Goal: Task Accomplishment & Management: Manage account settings

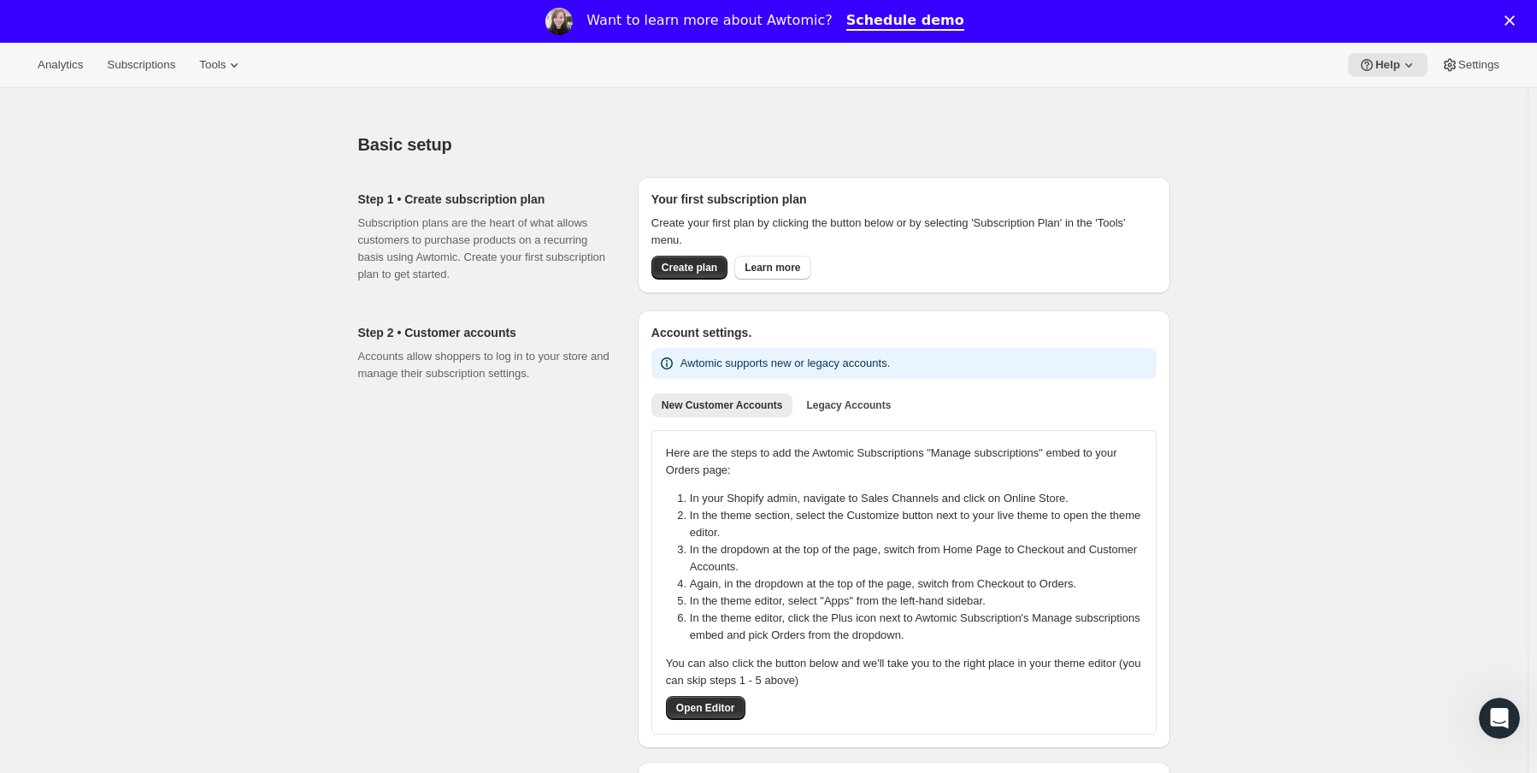
click at [1515, 23] on polygon "Close" at bounding box center [1509, 20] width 10 height 10
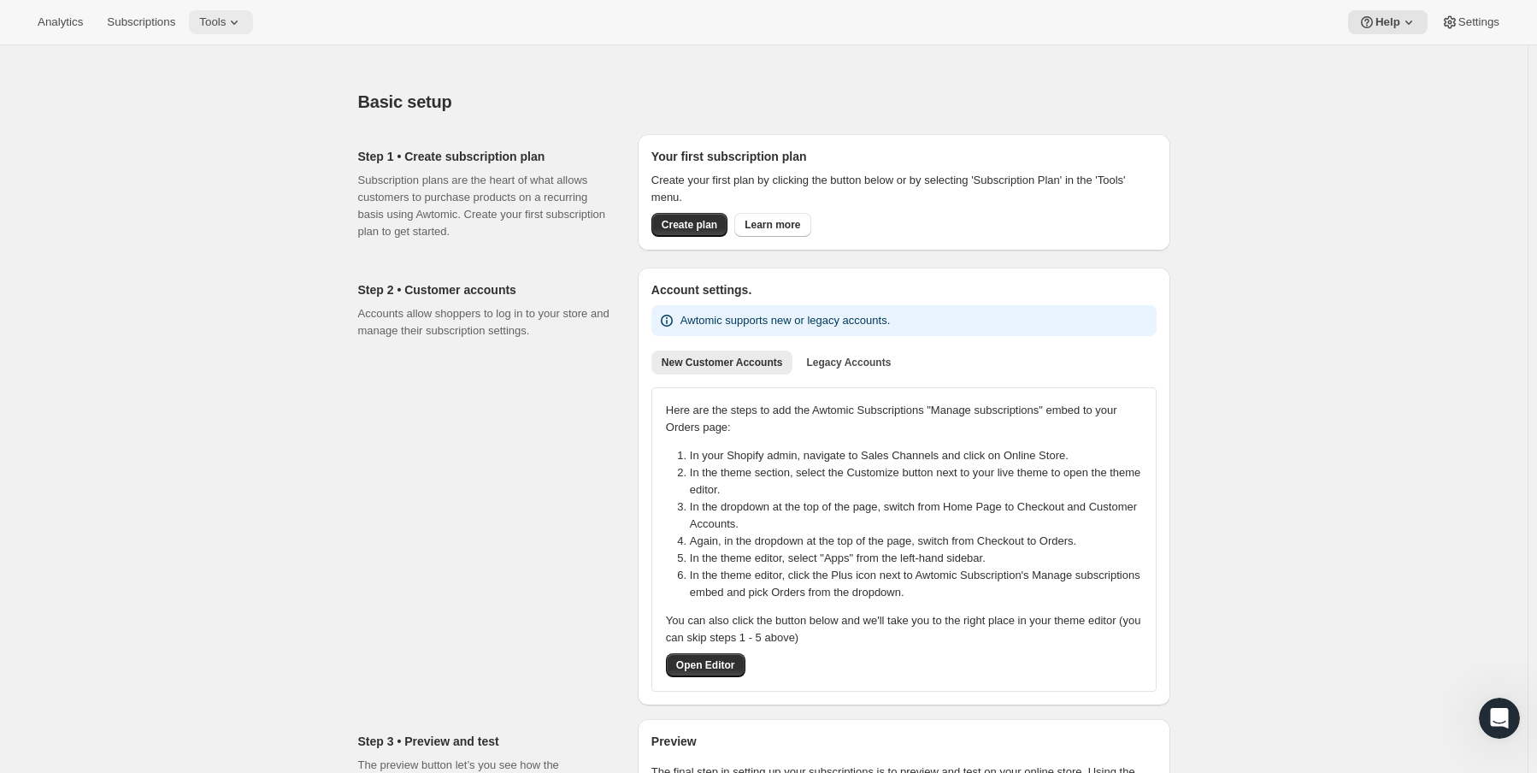
click at [220, 25] on span "Tools" at bounding box center [212, 22] width 26 height 14
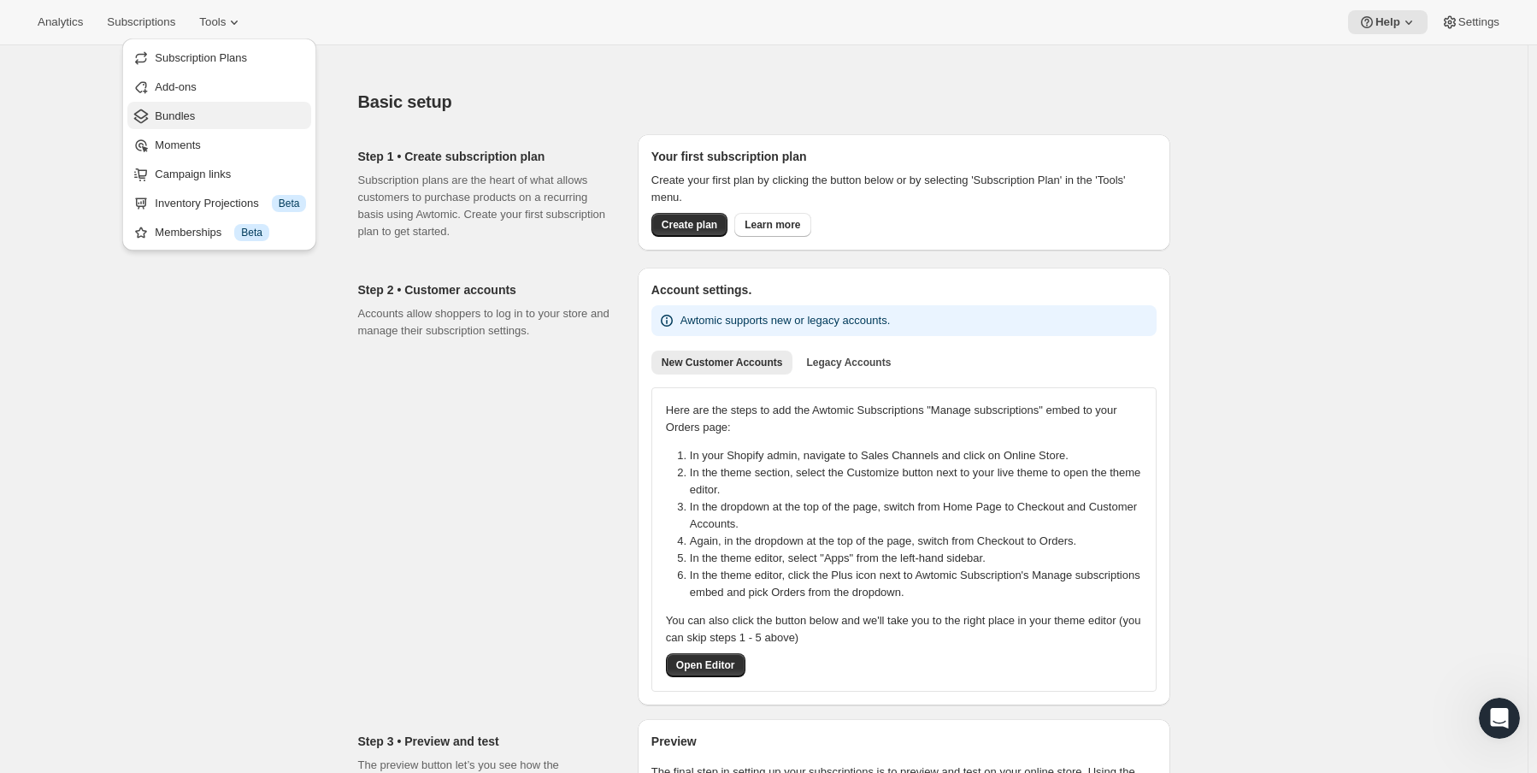
click at [157, 109] on span "Bundles" at bounding box center [175, 115] width 40 height 13
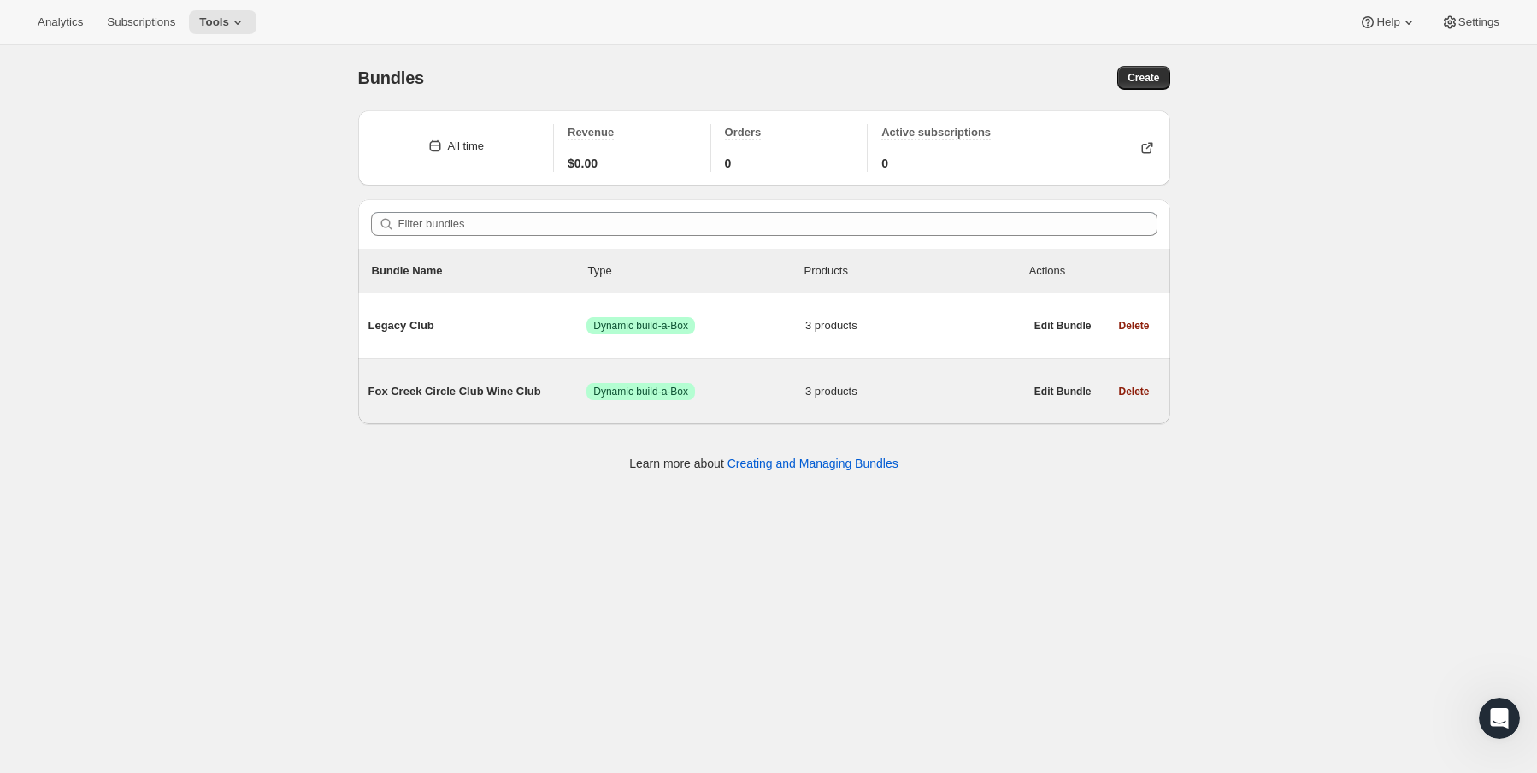
click at [408, 397] on span "Fox Creek Circle Club Wine Club" at bounding box center [477, 391] width 219 height 17
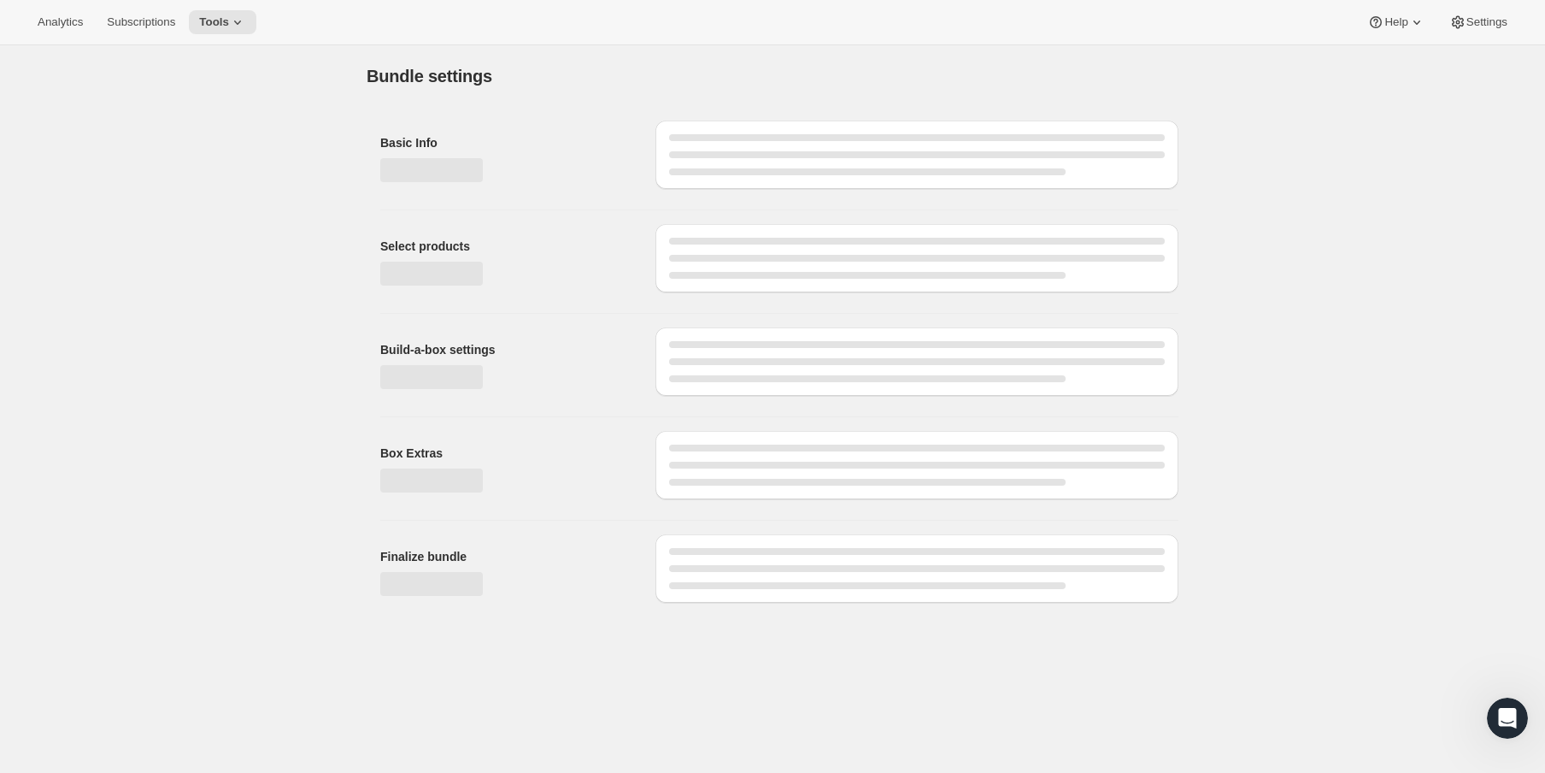
type input "Fox Creek Circle Club Wine Club"
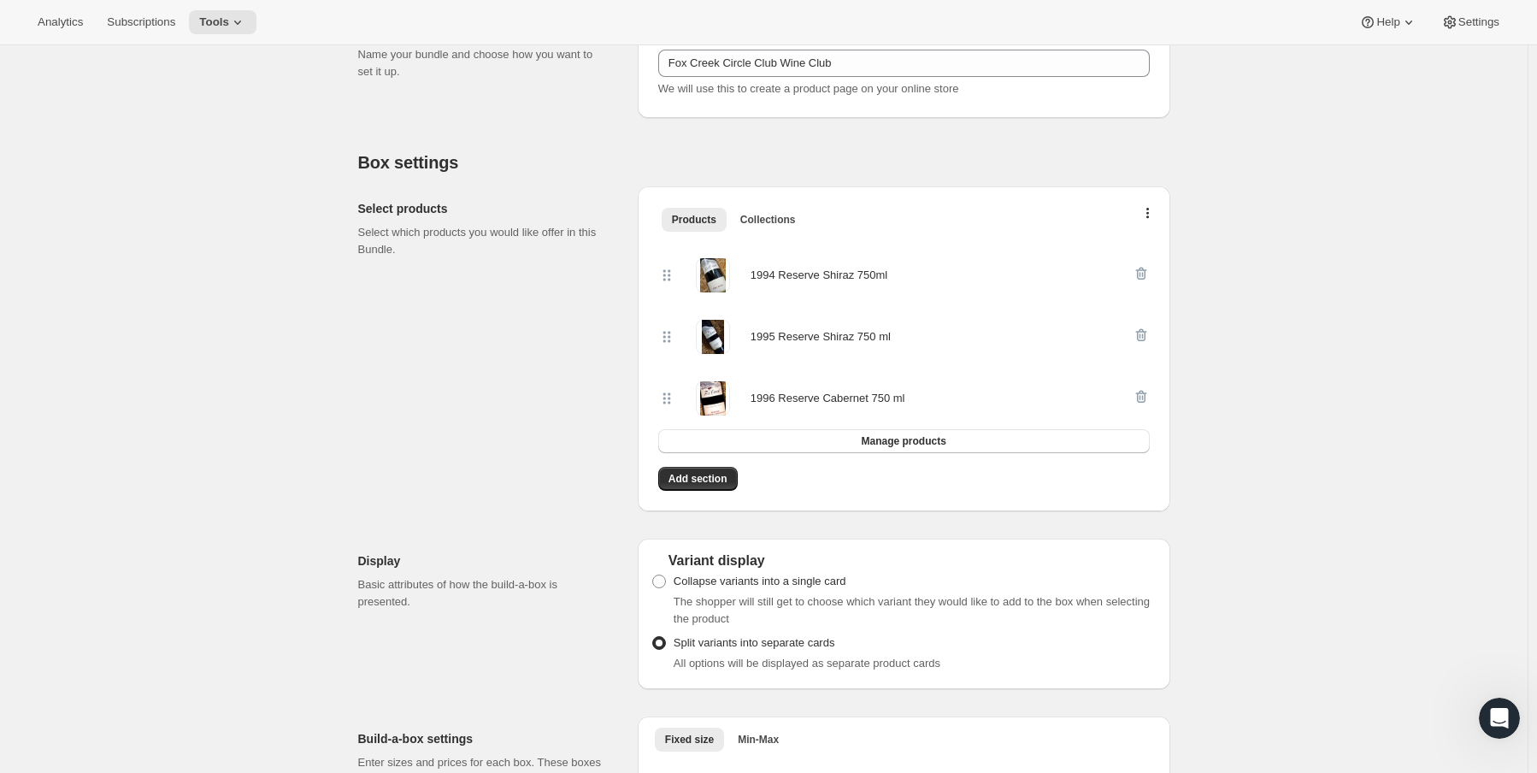
scroll to position [256, 0]
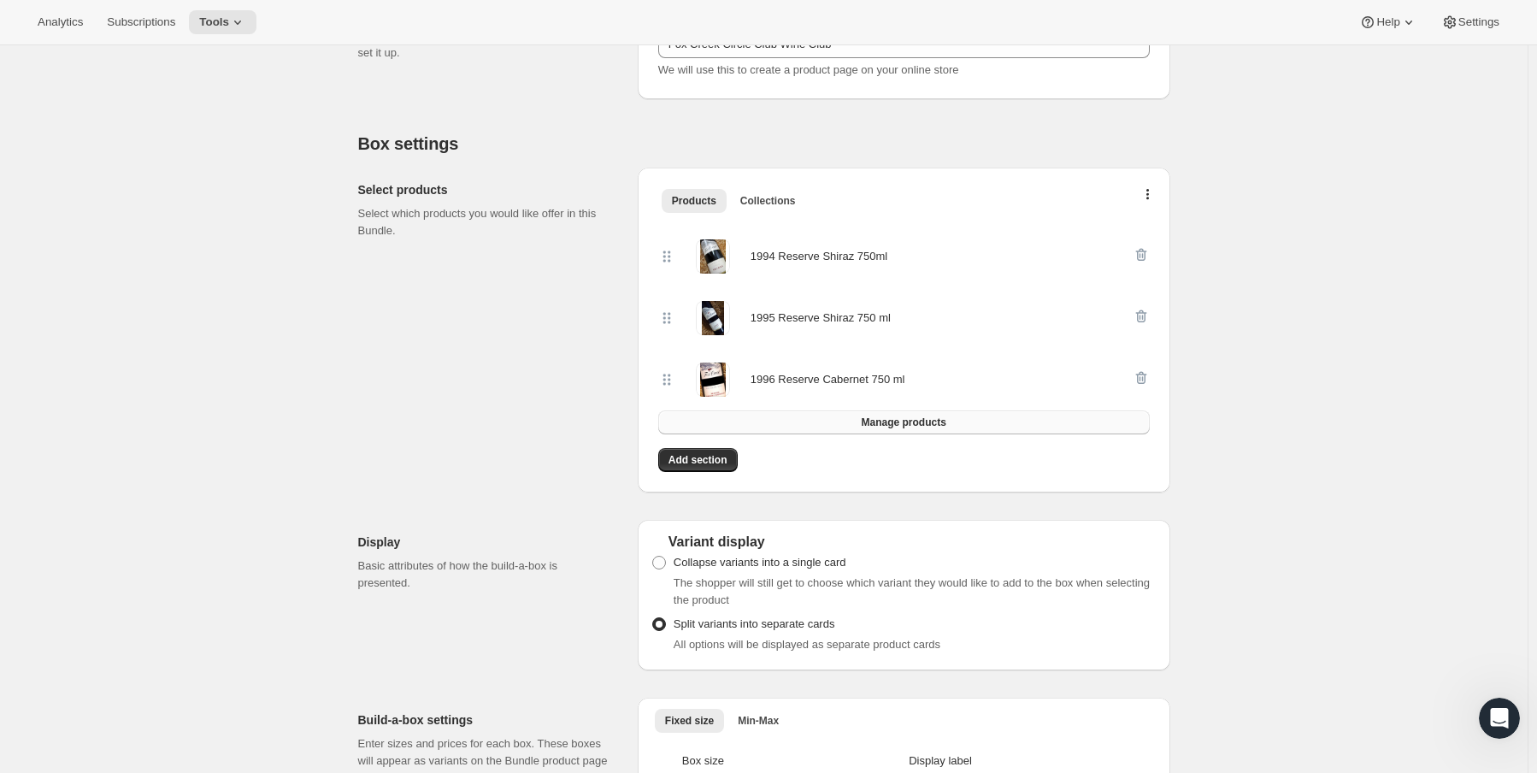
click at [893, 425] on span "Manage products" at bounding box center [903, 422] width 85 height 14
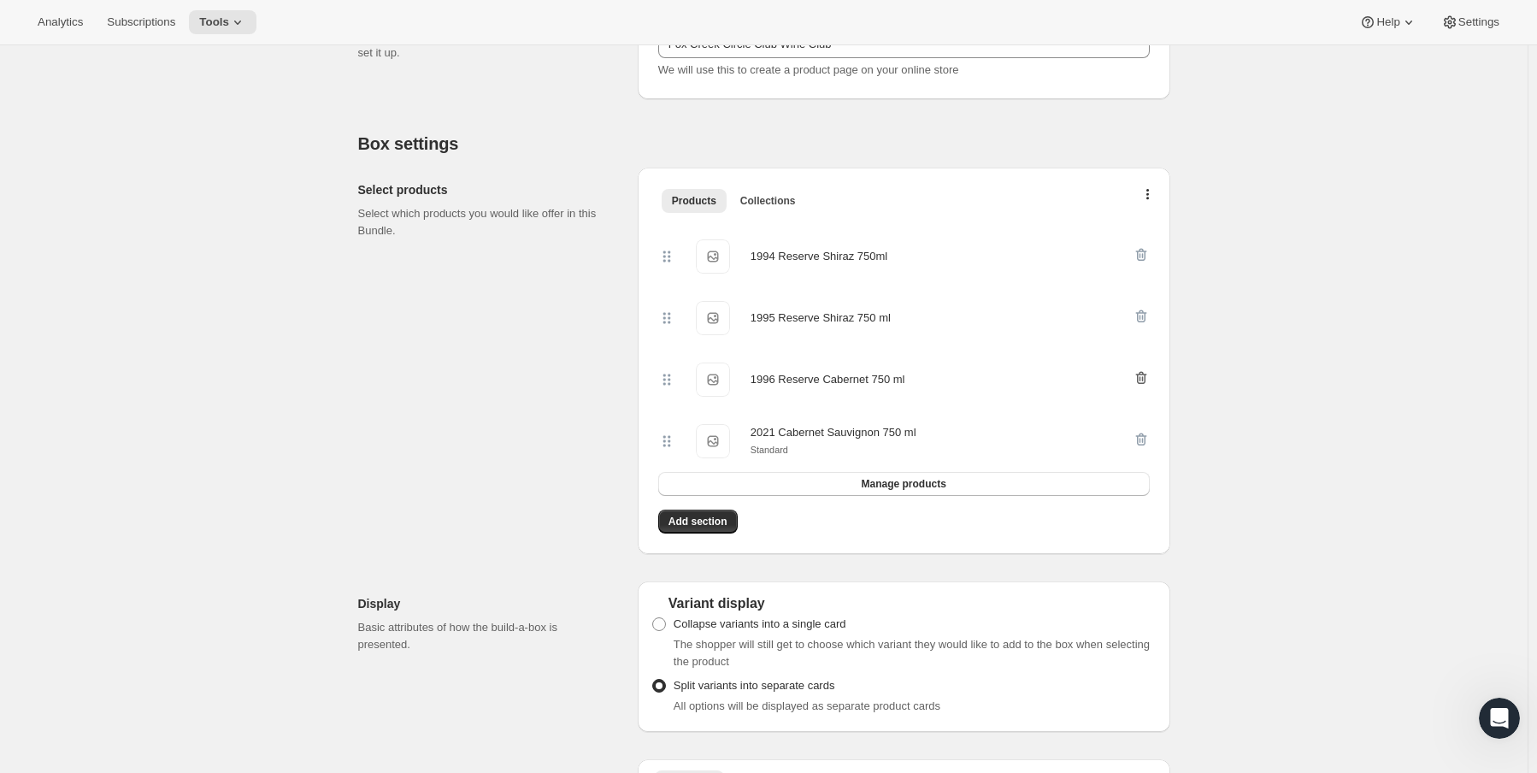
click at [1150, 378] on icon "button" at bounding box center [1141, 377] width 17 height 17
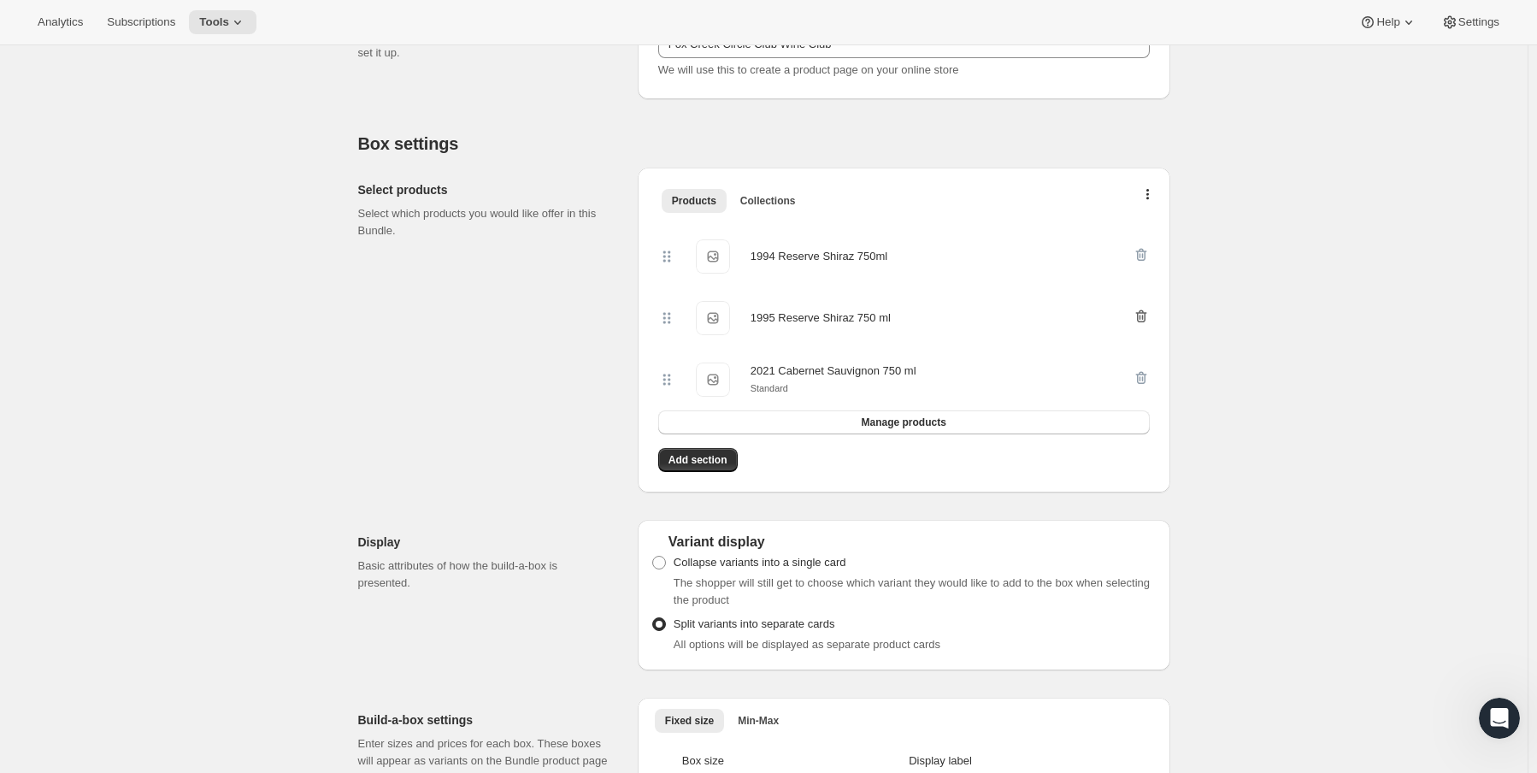
click at [1146, 312] on icon "button" at bounding box center [1140, 316] width 11 height 13
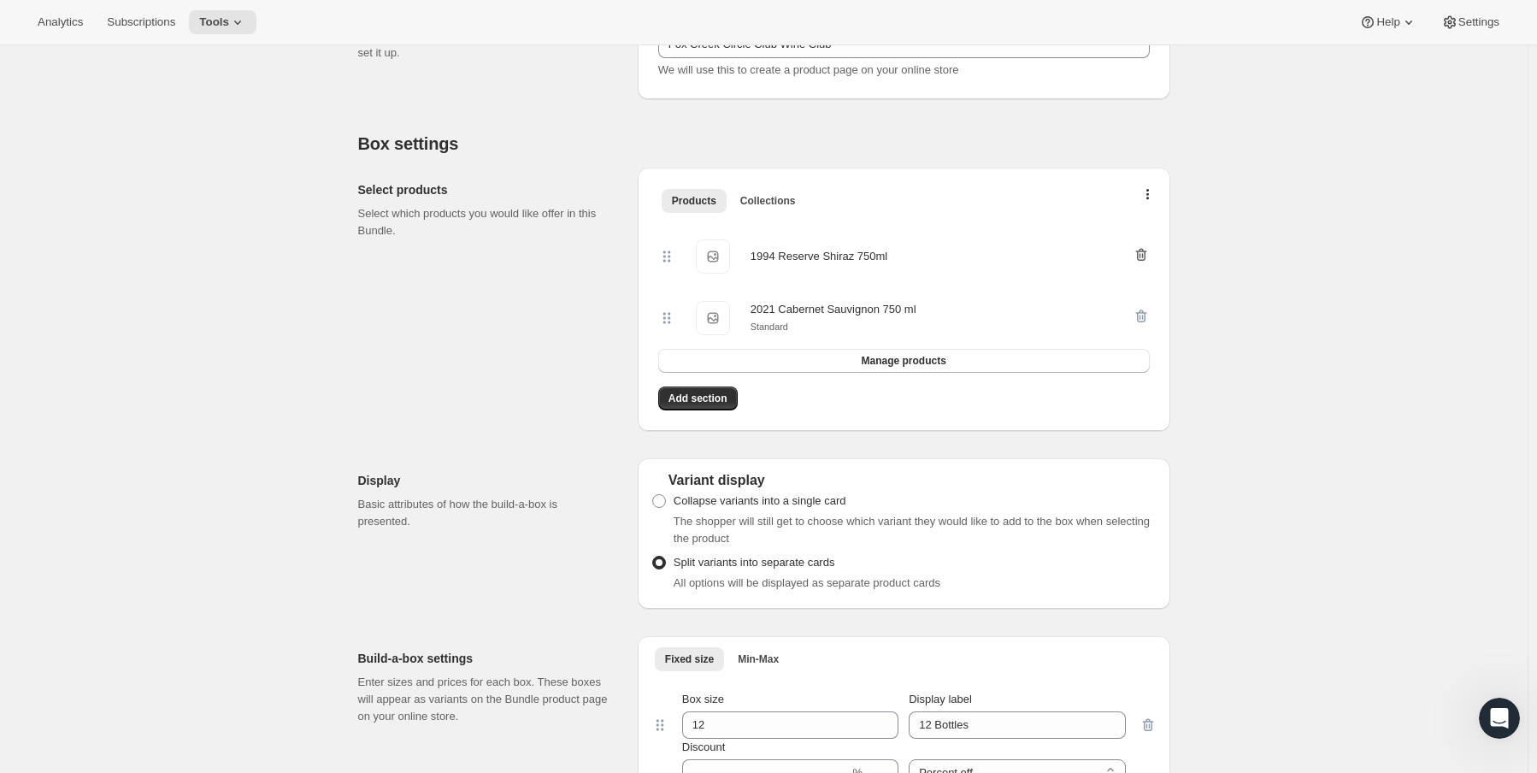
click at [1150, 256] on icon "button" at bounding box center [1141, 254] width 17 height 17
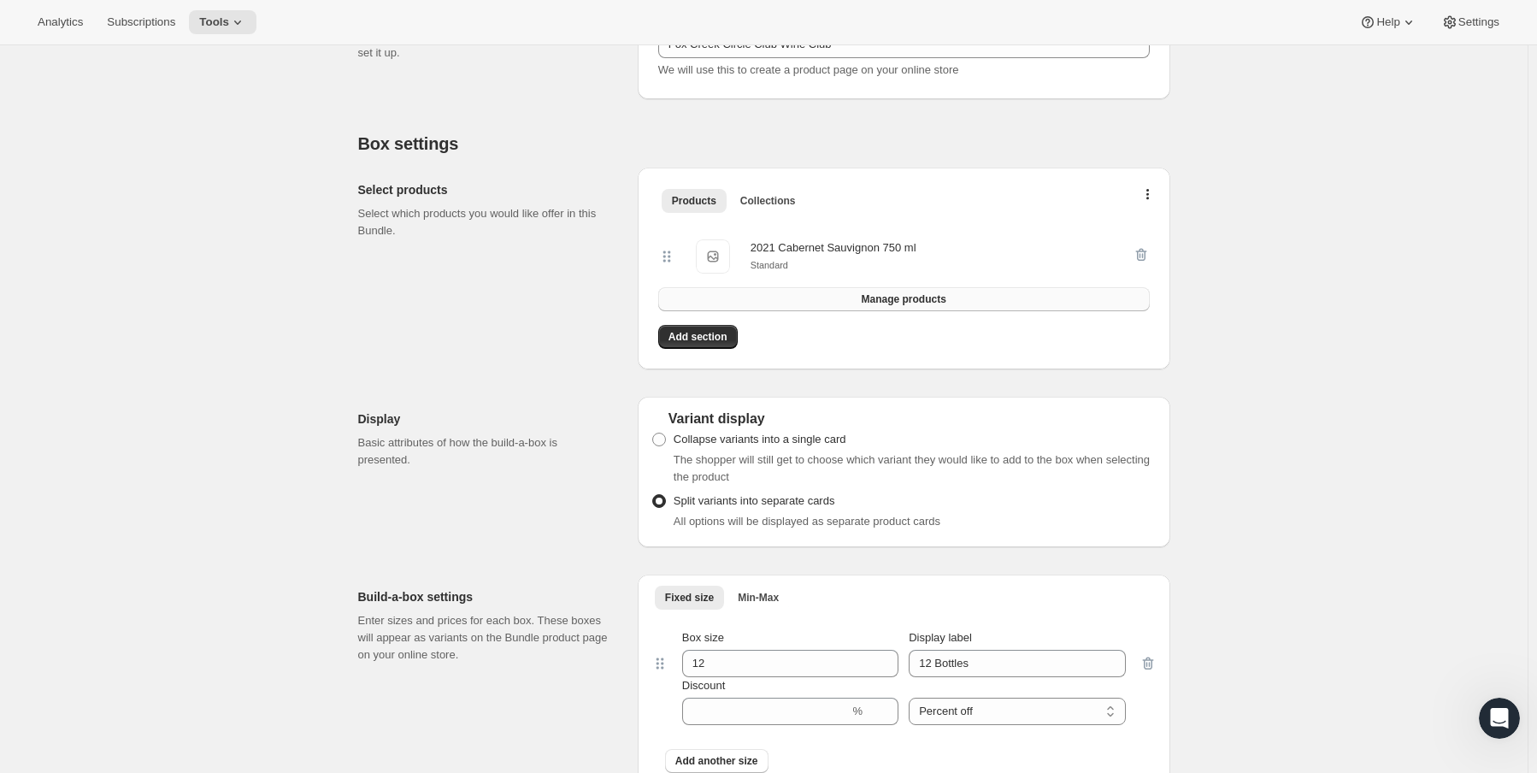
click at [951, 303] on button "Manage products" at bounding box center [904, 299] width 492 height 24
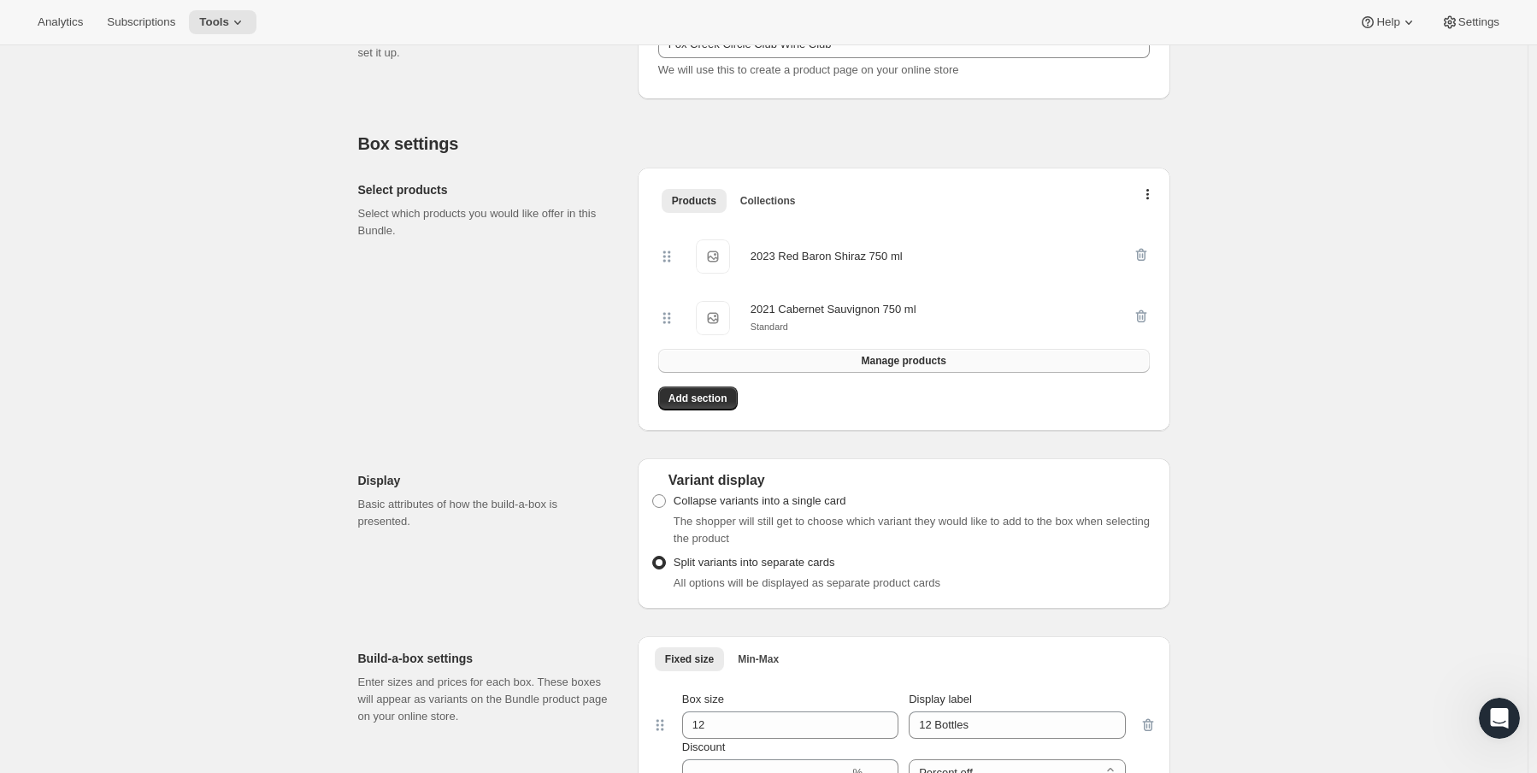
click at [954, 370] on button "Manage products" at bounding box center [904, 361] width 492 height 24
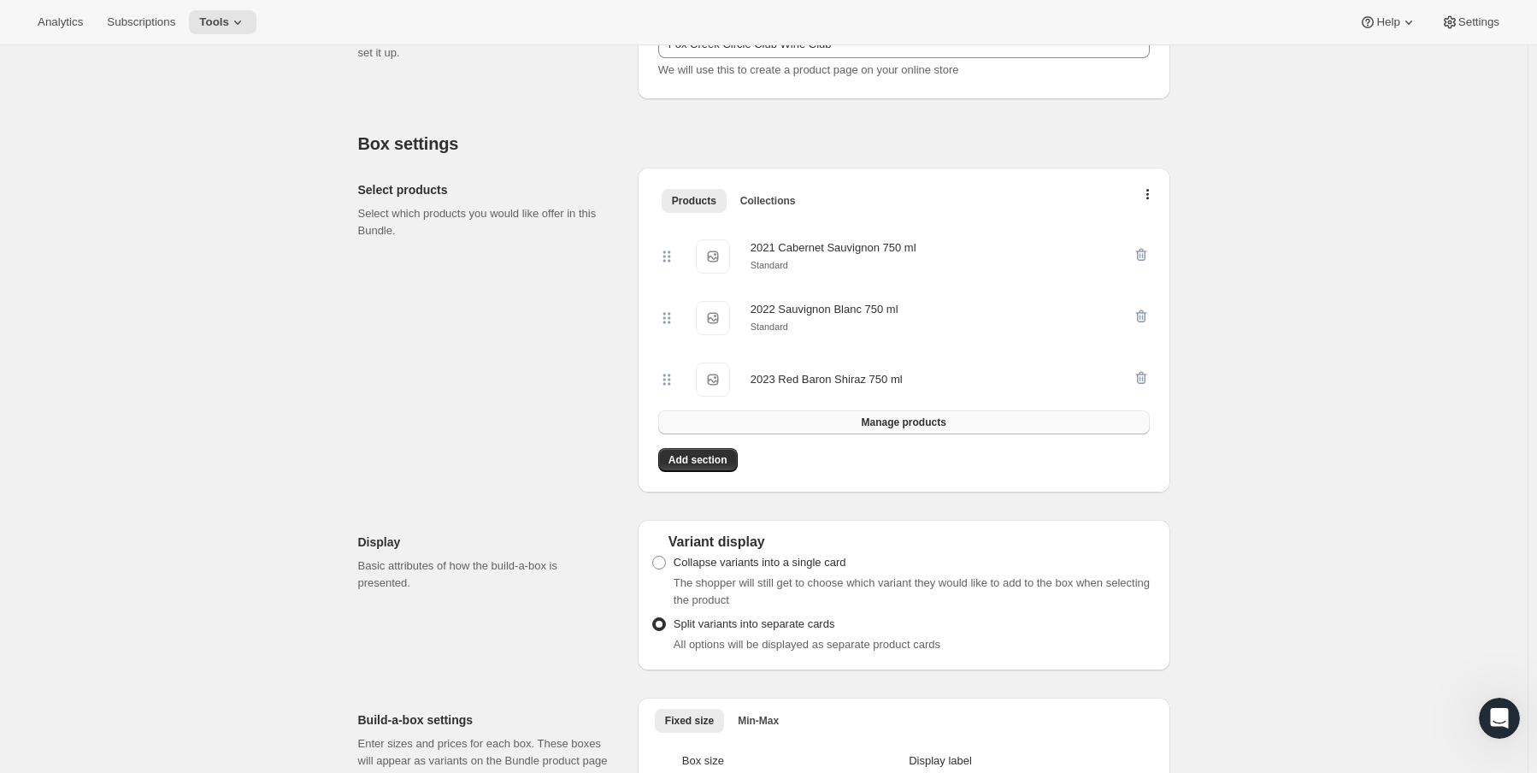
click at [955, 417] on button "Manage products" at bounding box center [904, 422] width 492 height 24
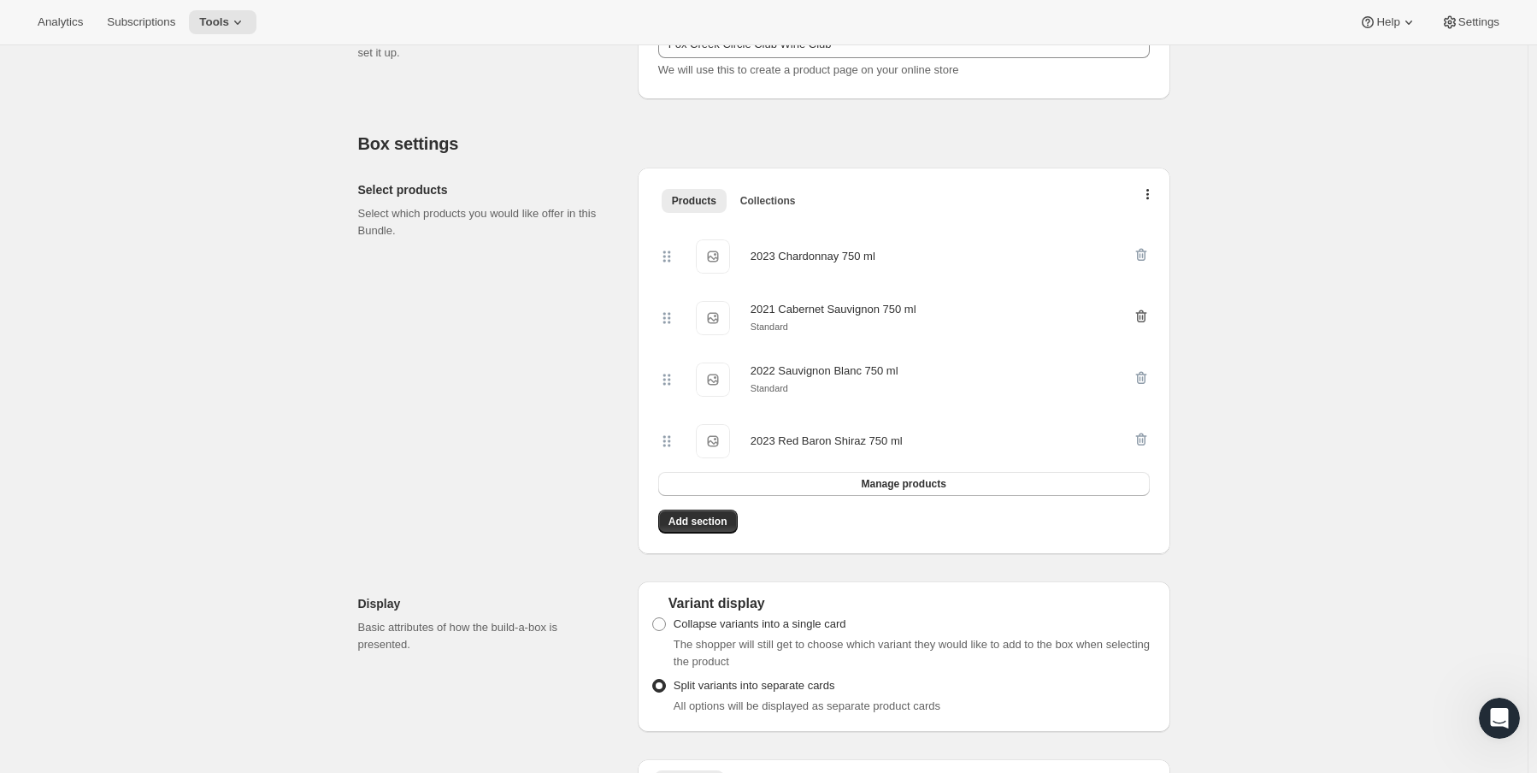
click at [1150, 315] on icon "button" at bounding box center [1141, 316] width 17 height 17
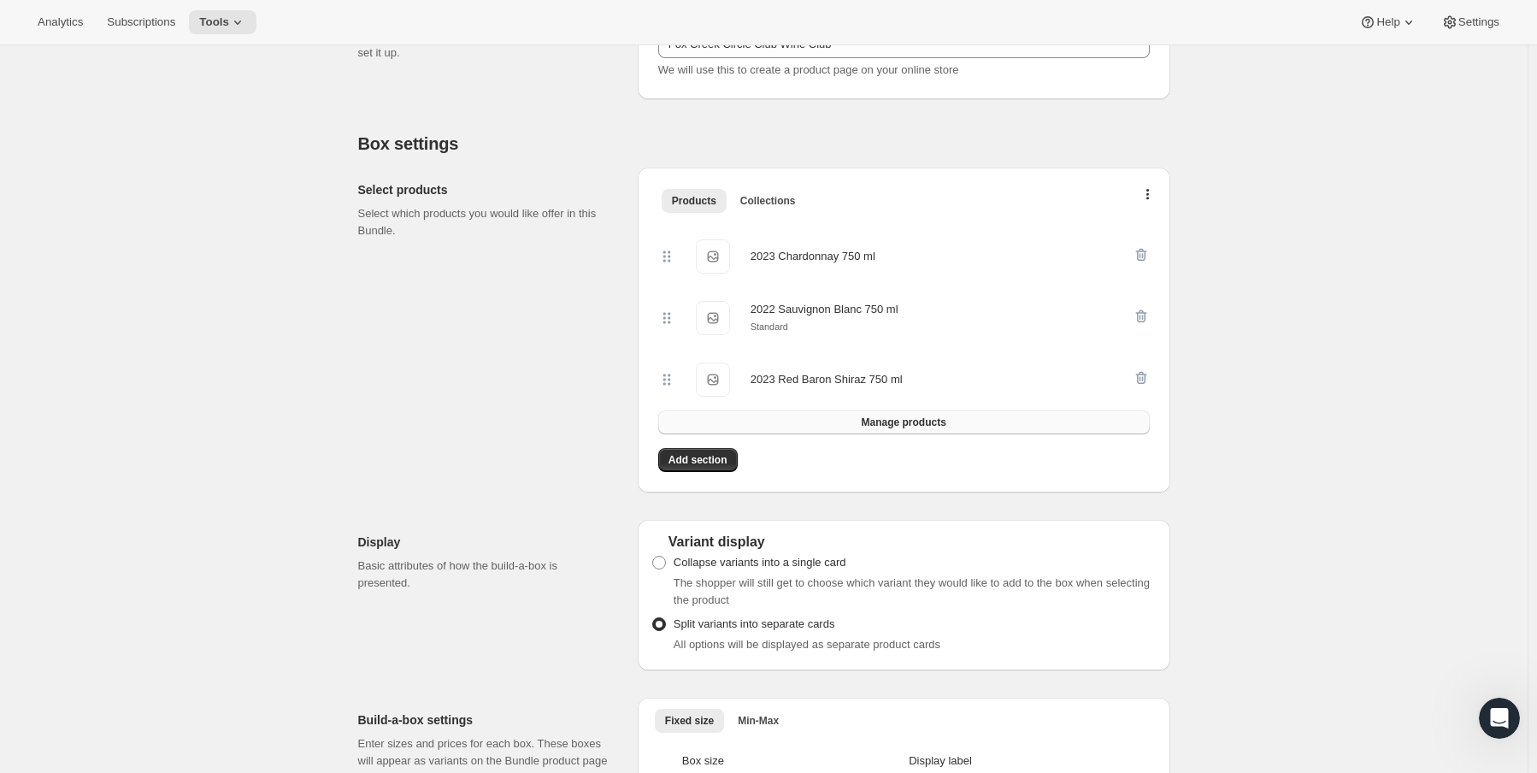
click at [936, 434] on button "Manage products" at bounding box center [904, 422] width 492 height 24
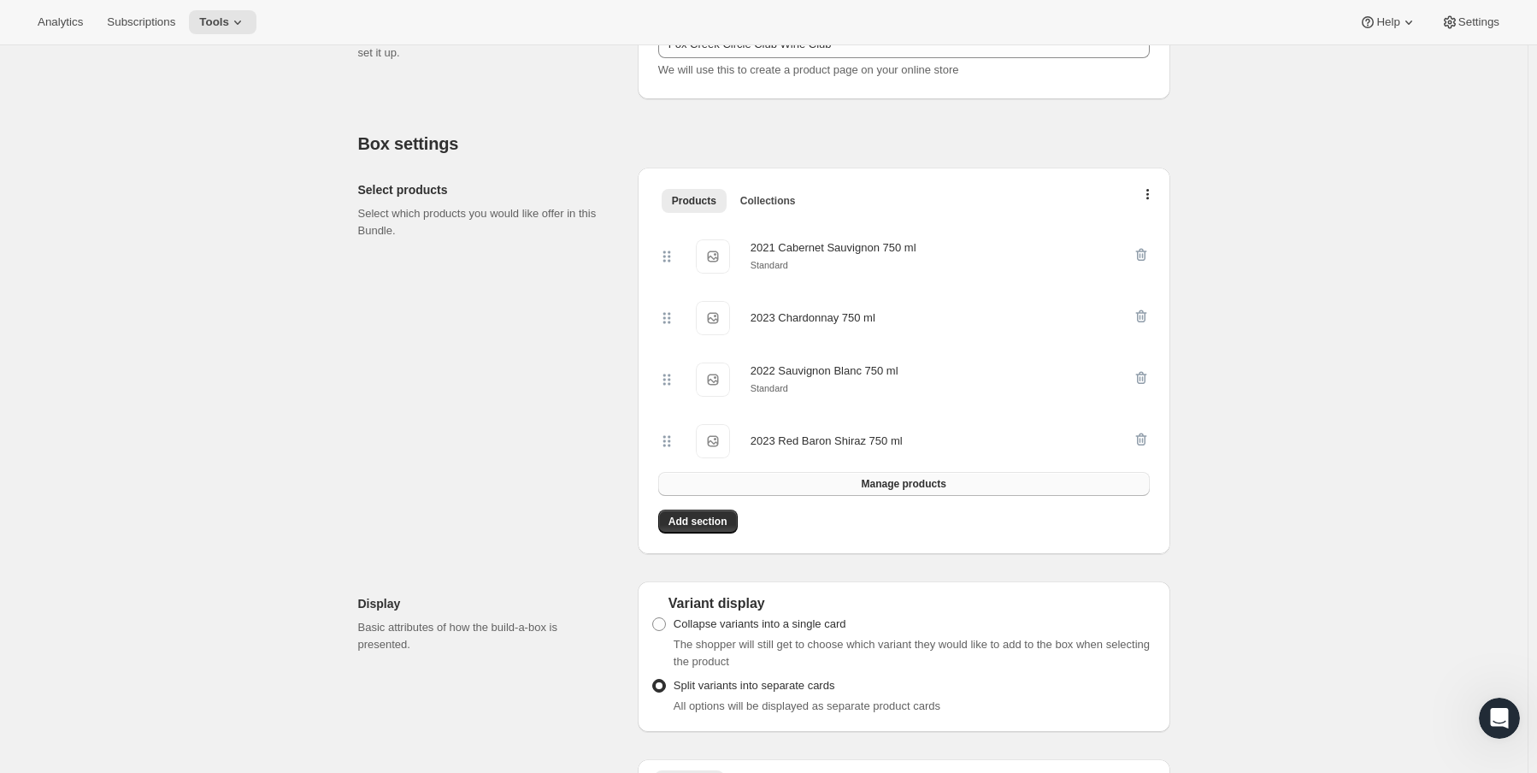
click at [917, 480] on span "Manage products" at bounding box center [903, 484] width 85 height 14
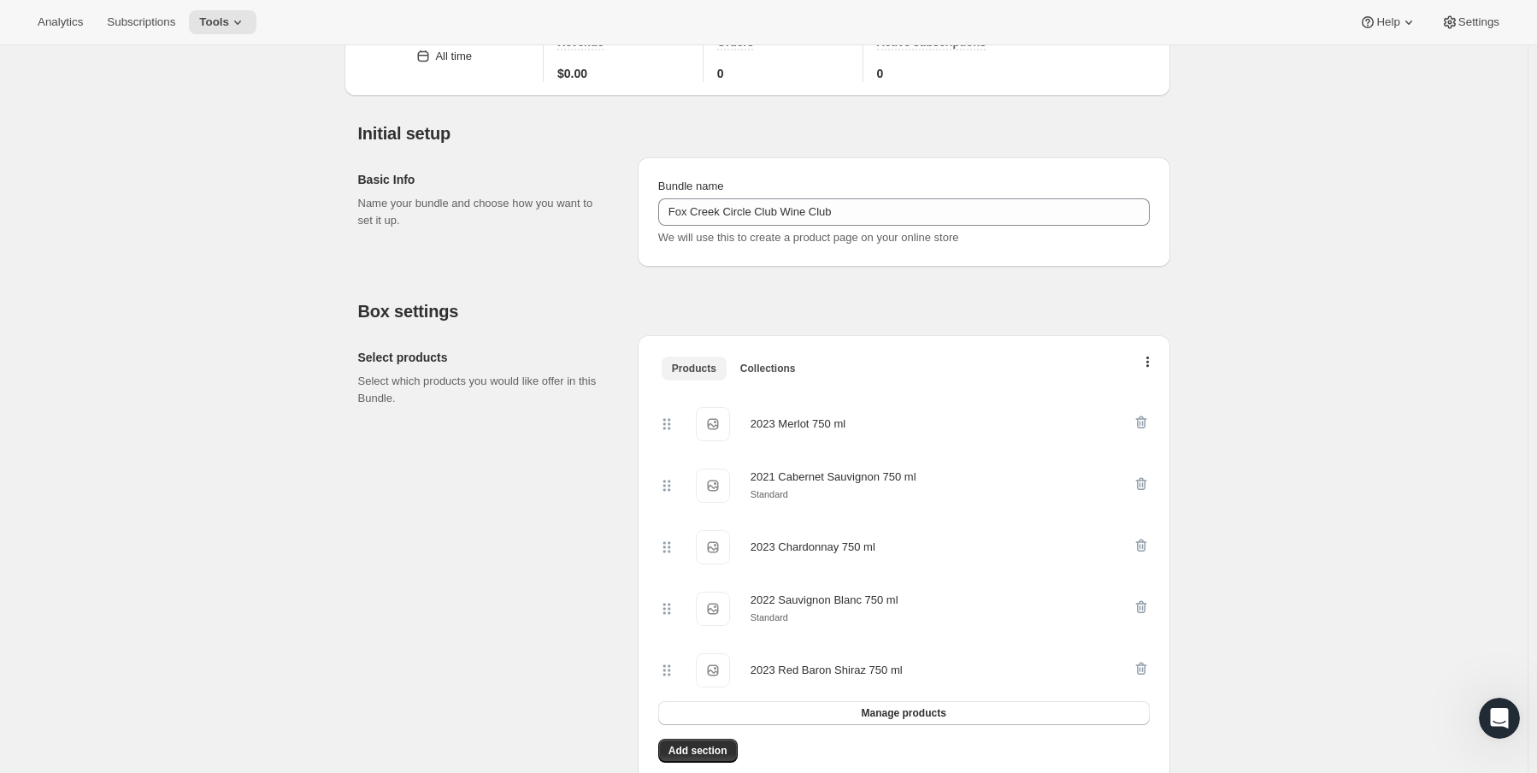
scroll to position [85, 0]
click at [695, 753] on span "Add section" at bounding box center [697, 754] width 59 height 14
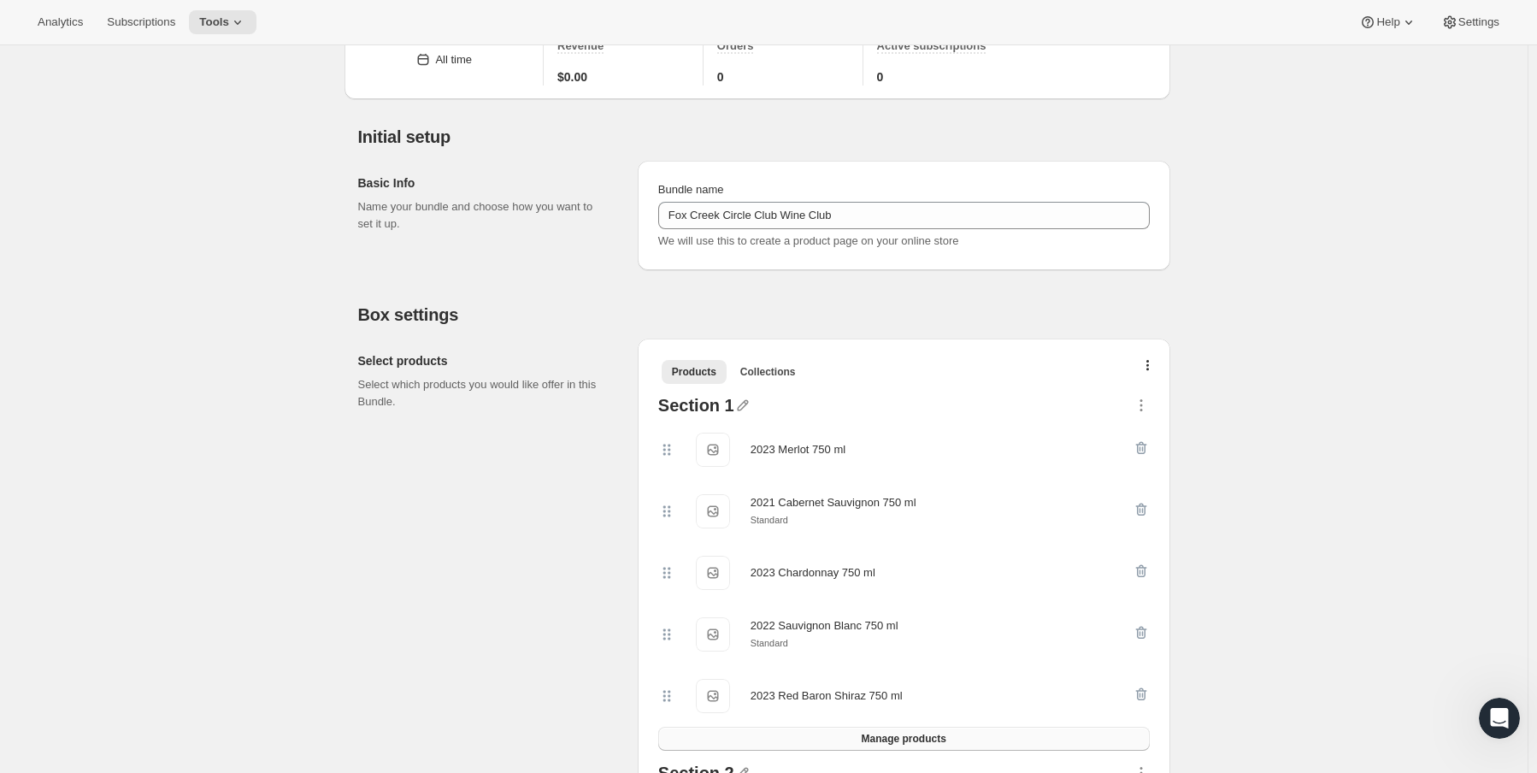
click at [964, 743] on button "Manage products" at bounding box center [904, 739] width 492 height 24
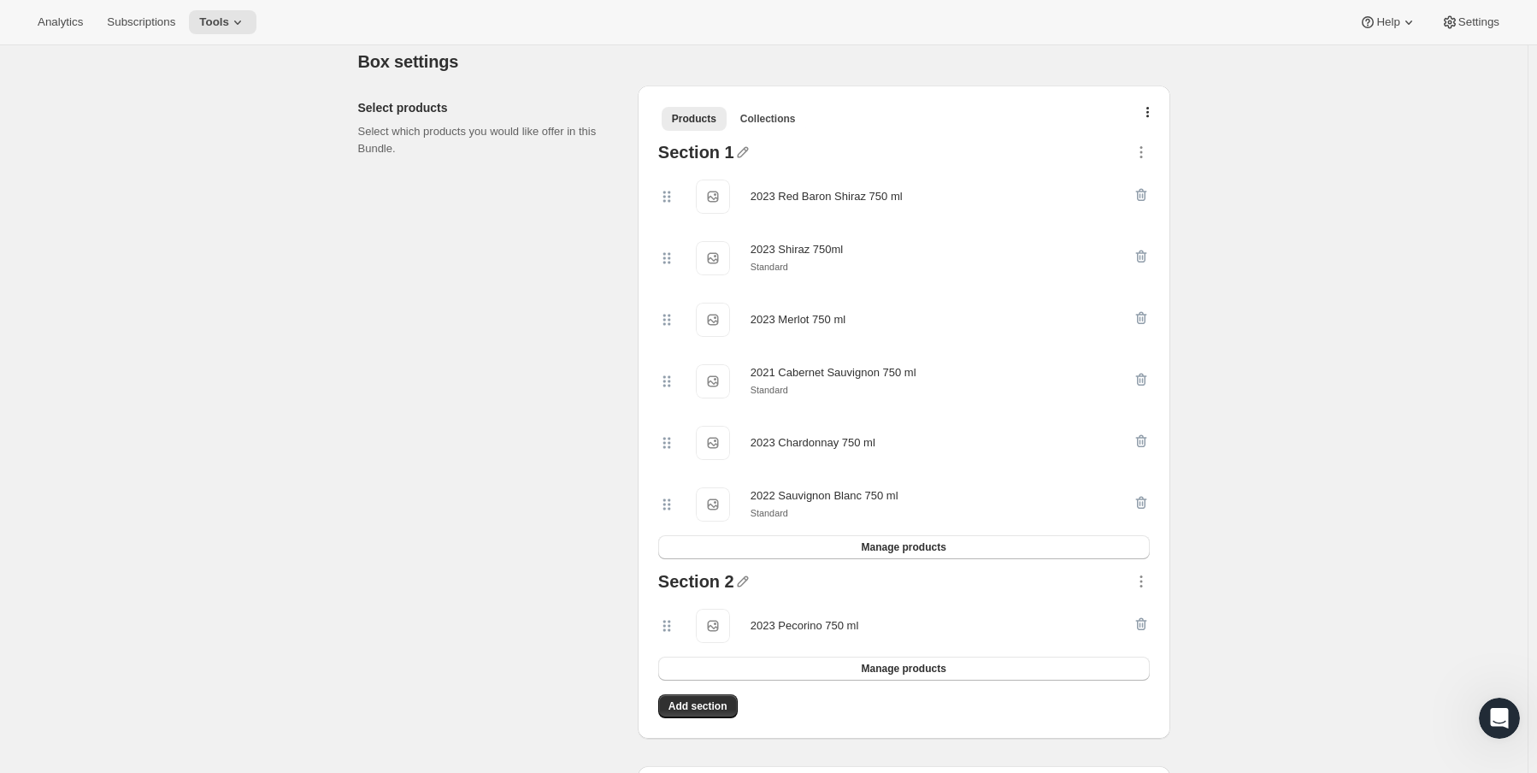
scroll to position [427, 0]
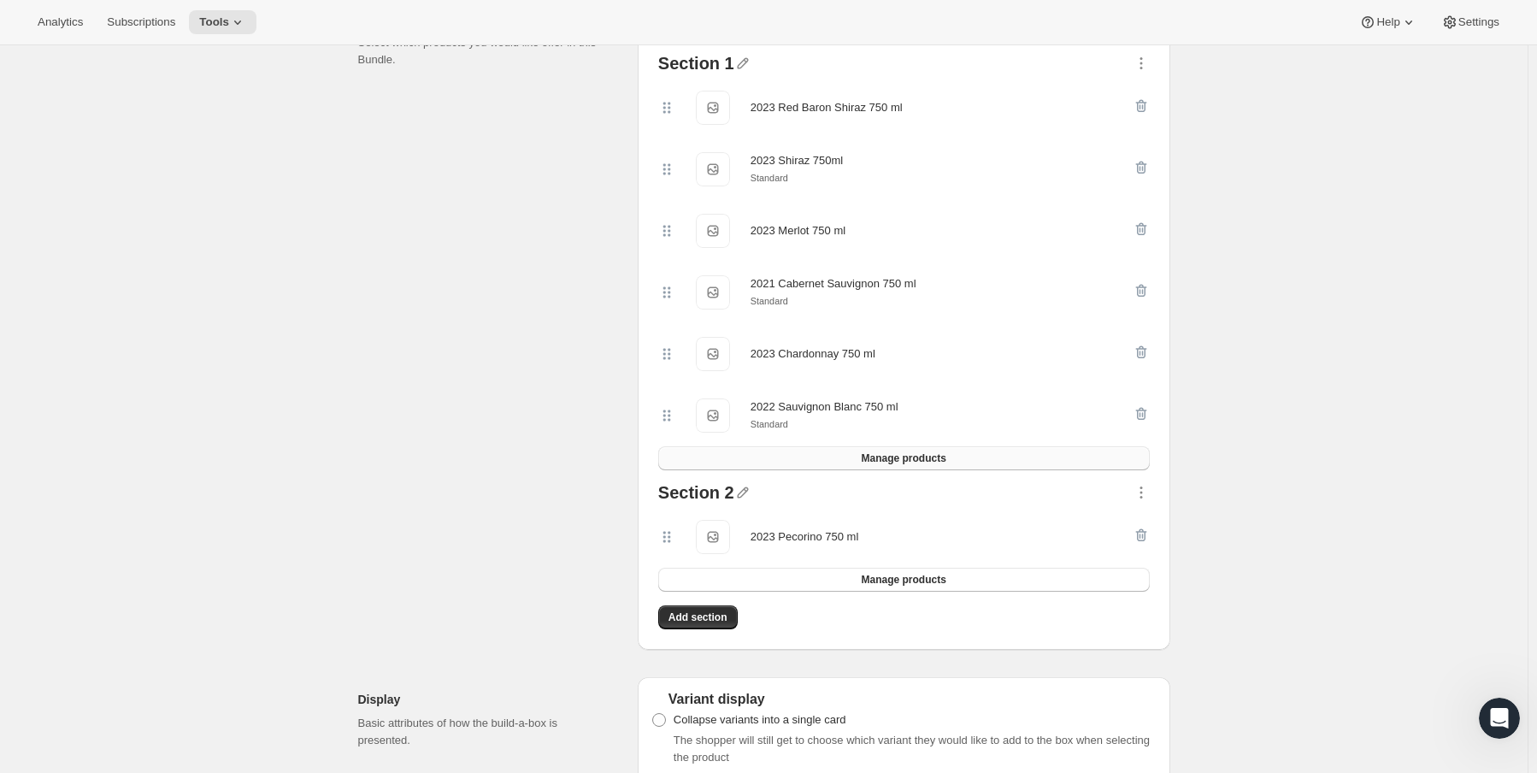
click at [921, 455] on span "Manage products" at bounding box center [903, 458] width 85 height 14
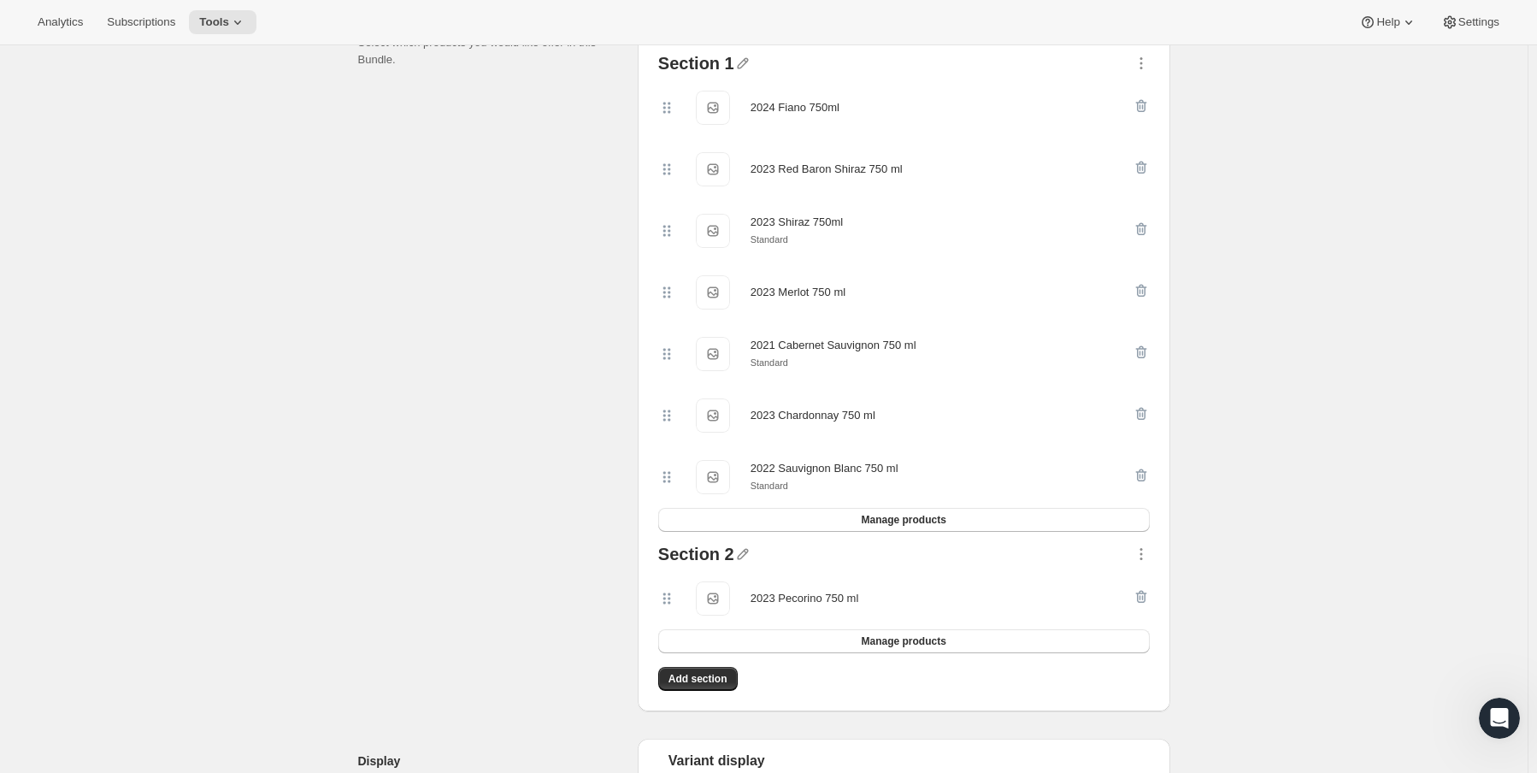
drag, startPoint x: 1148, startPoint y: 556, endPoint x: 1124, endPoint y: 460, distance: 98.7
click at [1124, 460] on div "Section 1 2024 Fiano 750ml 2024 Fiano 750ml 2023 Red Baron Shiraz 750 ml 2023 R…" at bounding box center [903, 373] width 505 height 650
click at [1145, 554] on icon "button" at bounding box center [1141, 553] width 17 height 17
click at [1150, 592] on div at bounding box center [1141, 598] width 17 height 34
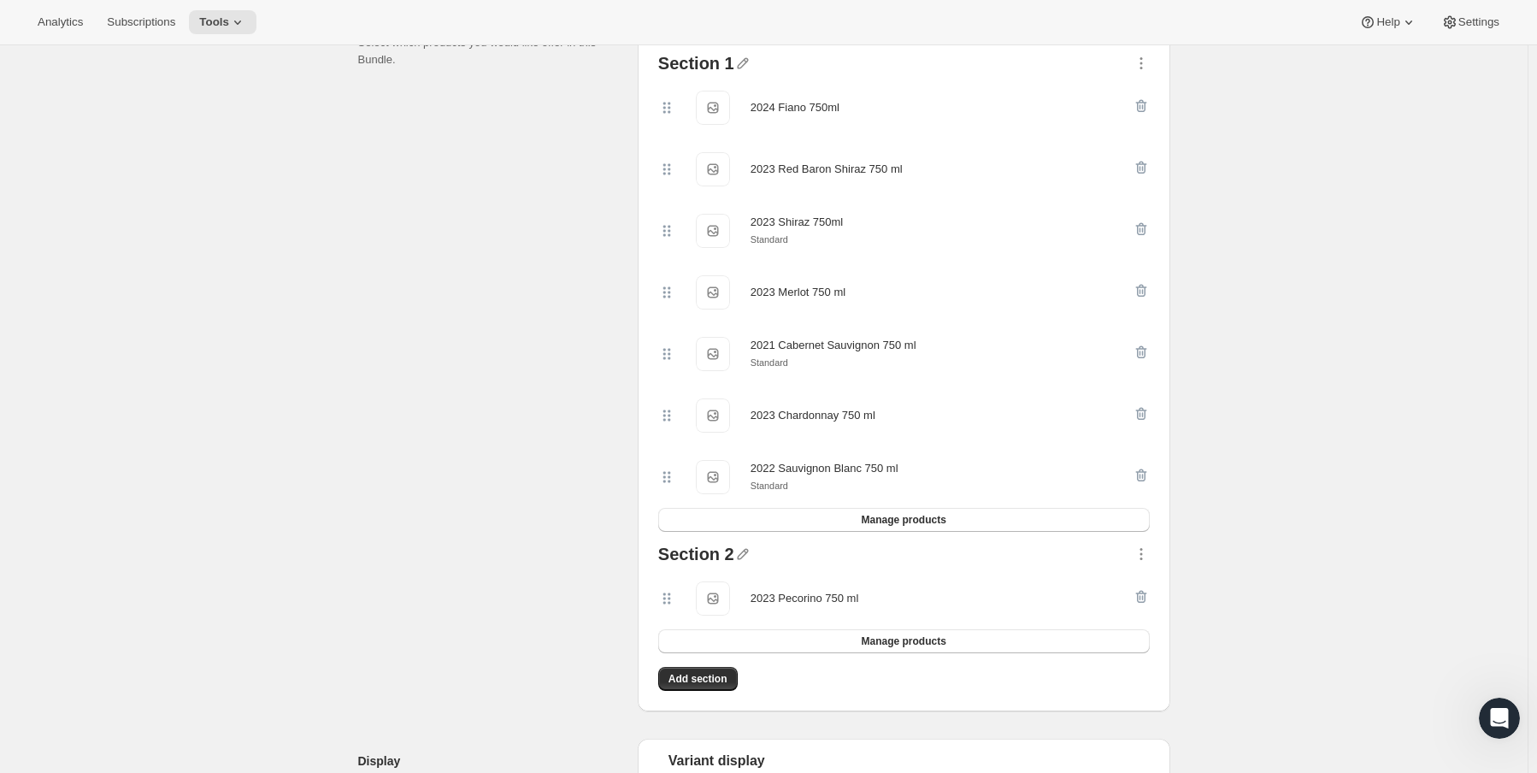
click at [1149, 598] on div at bounding box center [1141, 598] width 17 height 34
click at [1145, 597] on div at bounding box center [1141, 598] width 17 height 34
click at [904, 525] on span "Manage products" at bounding box center [903, 520] width 85 height 14
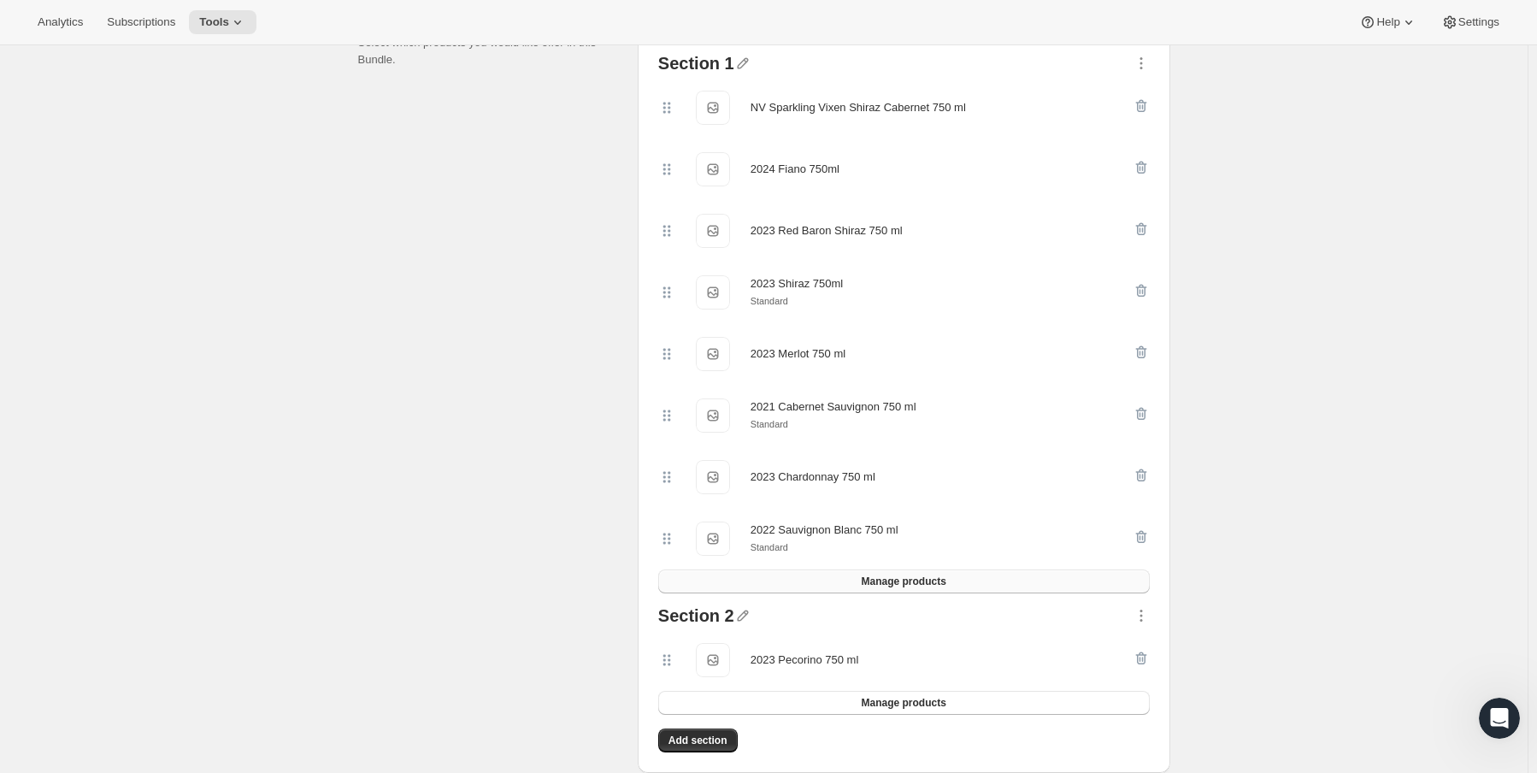
click at [884, 578] on span "Manage products" at bounding box center [903, 581] width 85 height 14
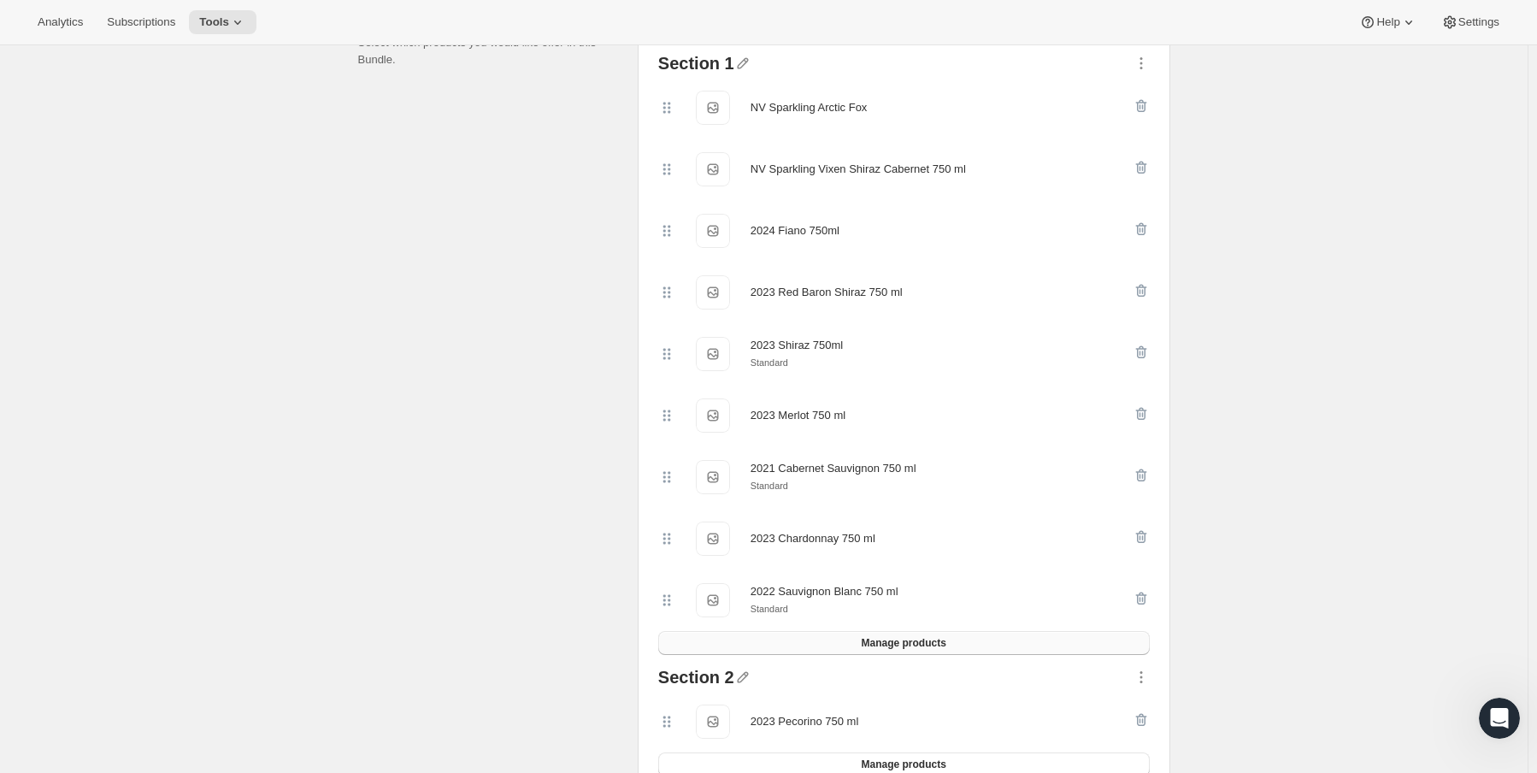
click at [956, 637] on button "Manage products" at bounding box center [904, 643] width 492 height 24
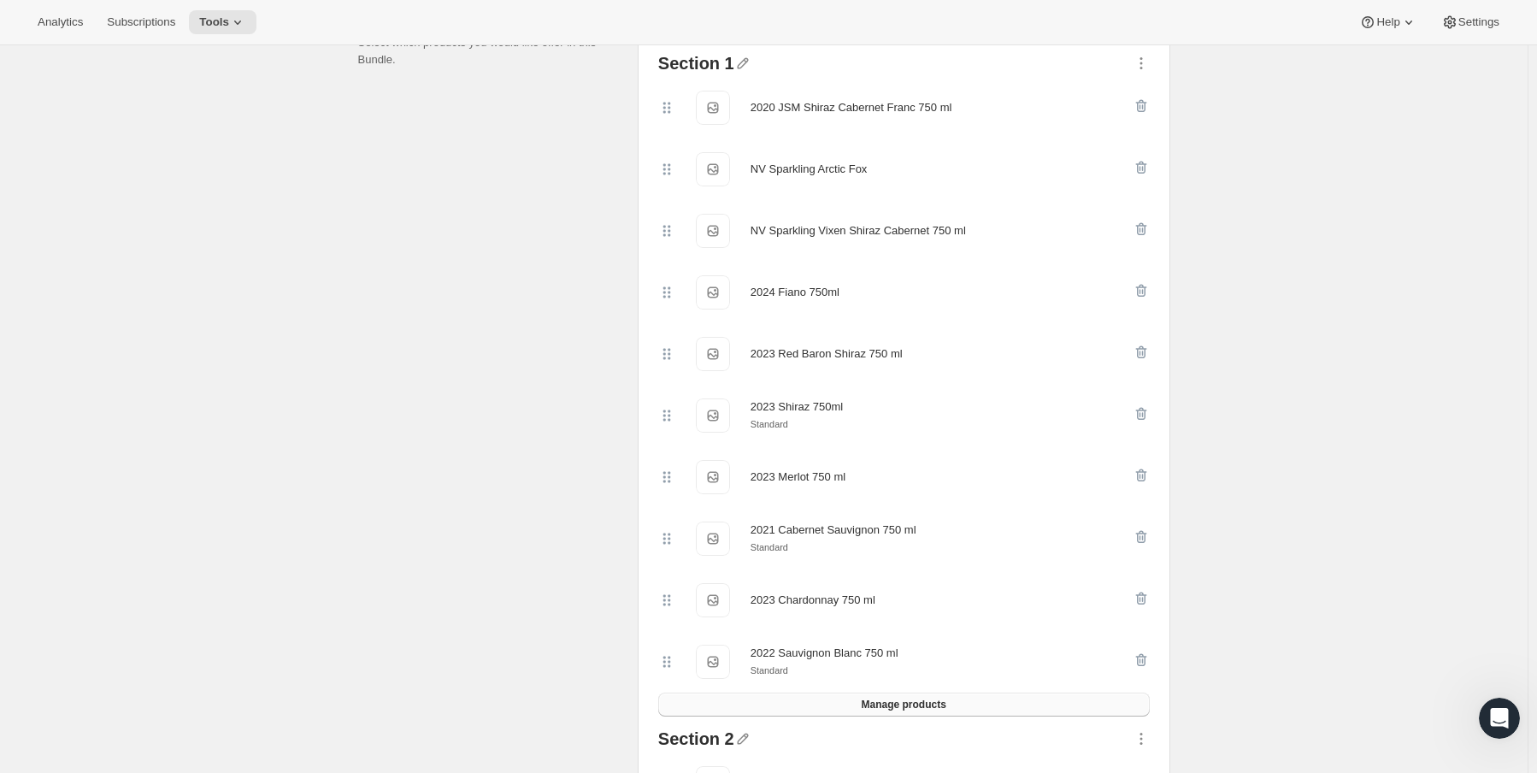
click at [944, 707] on span "Manage products" at bounding box center [903, 705] width 85 height 14
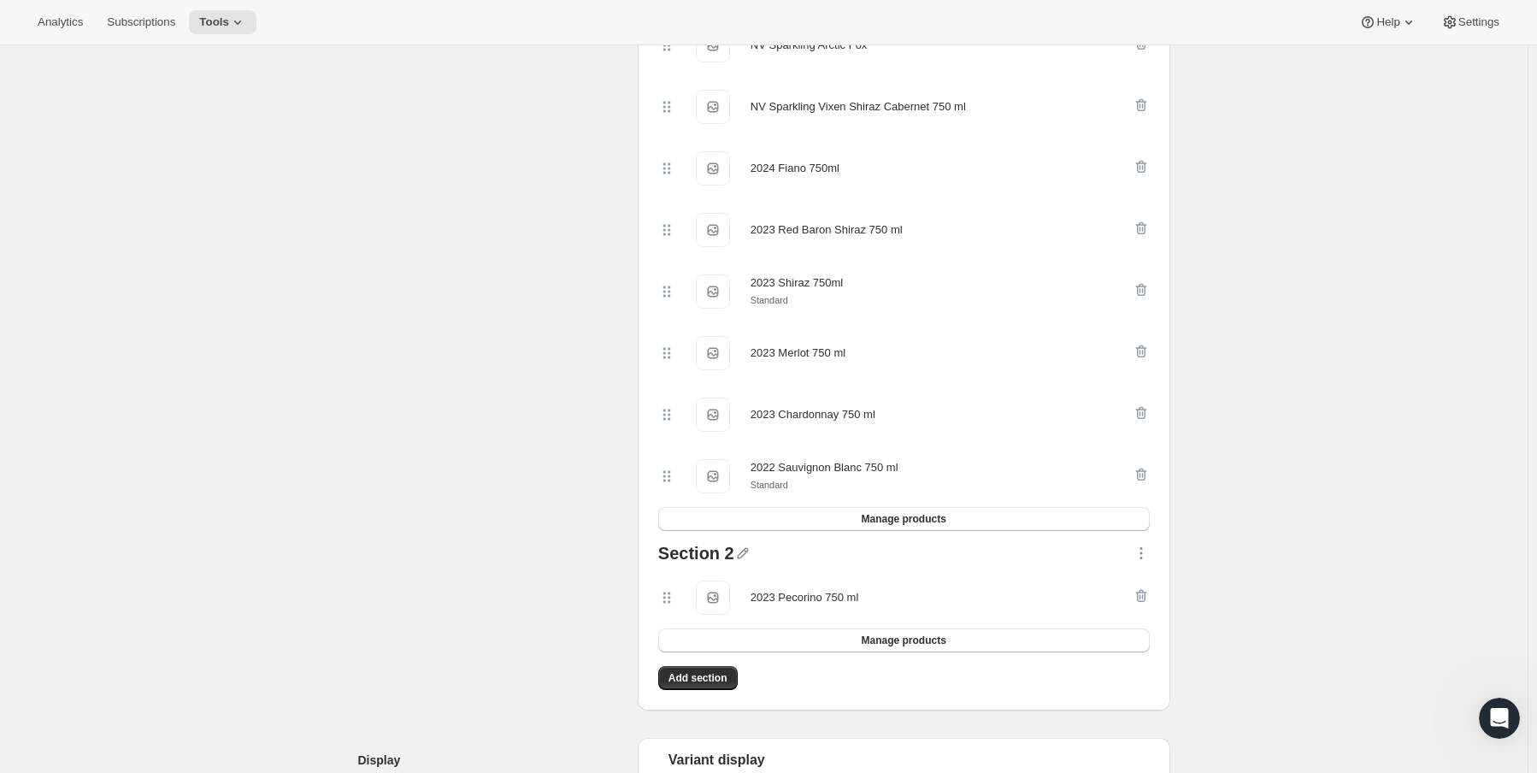
scroll to position [684, 0]
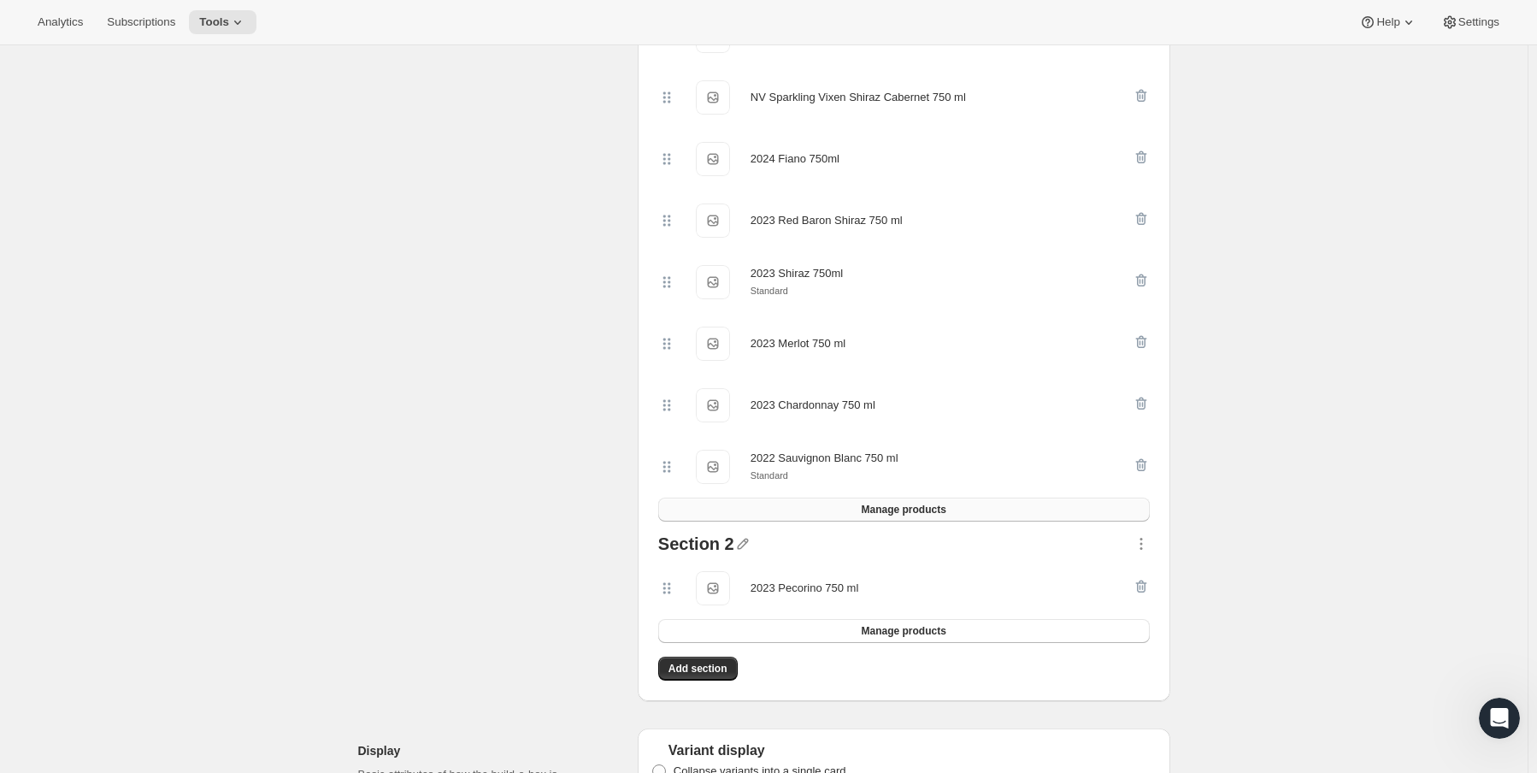
click at [958, 512] on button "Manage products" at bounding box center [904, 509] width 492 height 24
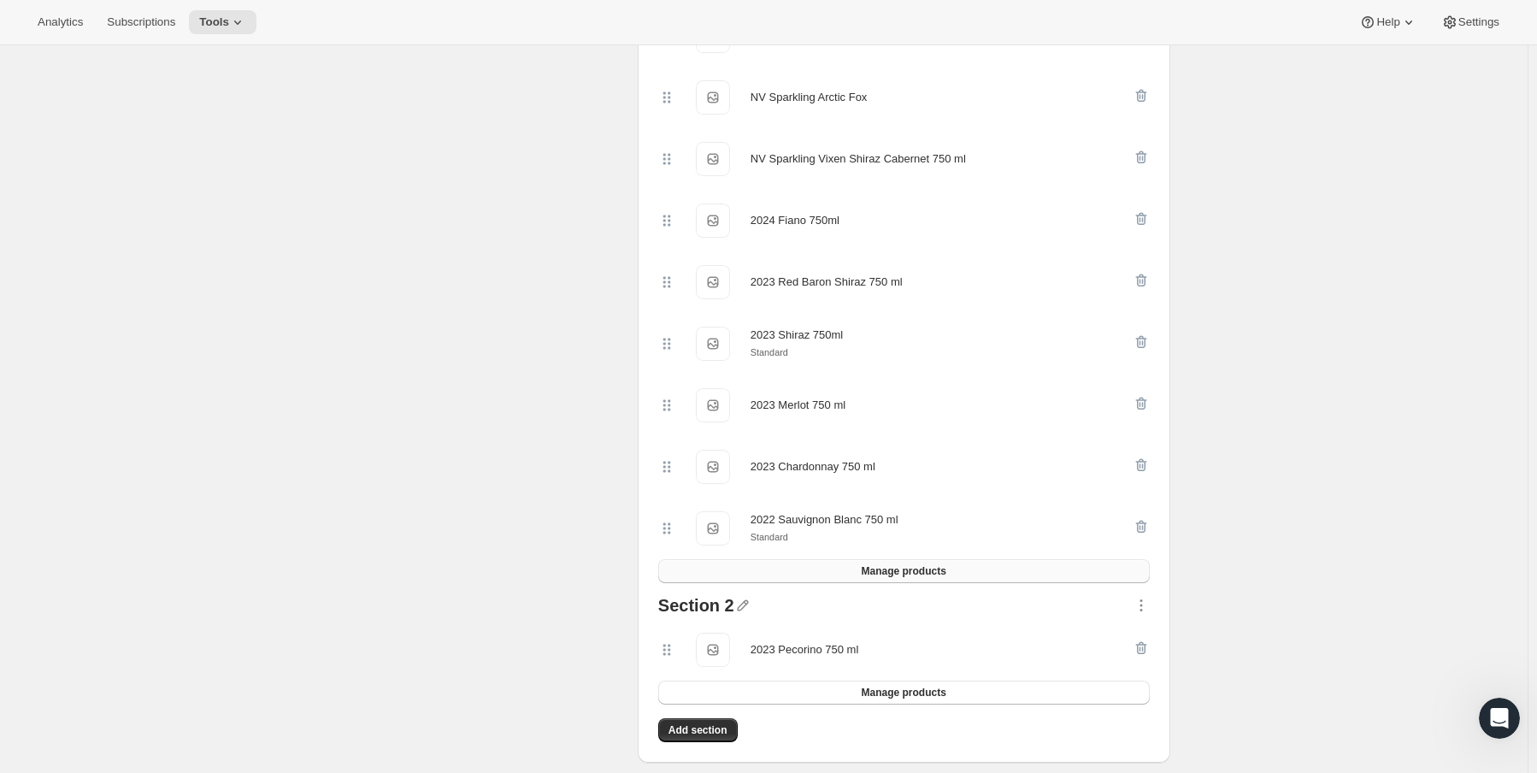
click at [880, 574] on span "Manage products" at bounding box center [903, 571] width 85 height 14
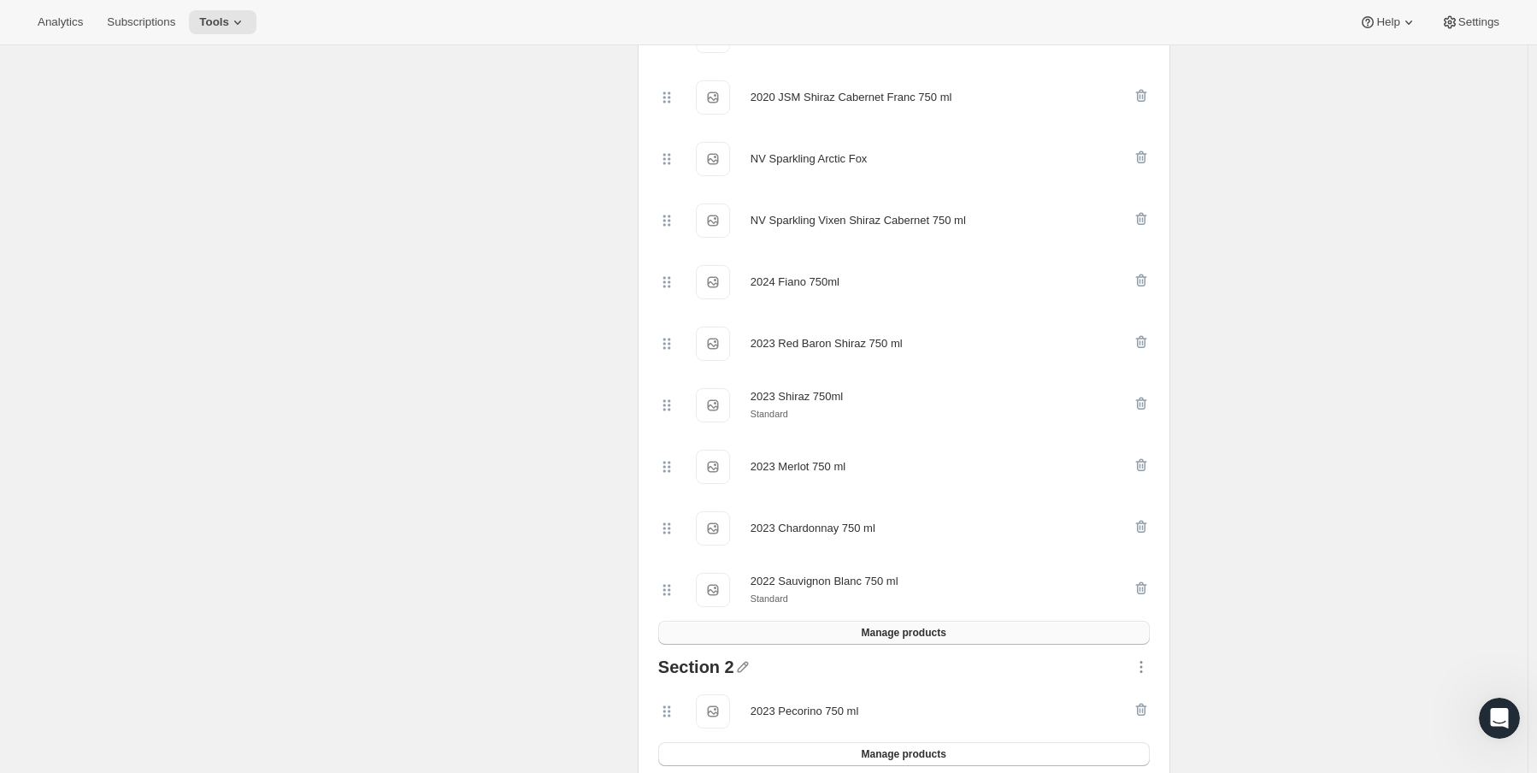
click at [860, 632] on button "Manage products" at bounding box center [904, 633] width 492 height 24
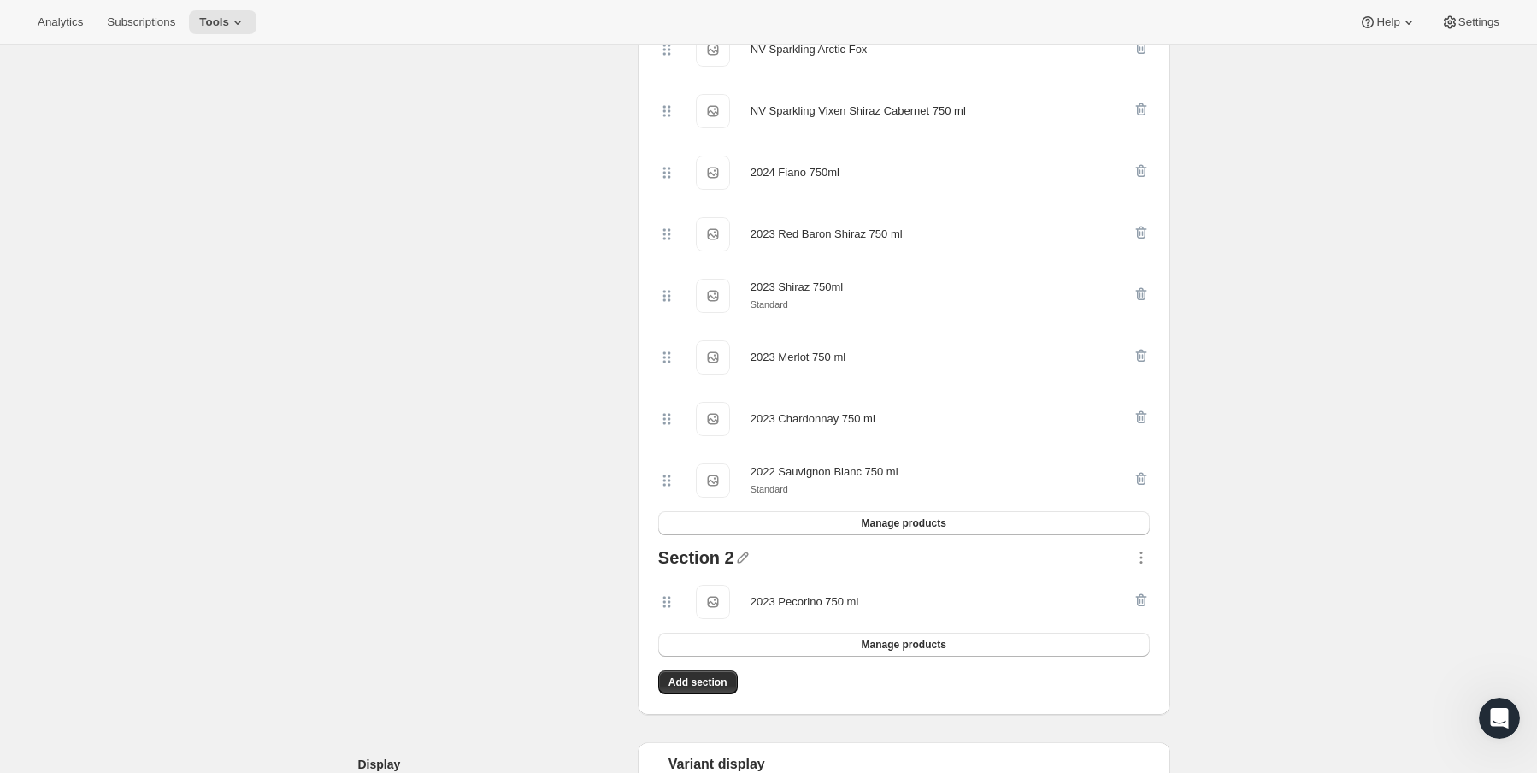
click at [1143, 603] on div at bounding box center [1141, 602] width 17 height 34
click at [1147, 600] on div at bounding box center [1141, 602] width 17 height 34
click at [1148, 603] on div at bounding box center [1141, 602] width 17 height 34
click at [957, 527] on button "Manage products" at bounding box center [904, 523] width 492 height 24
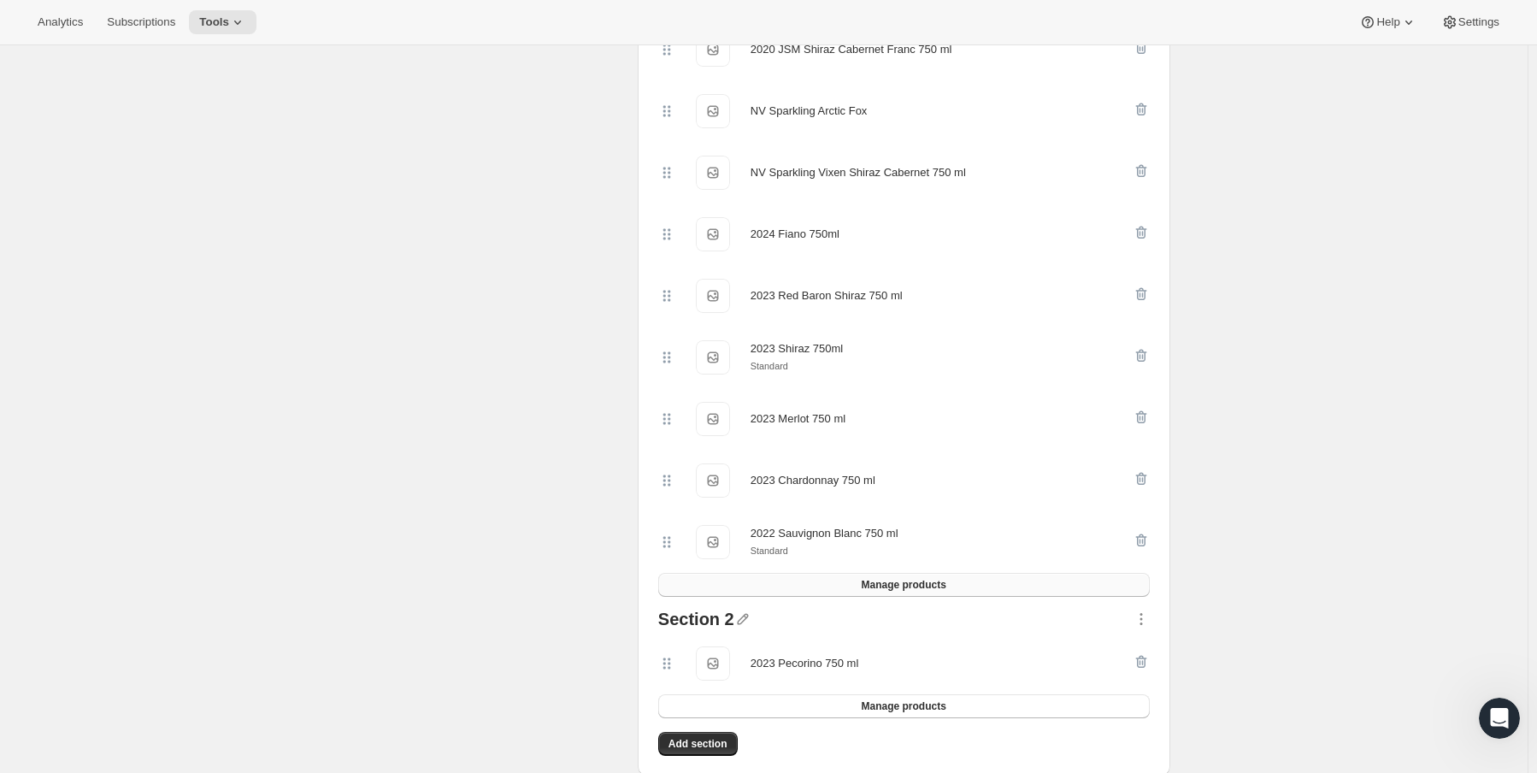
click at [922, 594] on button "Manage products" at bounding box center [904, 585] width 492 height 24
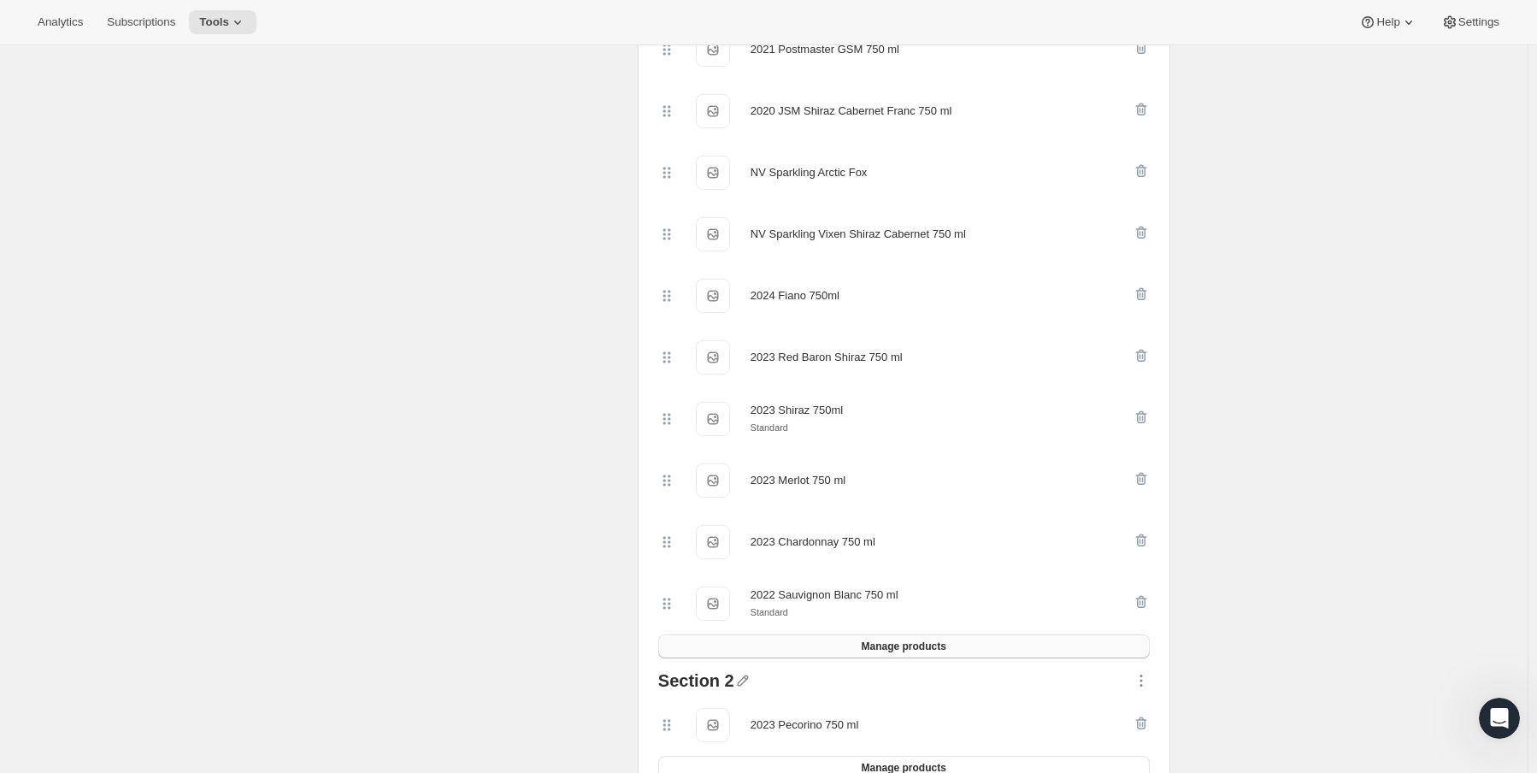
click at [938, 653] on span "Manage products" at bounding box center [903, 646] width 85 height 14
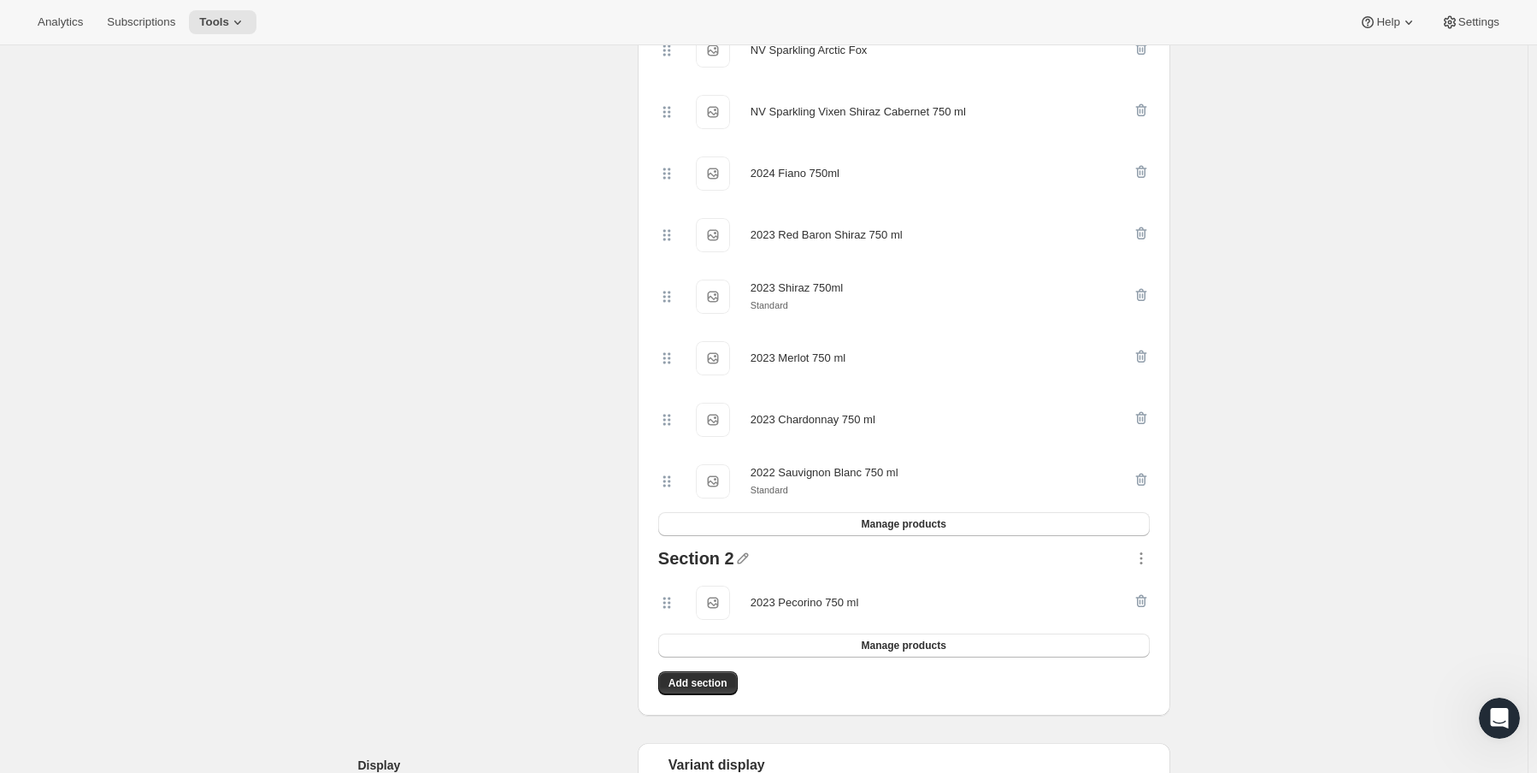
scroll to position [1197, 0]
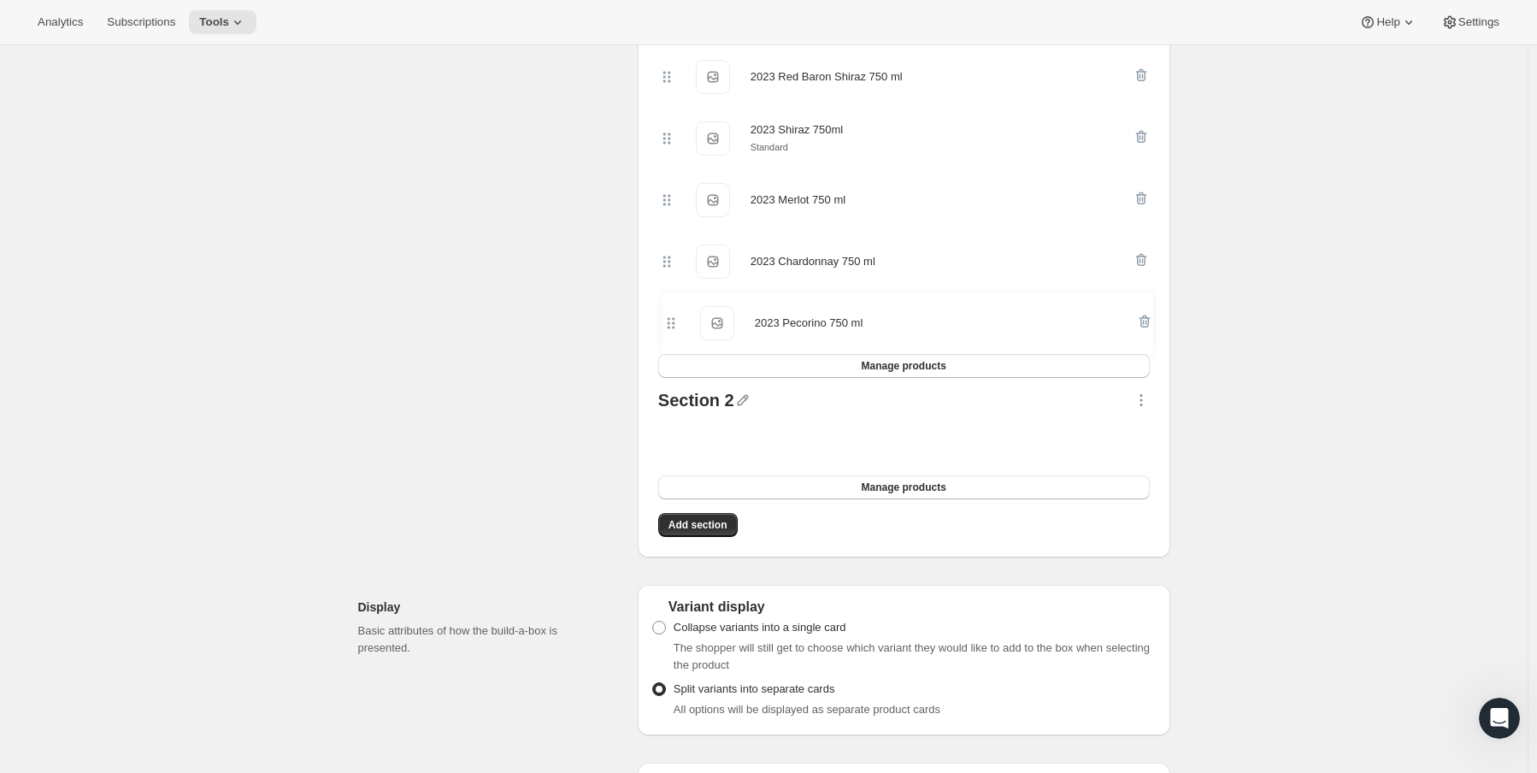
drag, startPoint x: 669, startPoint y: 444, endPoint x: 669, endPoint y: 315, distance: 128.2
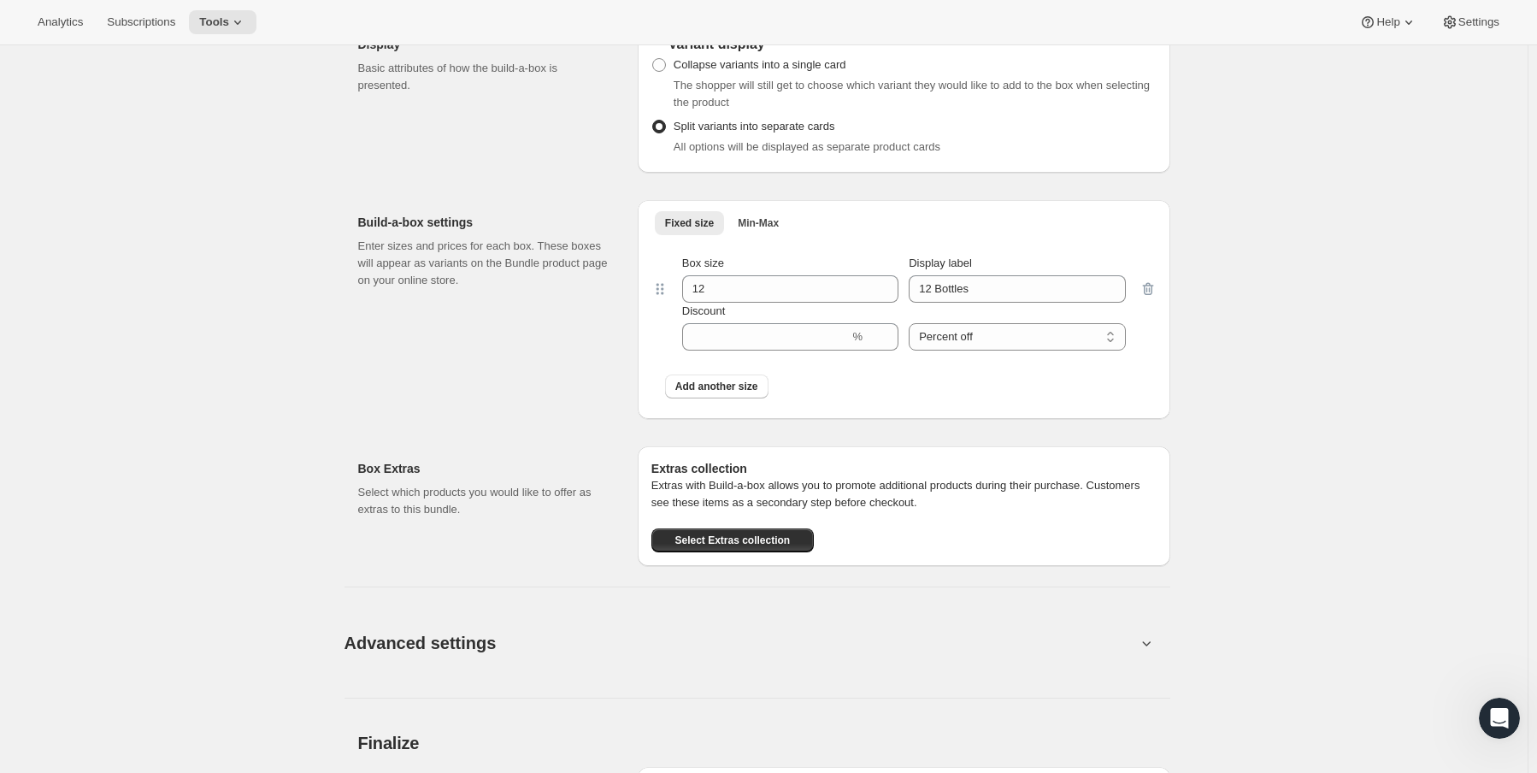
scroll to position [1795, 0]
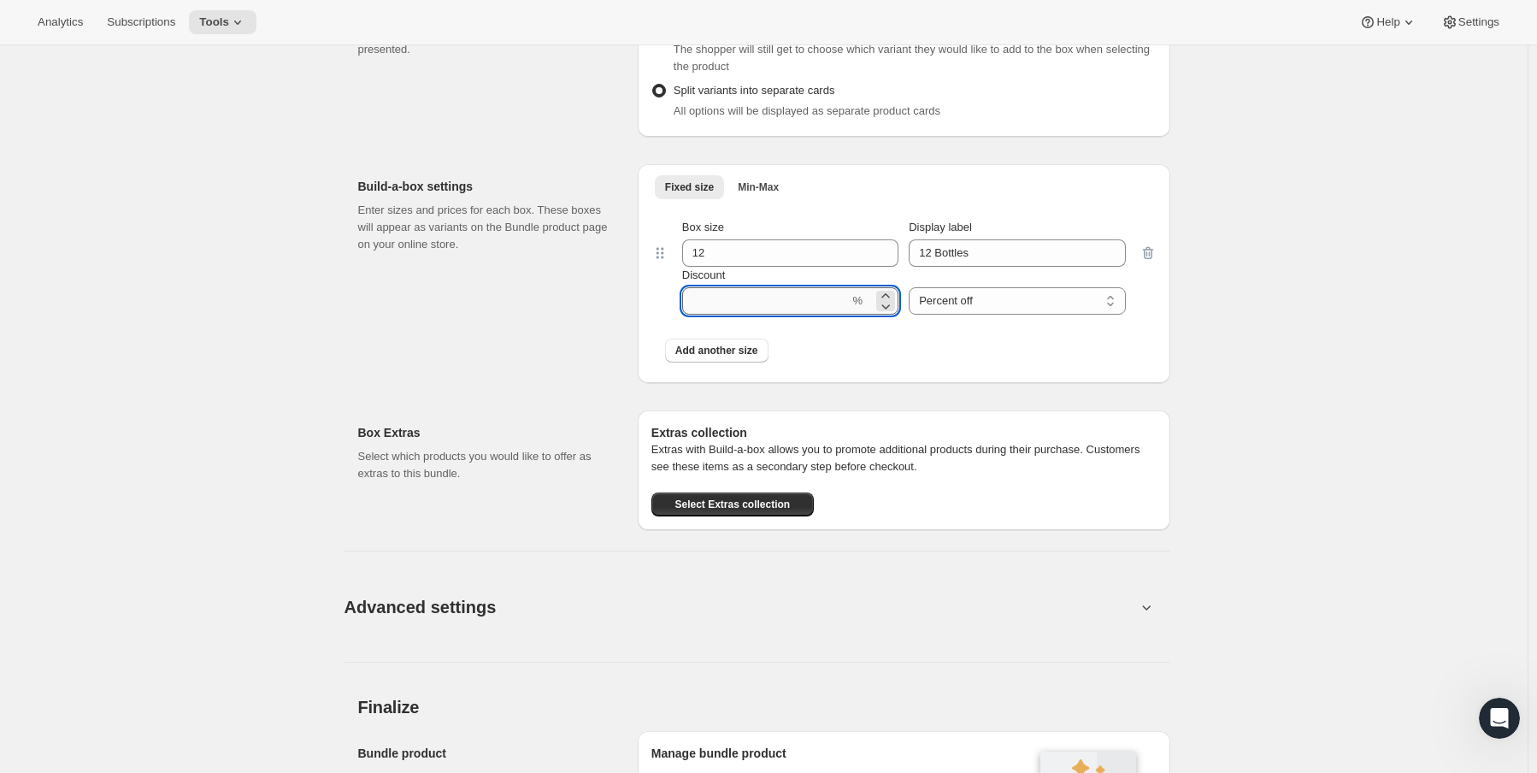
click at [806, 301] on input "Discount" at bounding box center [766, 300] width 168 height 27
type input "20"
click at [918, 565] on div "Advanced settings Create Box filters Select which product filters may be select…" at bounding box center [757, 596] width 826 height 132
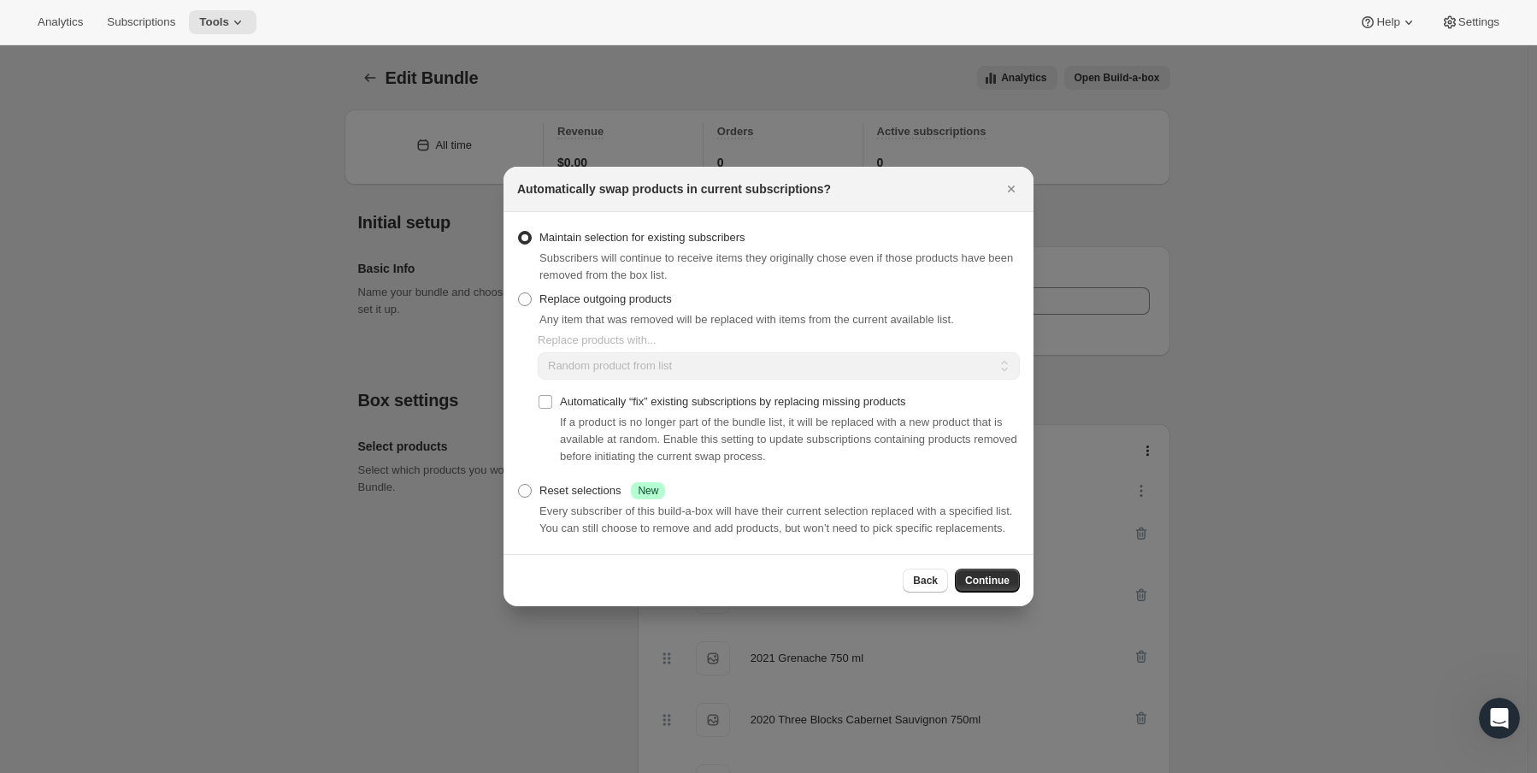
scroll to position [2137, 0]
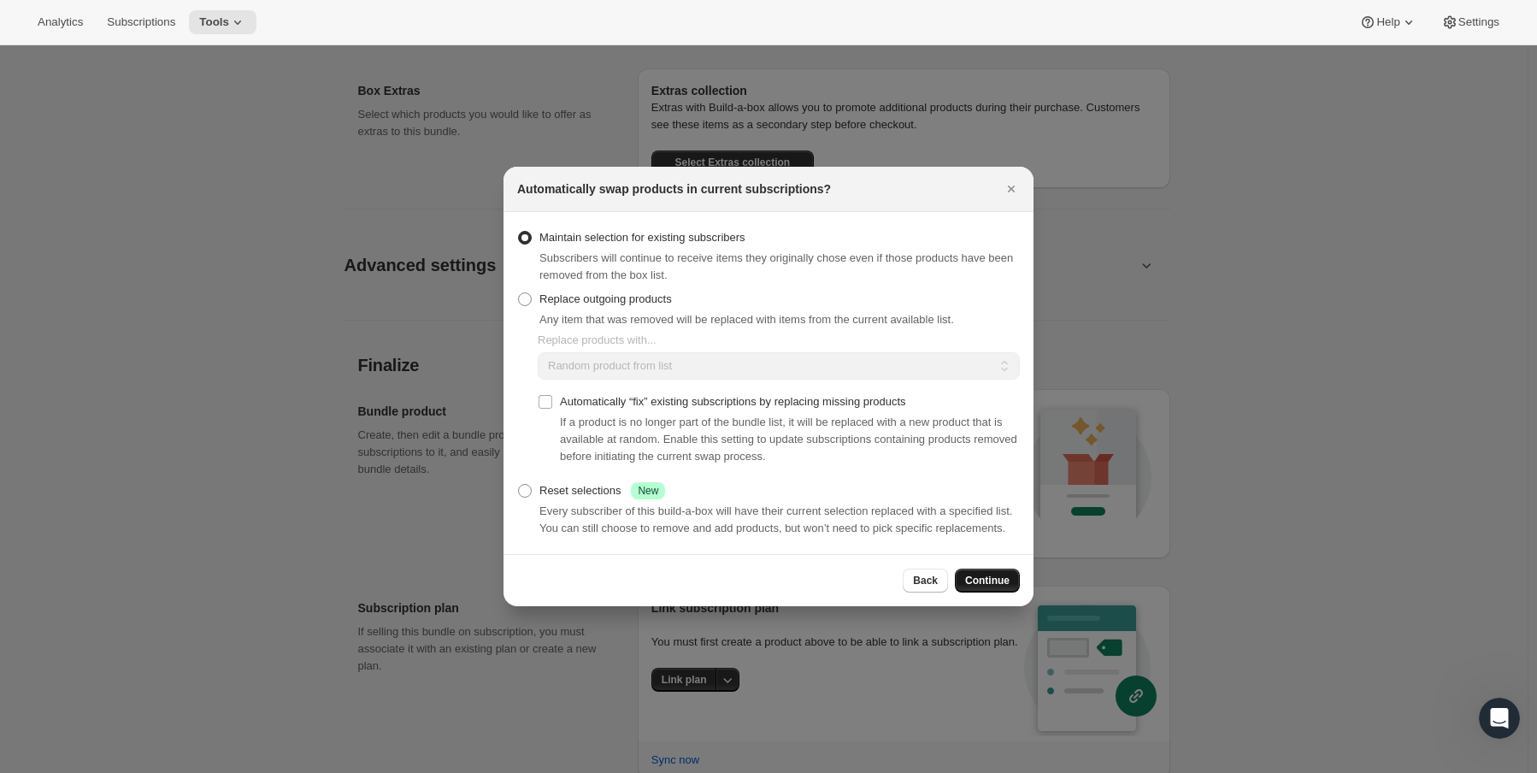
click at [998, 569] on button "Continue" at bounding box center [987, 580] width 65 height 24
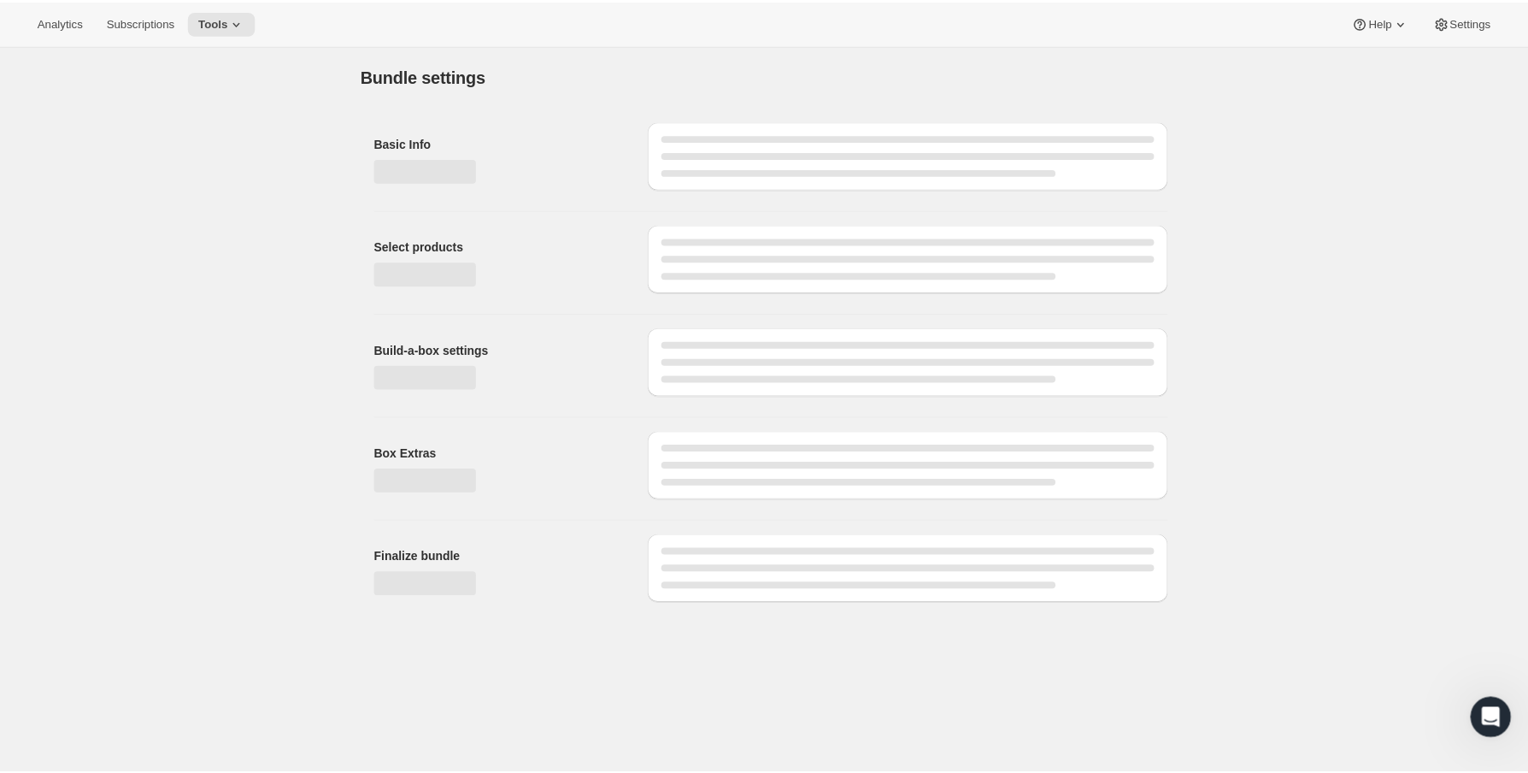
scroll to position [0, 0]
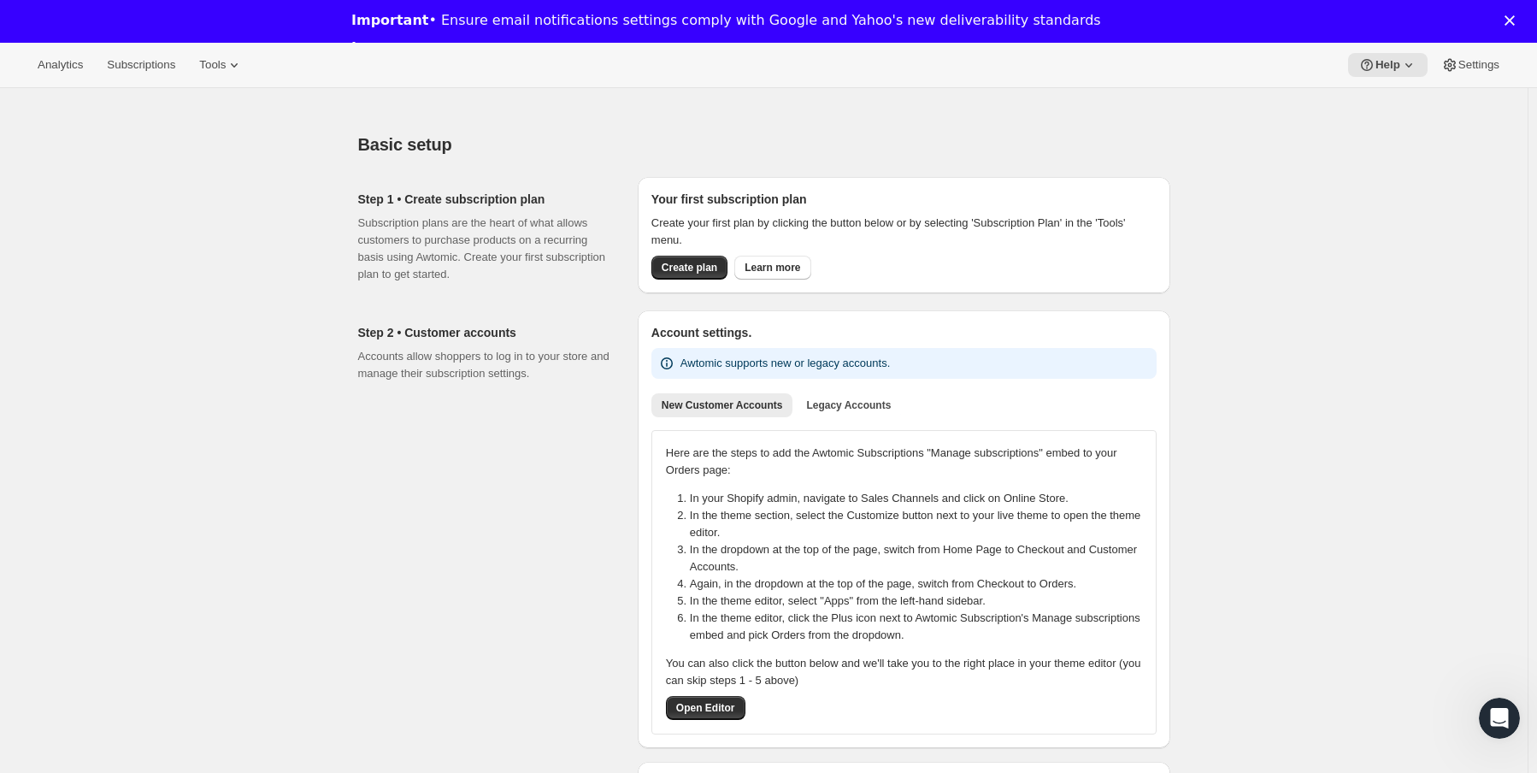
click at [1515, 20] on icon "Close" at bounding box center [1509, 20] width 10 height 10
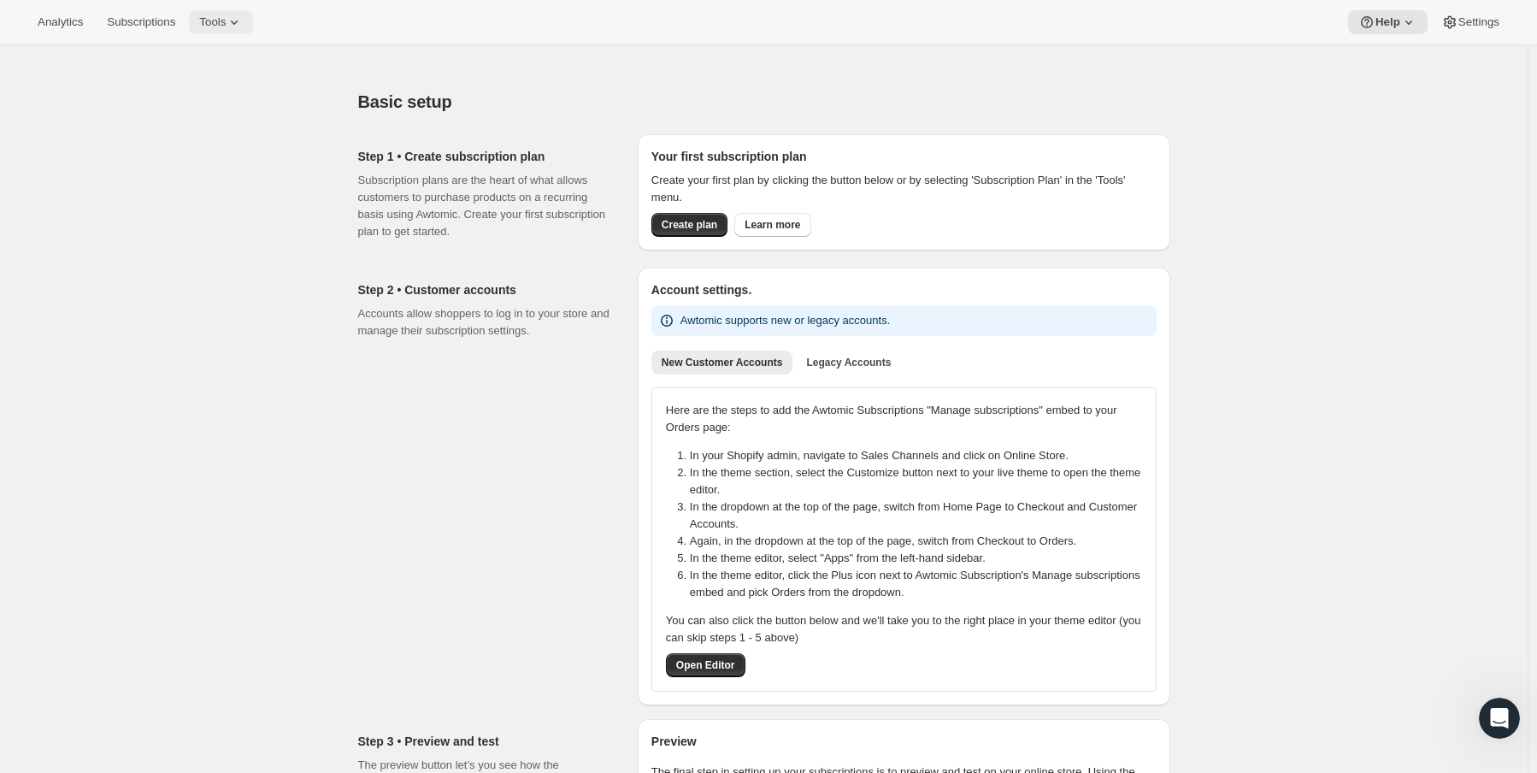
click at [205, 21] on span "Tools" at bounding box center [212, 22] width 26 height 14
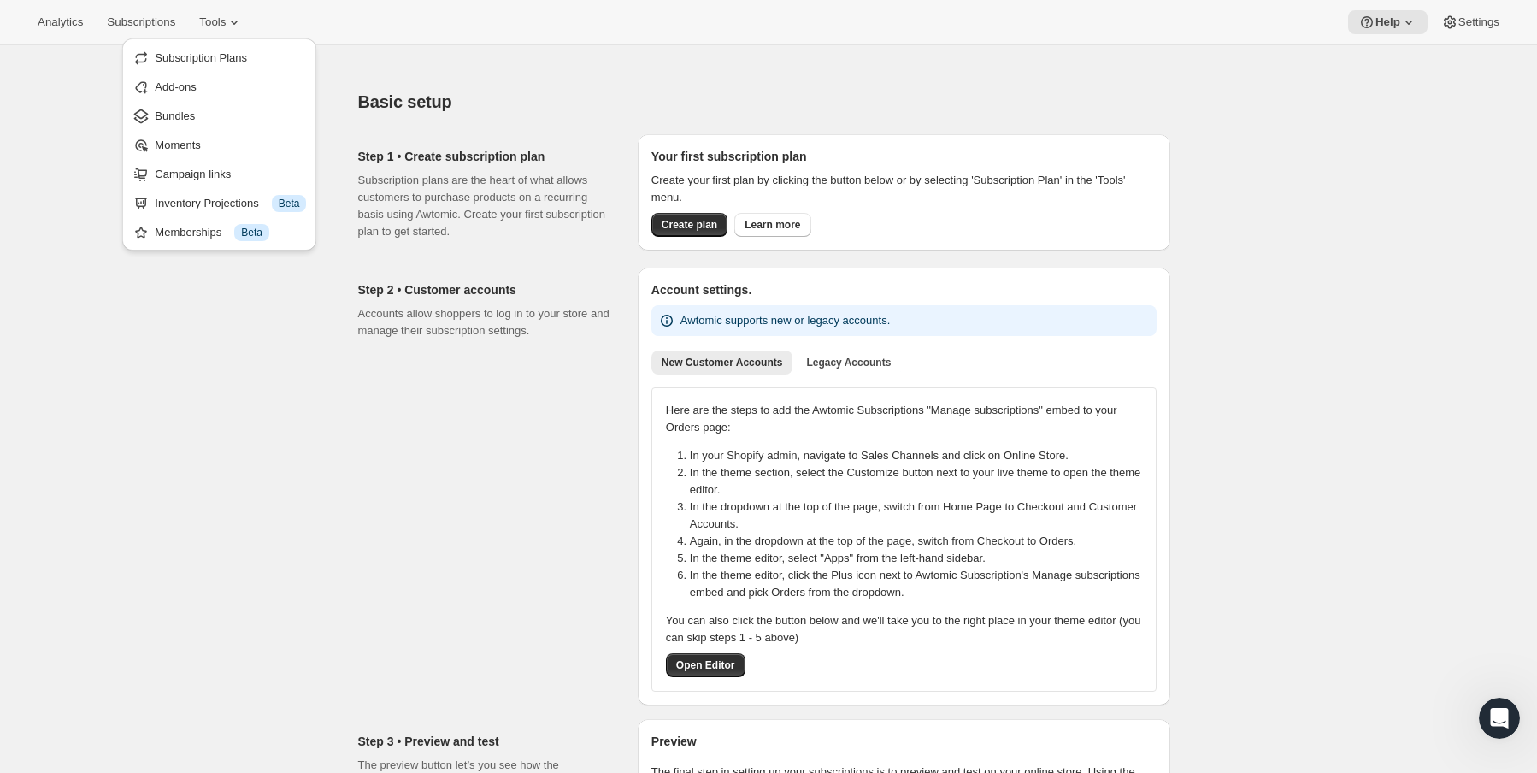
click at [177, 113] on span "Bundles" at bounding box center [175, 115] width 40 height 13
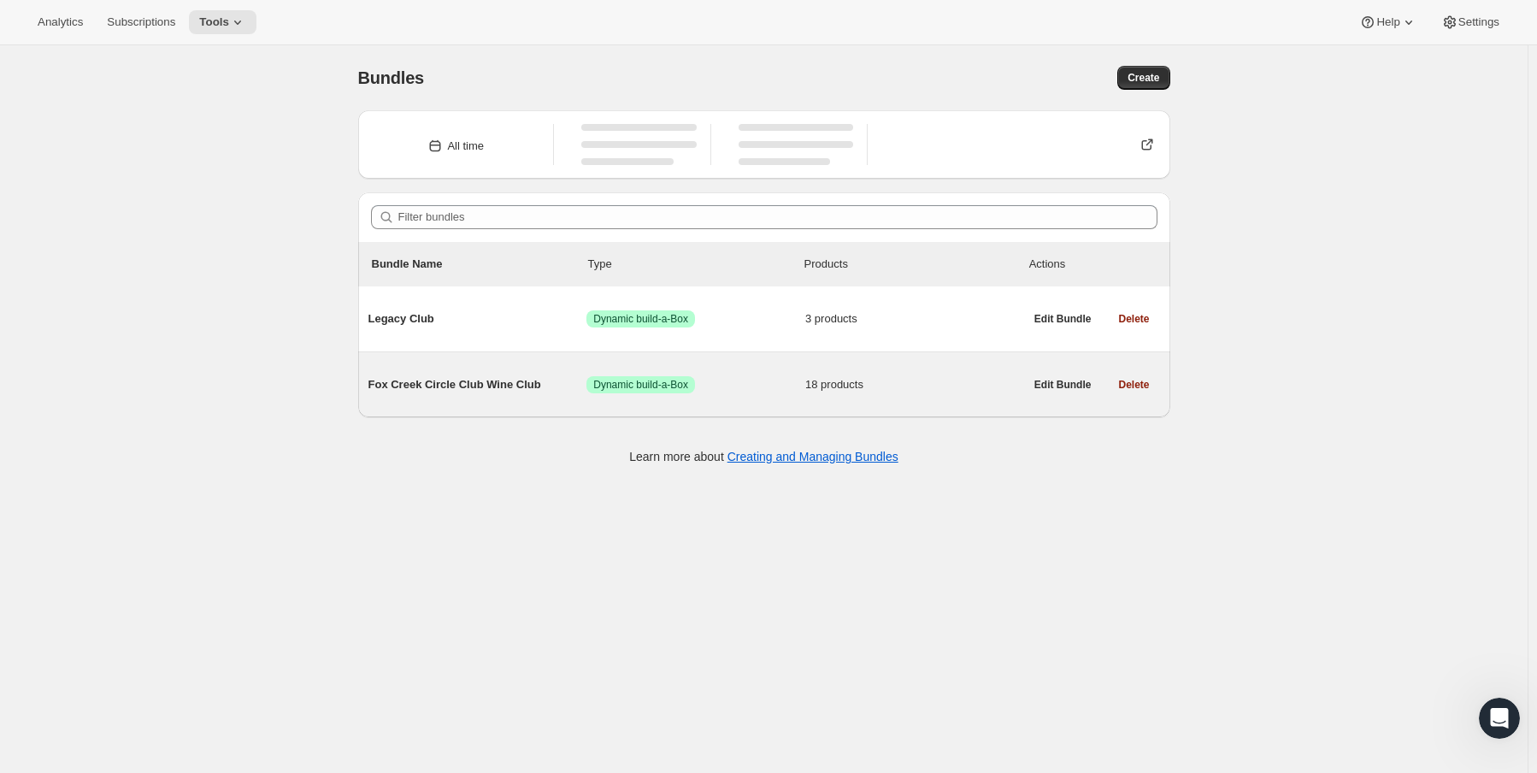
click at [425, 372] on div "Fox Creek Circle Club Wine Club Success Dynamic build-a-Box 18 products" at bounding box center [696, 384] width 656 height 44
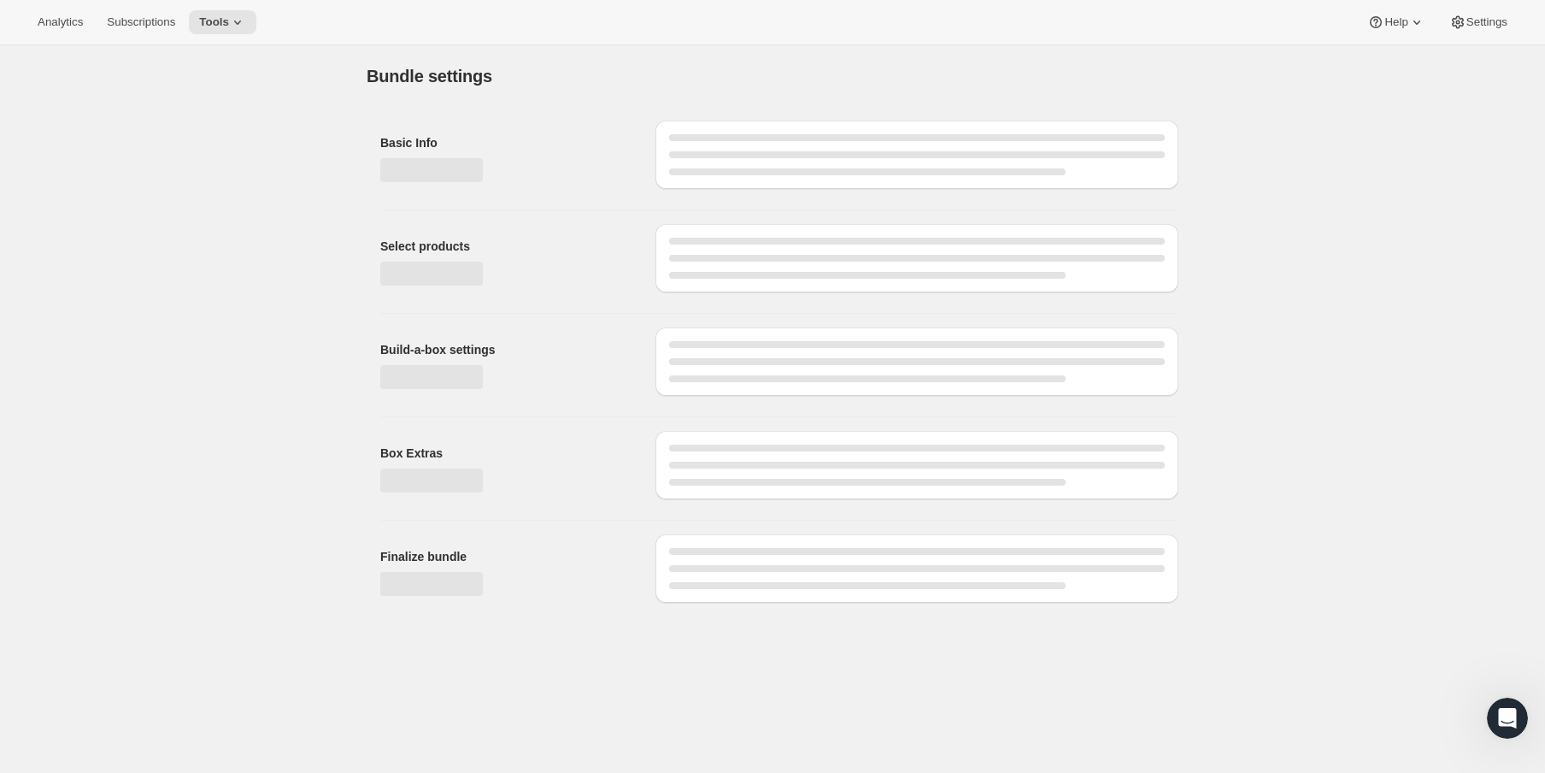
type input "Fox Creek Circle Club Wine Club"
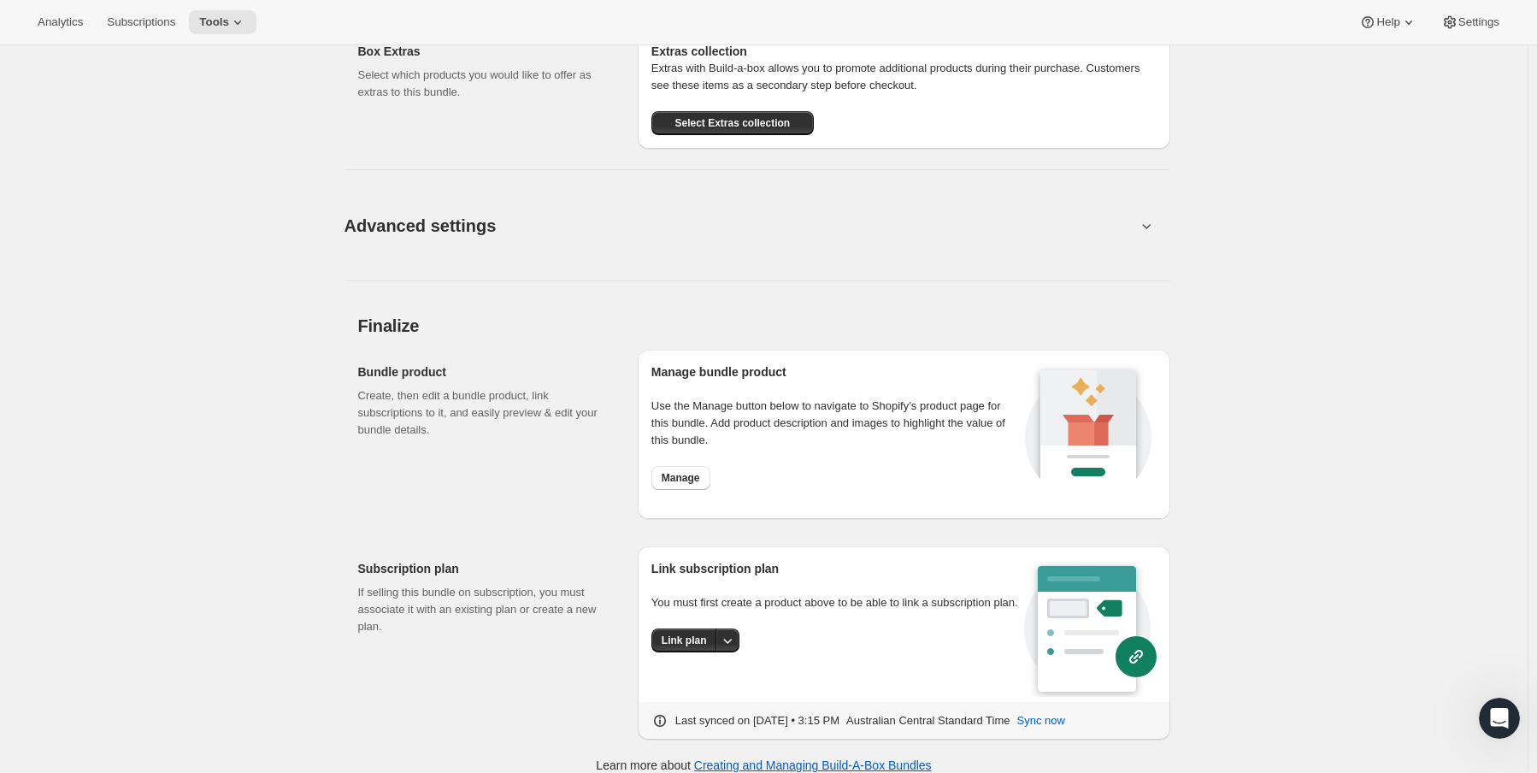
scroll to position [2193, 0]
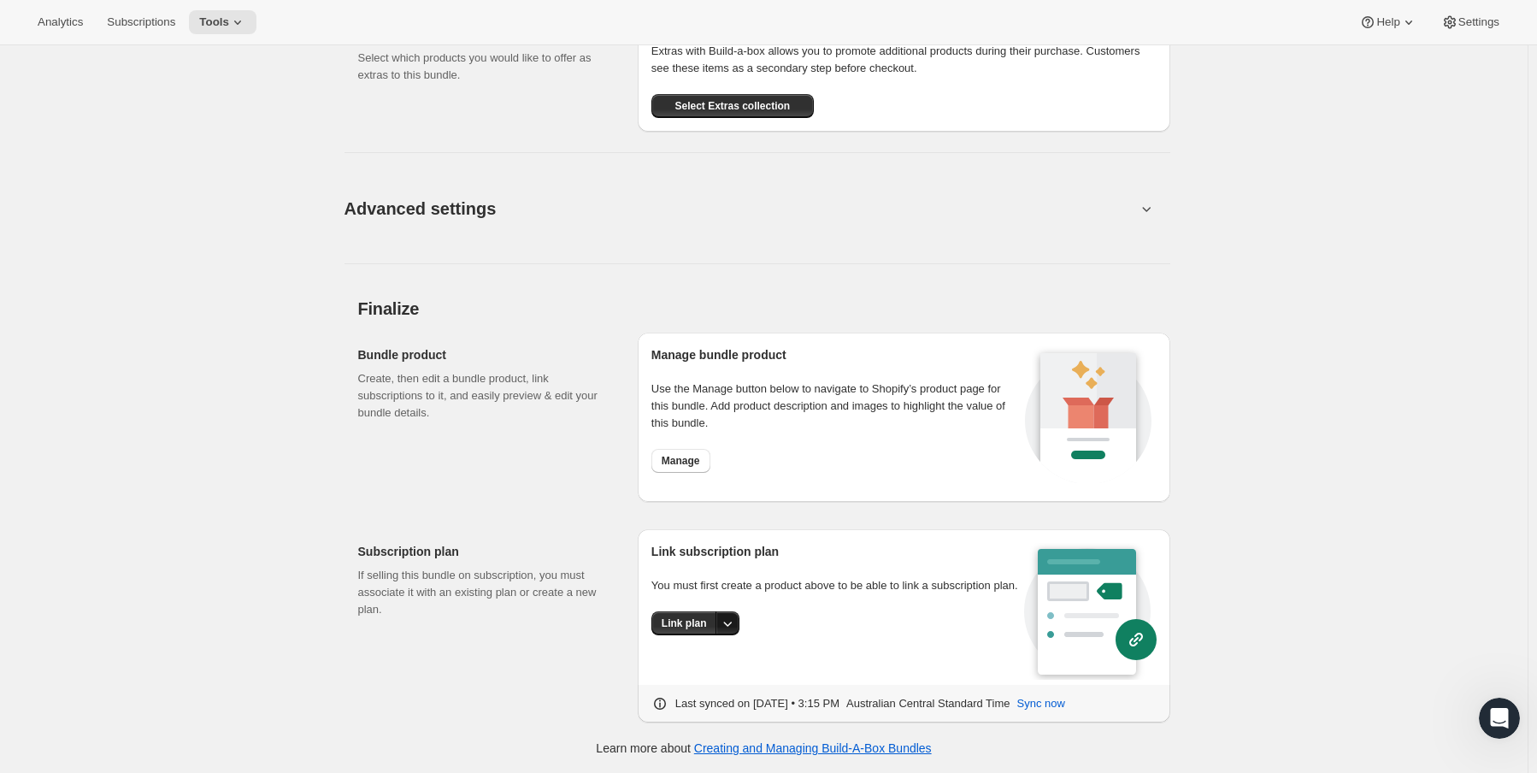
click at [732, 628] on icon "More actions" at bounding box center [727, 623] width 17 height 17
click at [683, 685] on span "Create new plan" at bounding box center [689, 687] width 81 height 13
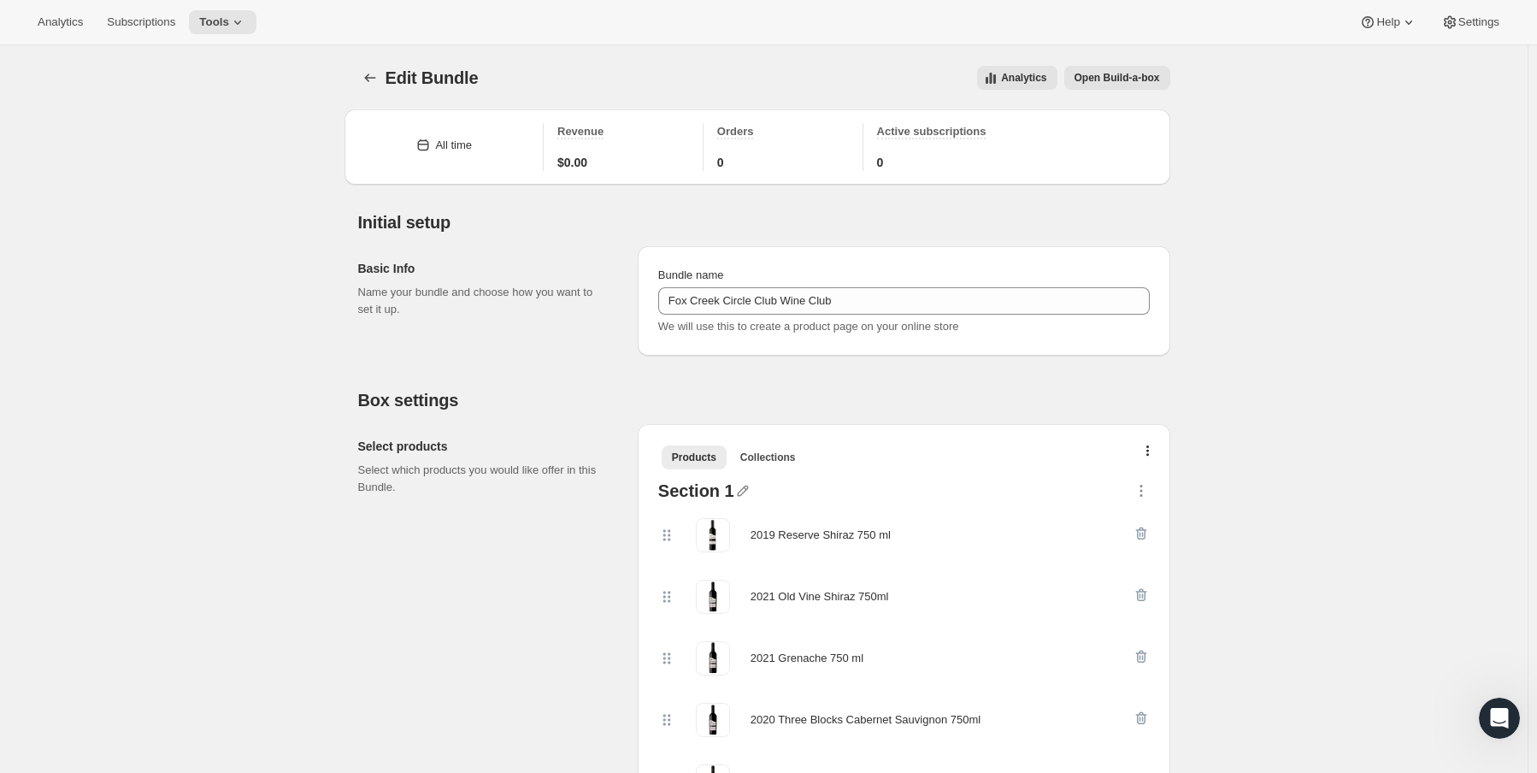
select select "WEEK"
select select "MONTH"
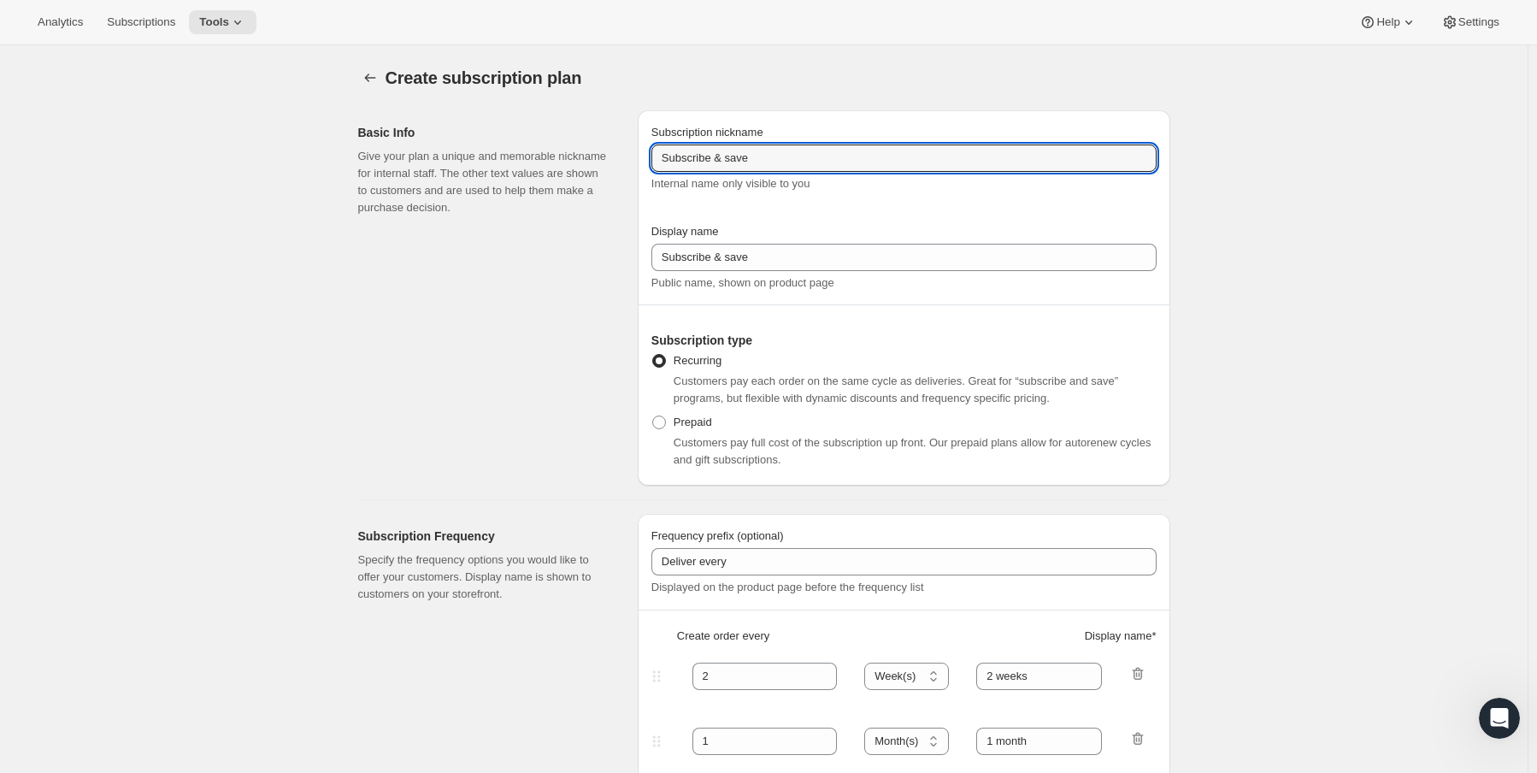
drag, startPoint x: 780, startPoint y: 160, endPoint x: 613, endPoint y: 143, distance: 168.4
click at [613, 143] on div "Basic Info Give your plan a unique and memorable nickname for internal staff. T…" at bounding box center [757, 291] width 826 height 389
click at [767, 167] on input "Circle Club" at bounding box center [903, 157] width 505 height 27
type input "Circle Club"
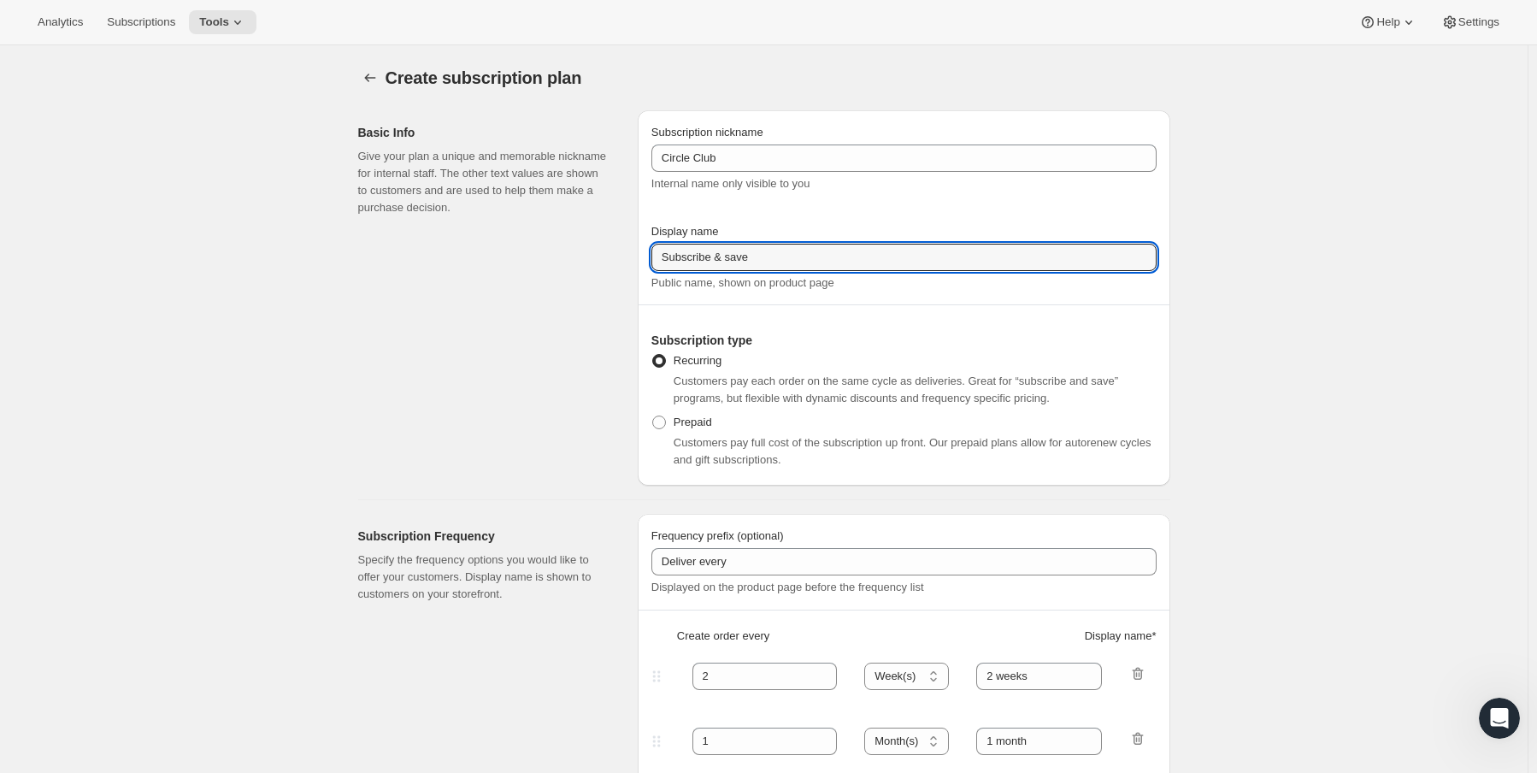
drag, startPoint x: 784, startPoint y: 265, endPoint x: 598, endPoint y: 259, distance: 186.4
click at [598, 259] on div "Basic Info Give your plan a unique and memorable nickname for internal staff. T…" at bounding box center [757, 291] width 826 height 389
click at [665, 262] on input "Circle Club" at bounding box center [903, 257] width 505 height 27
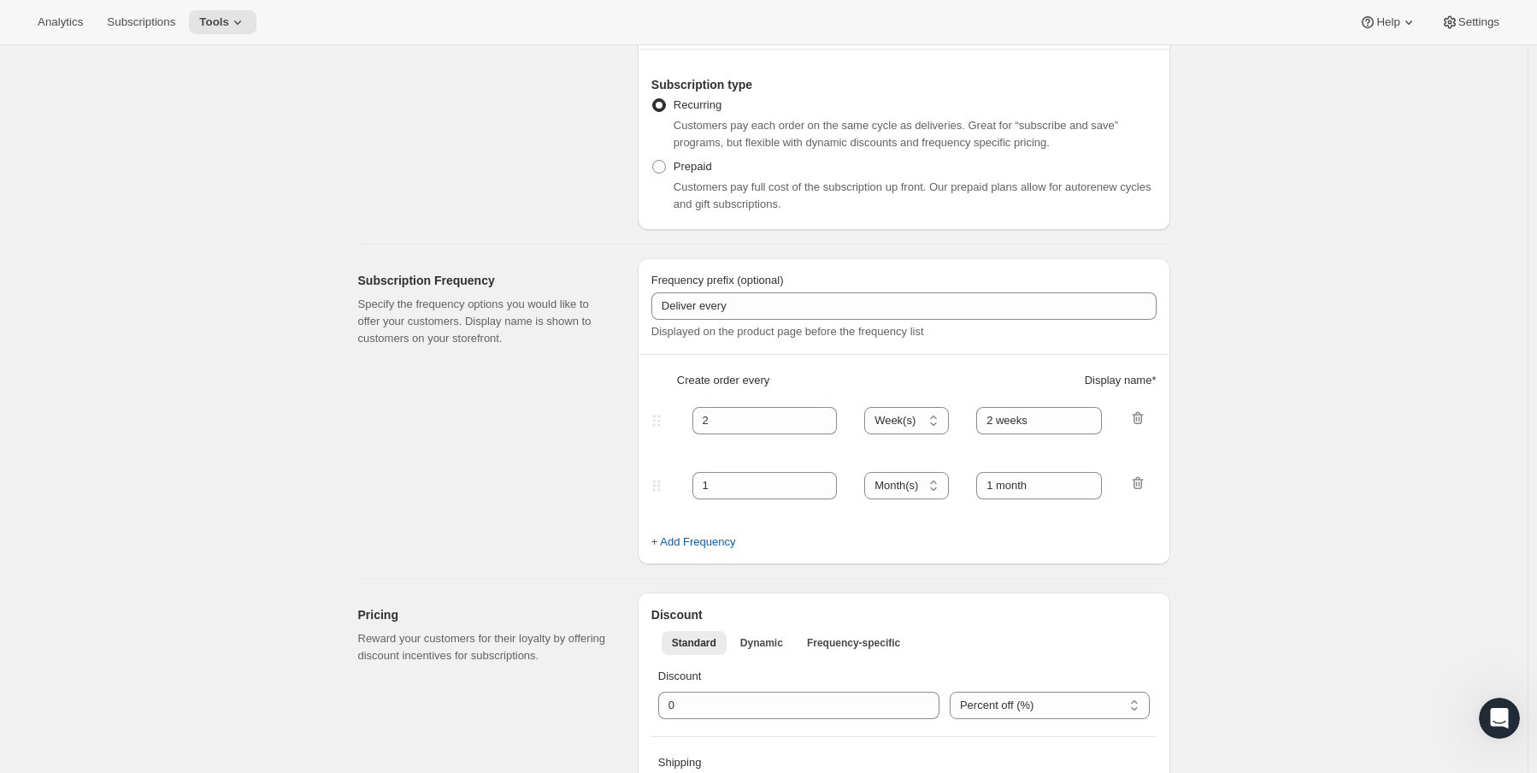
scroll to position [256, 0]
type input "Fox Creek Circle Club"
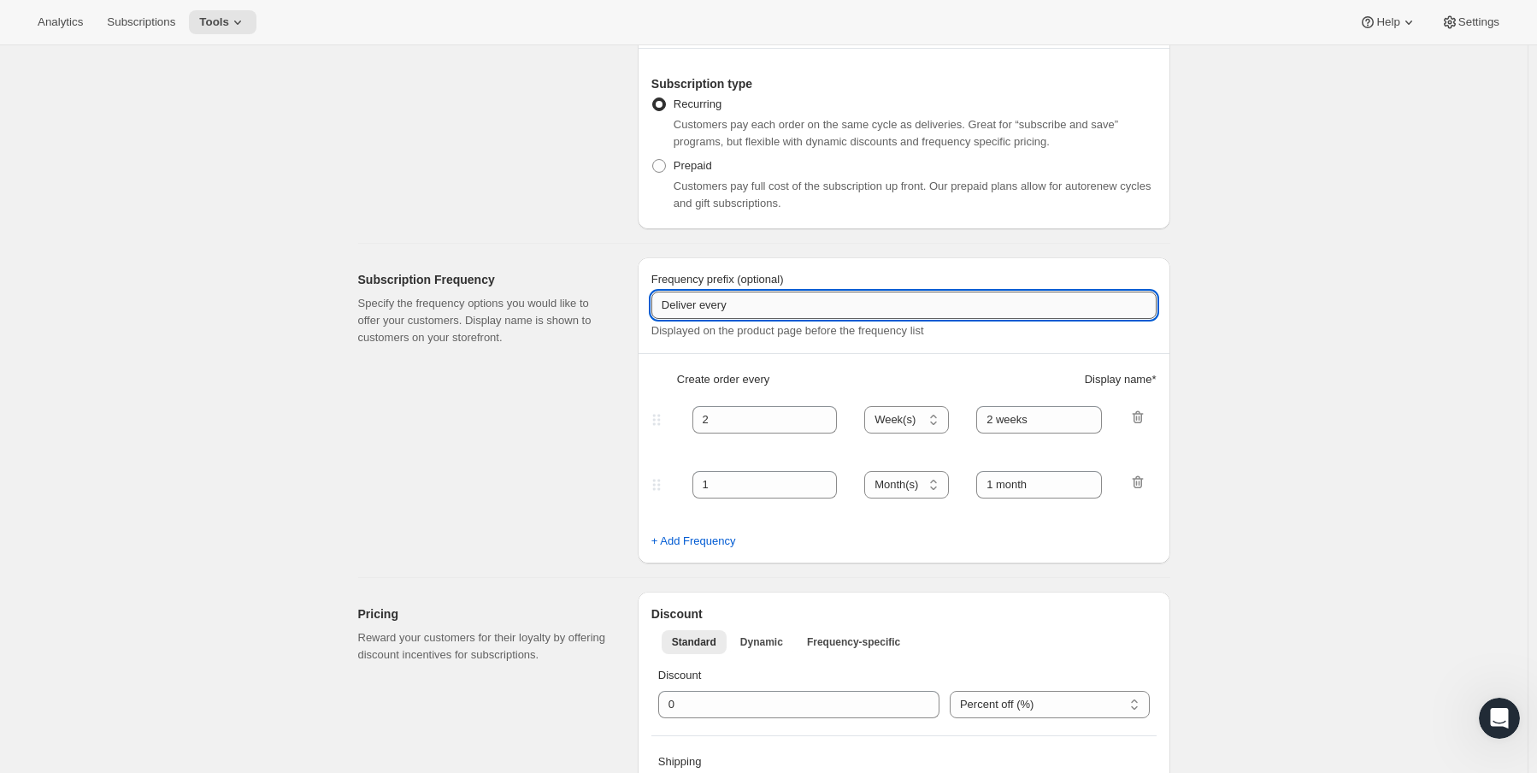
click at [820, 309] on input "Deliver every" at bounding box center [903, 304] width 505 height 27
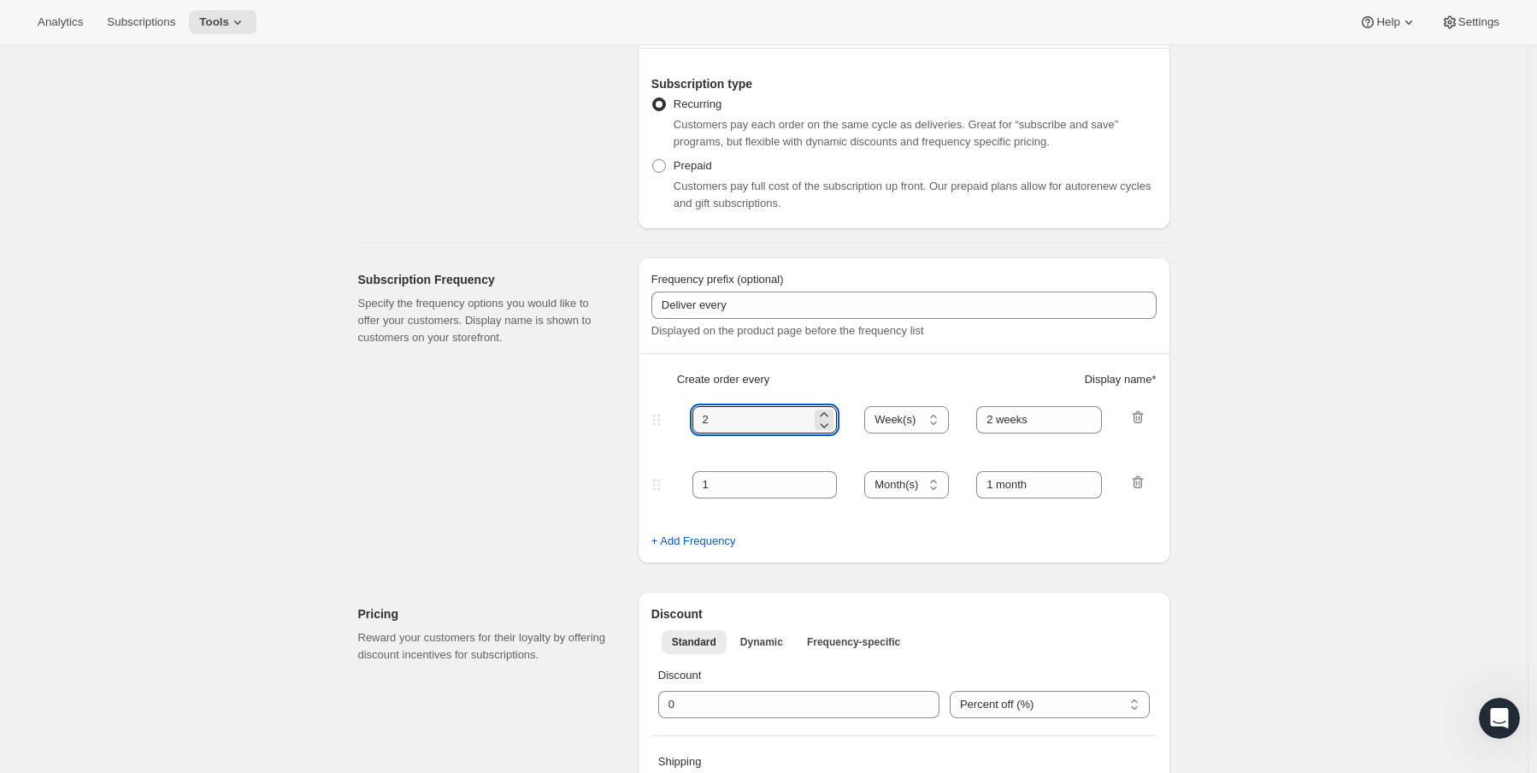
drag, startPoint x: 806, startPoint y: 424, endPoint x: 544, endPoint y: 394, distance: 264.1
click at [544, 395] on div "Subscription Frequency Specify the frequency options you would like to offer yo…" at bounding box center [757, 404] width 826 height 320
type input "3"
click at [934, 418] on select "Day(s) Week(s) Month(s) Year(s)" at bounding box center [906, 419] width 85 height 27
select select "MONTH"
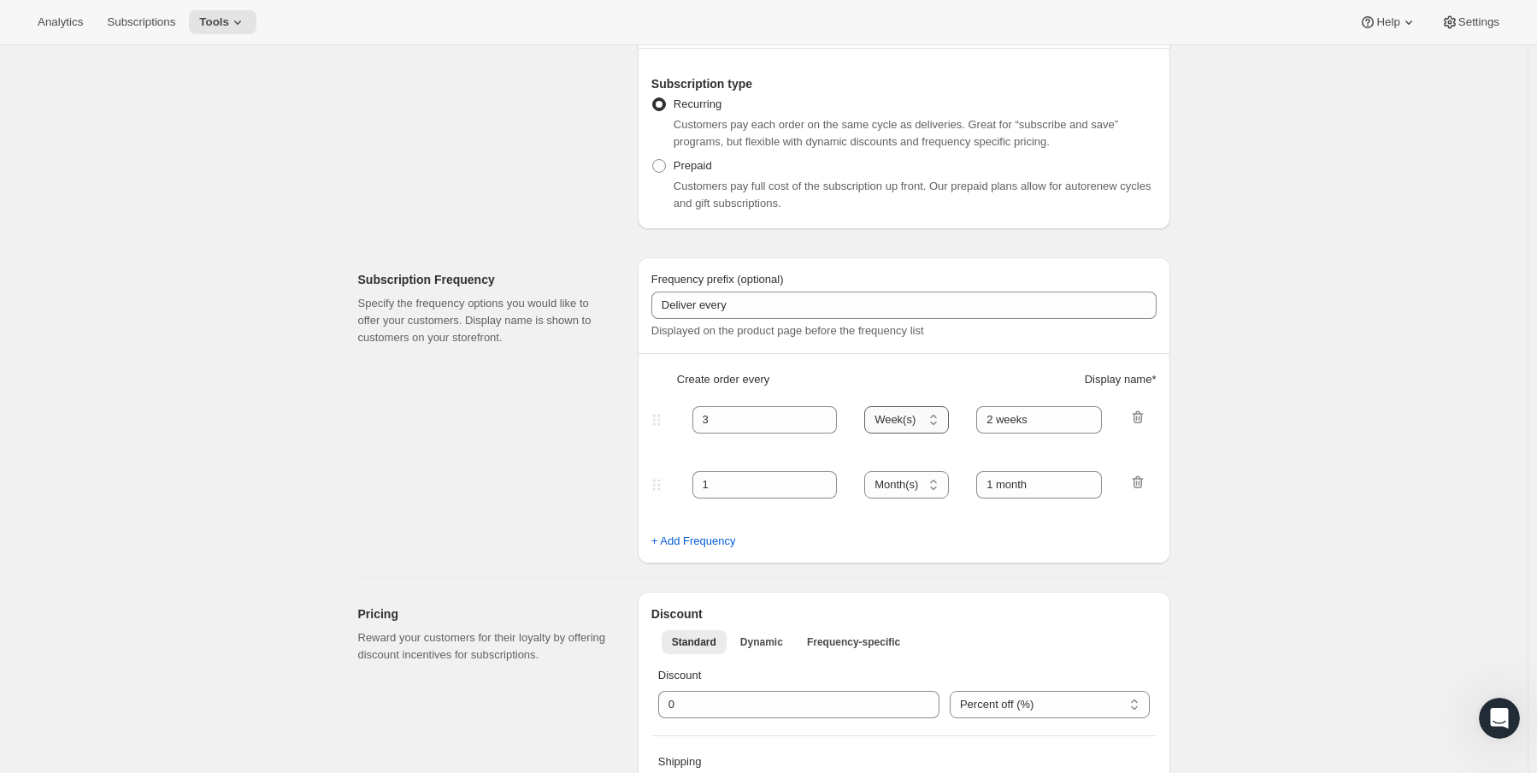
click at [869, 406] on select "Day(s) Week(s) Month(s) Year(s)" at bounding box center [906, 419] width 85 height 27
drag, startPoint x: 1034, startPoint y: 417, endPoint x: 927, endPoint y: 414, distance: 106.9
click at [927, 414] on div "3 Day(s) Week(s) Month(s) Year(s) Month(s) 2 weeks" at bounding box center [897, 419] width 498 height 27
type input "3 months"
drag, startPoint x: 768, startPoint y: 485, endPoint x: 659, endPoint y: 474, distance: 109.9
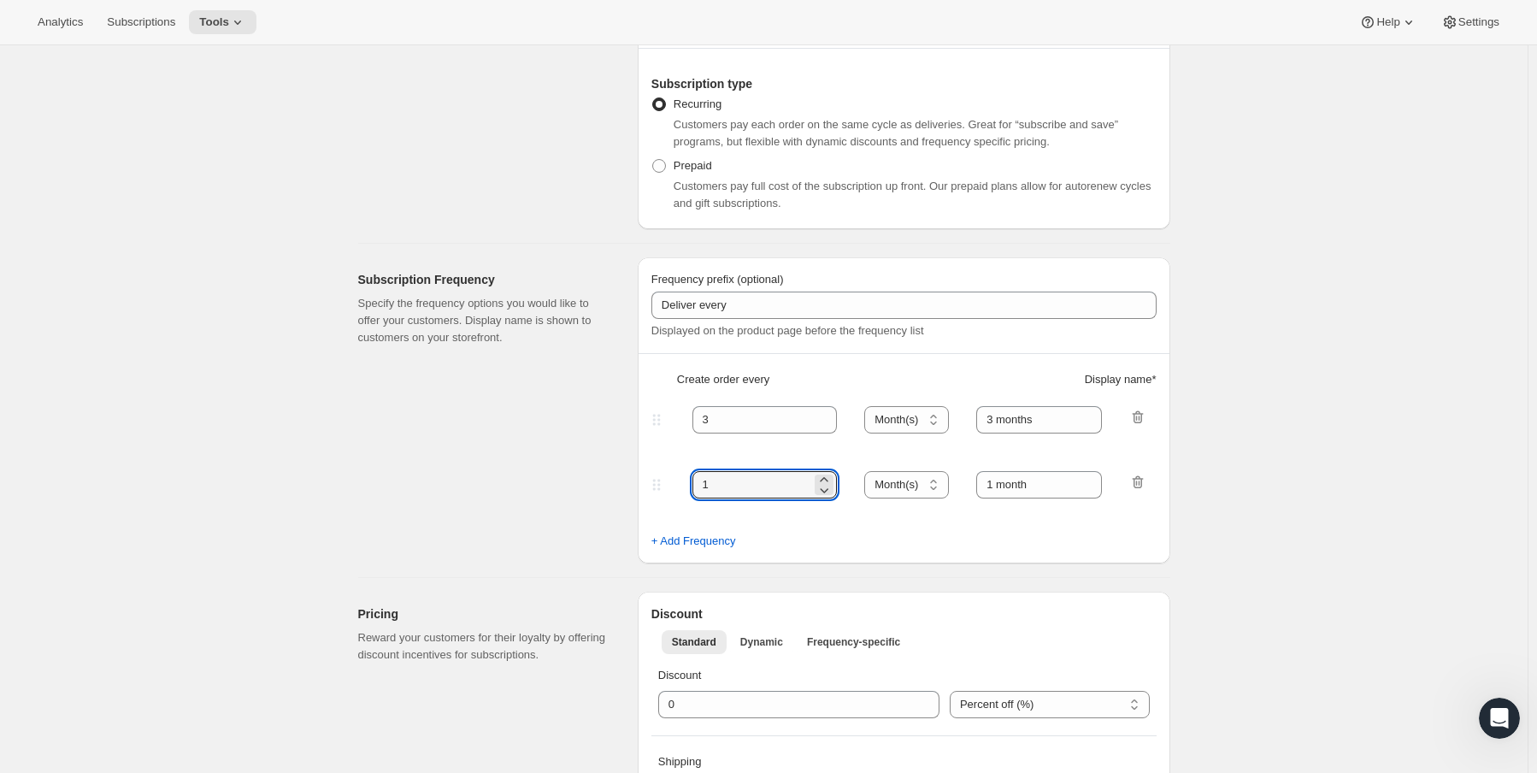
click at [659, 474] on div "1 Day(s) Week(s) Month(s) Year(s) Month(s) 1 month" at bounding box center [897, 484] width 498 height 27
type input "4"
click at [902, 495] on select "Day(s) Week(s) Month(s) Year(s)" at bounding box center [906, 484] width 85 height 27
click at [869, 471] on select "Day(s) Week(s) Month(s) Year(s)" at bounding box center [906, 484] width 85 height 27
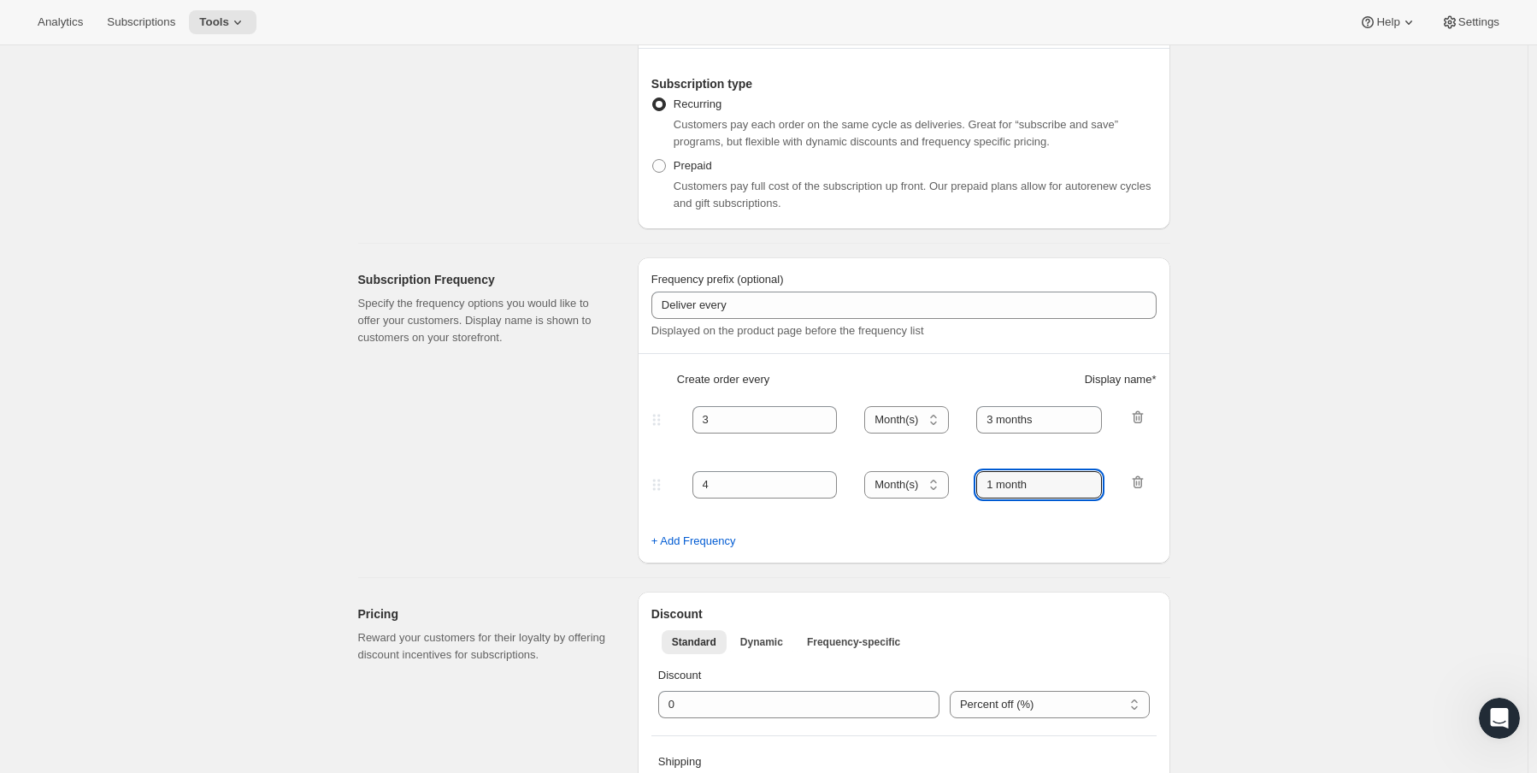
click at [883, 463] on div "Frequency prefix (optional) Deliver every Displayed on the product page before …" at bounding box center [904, 410] width 533 height 306
type input "4 months"
click at [720, 539] on span "+ Add Frequency" at bounding box center [693, 541] width 85 height 17
select select "MONTH"
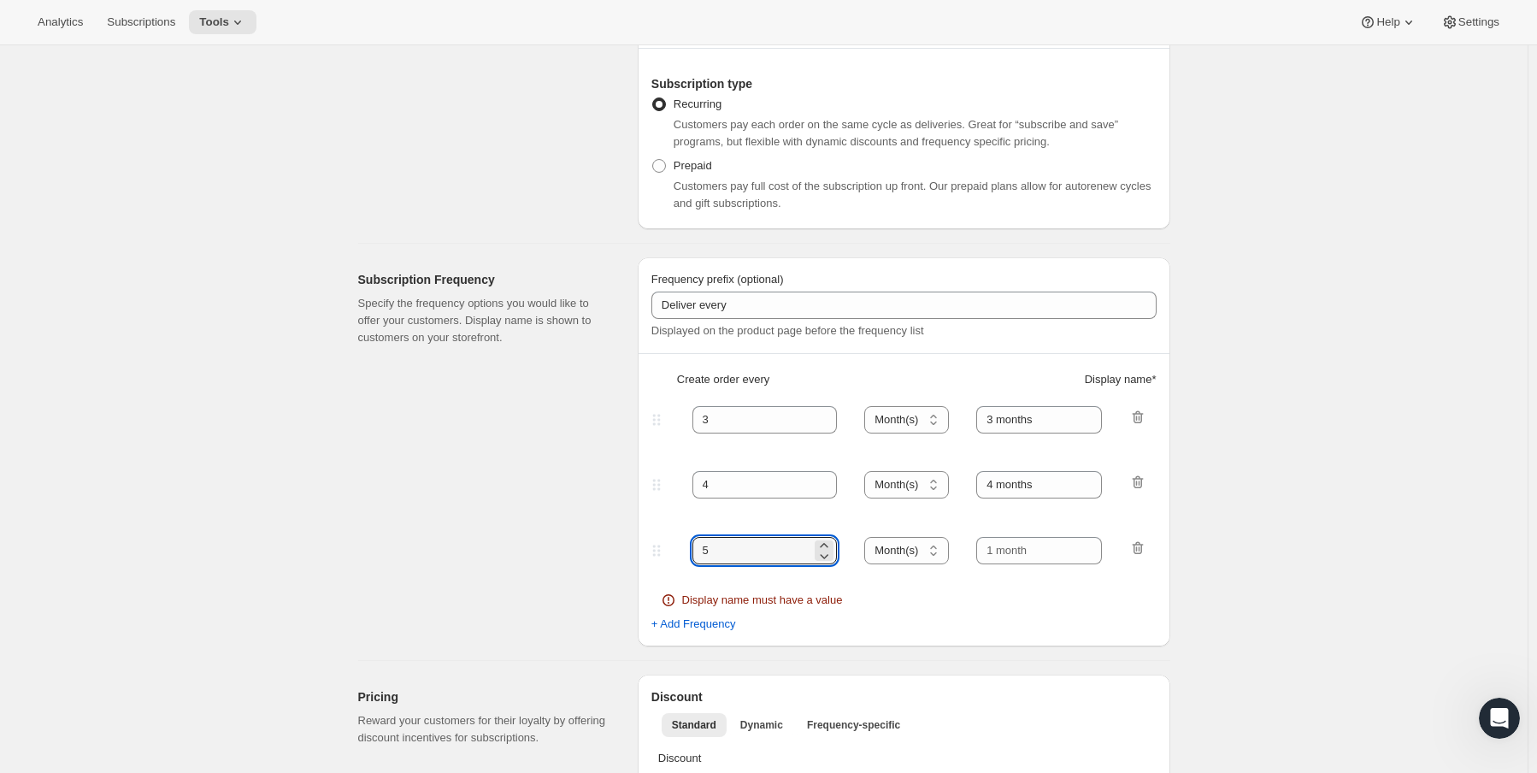
click at [650, 549] on div "Frequency prefix (optional) Deliver every Displayed on the product page before …" at bounding box center [904, 451] width 533 height 389
type input "6"
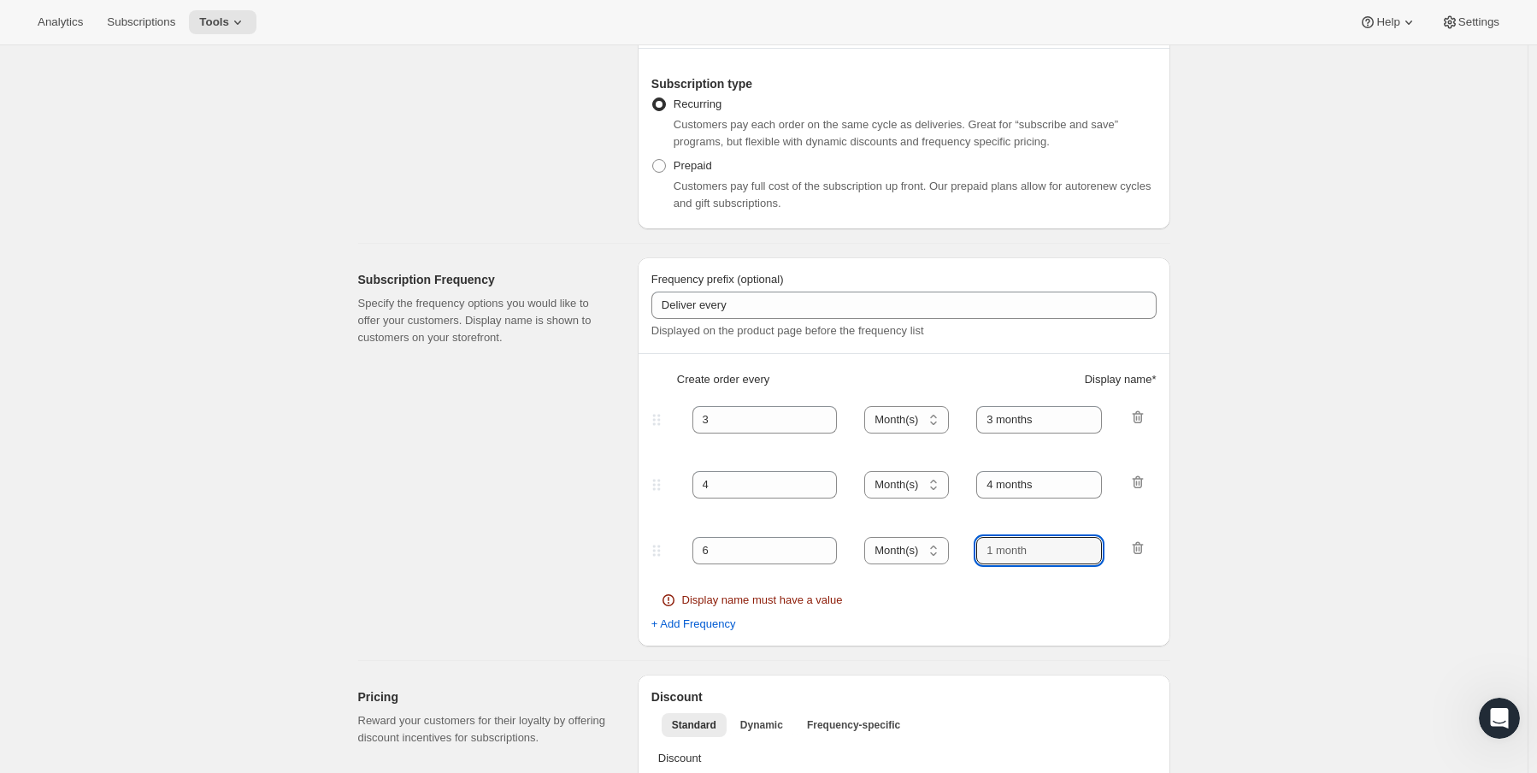
type input "M"
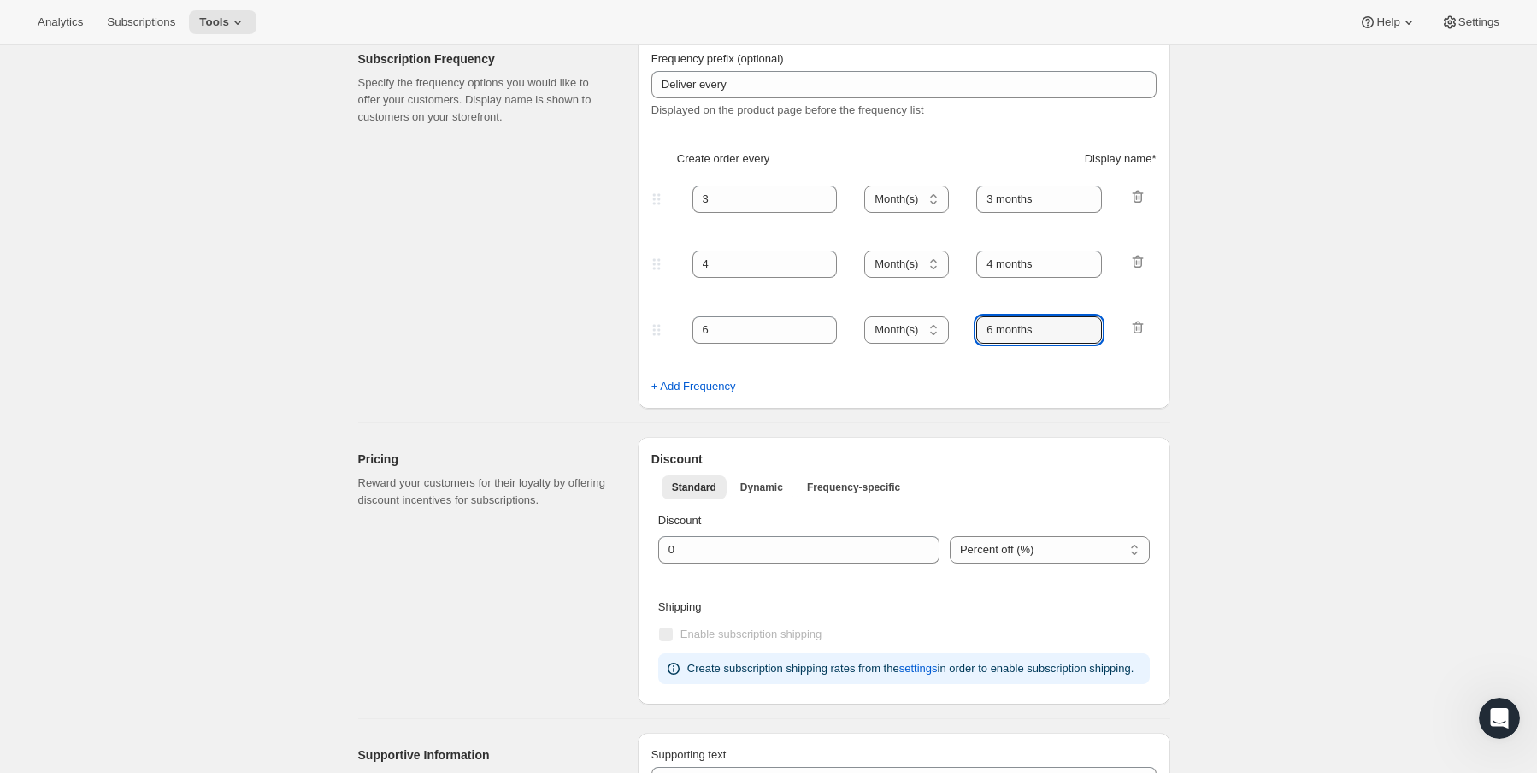
scroll to position [513, 0]
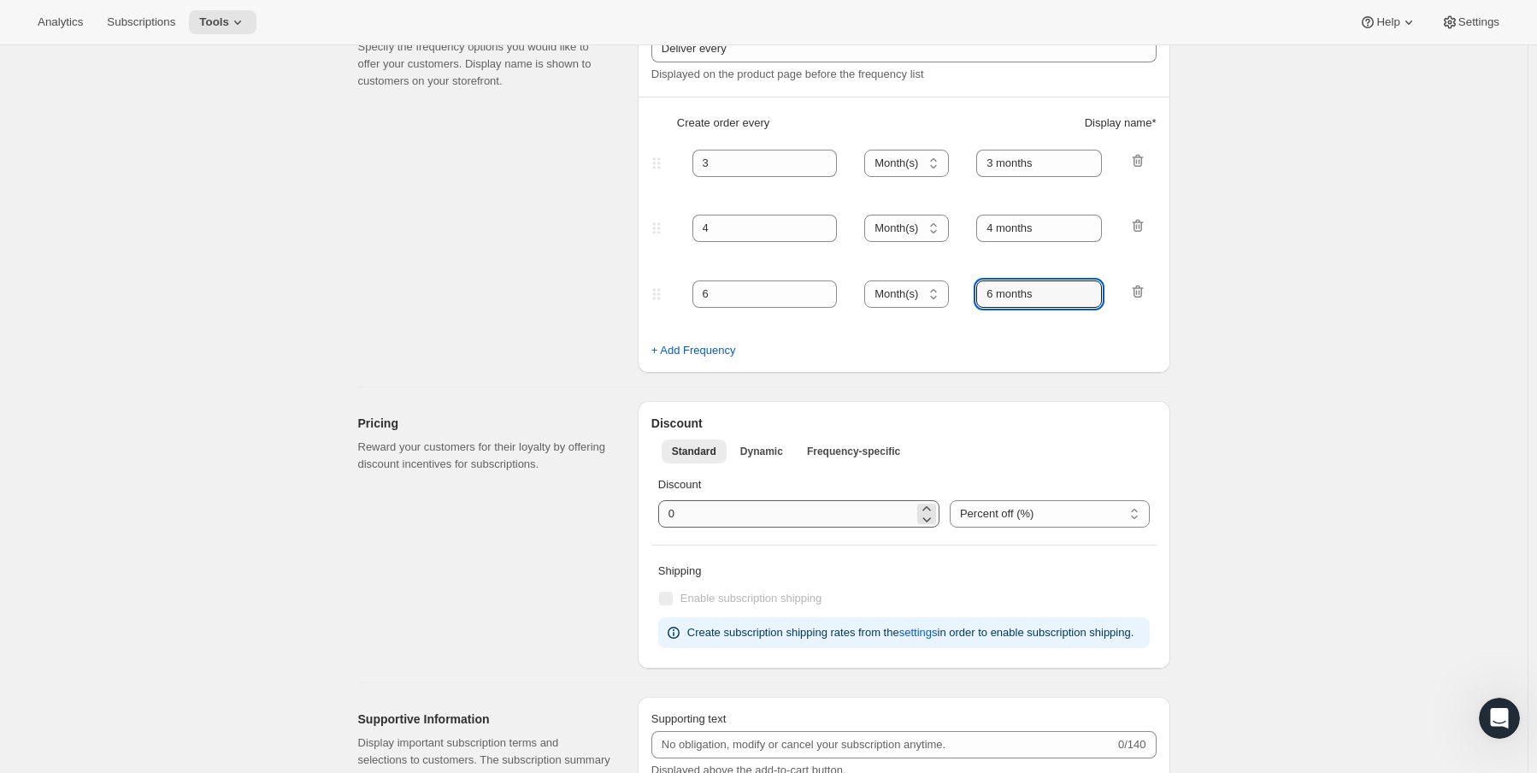
type input "6 months"
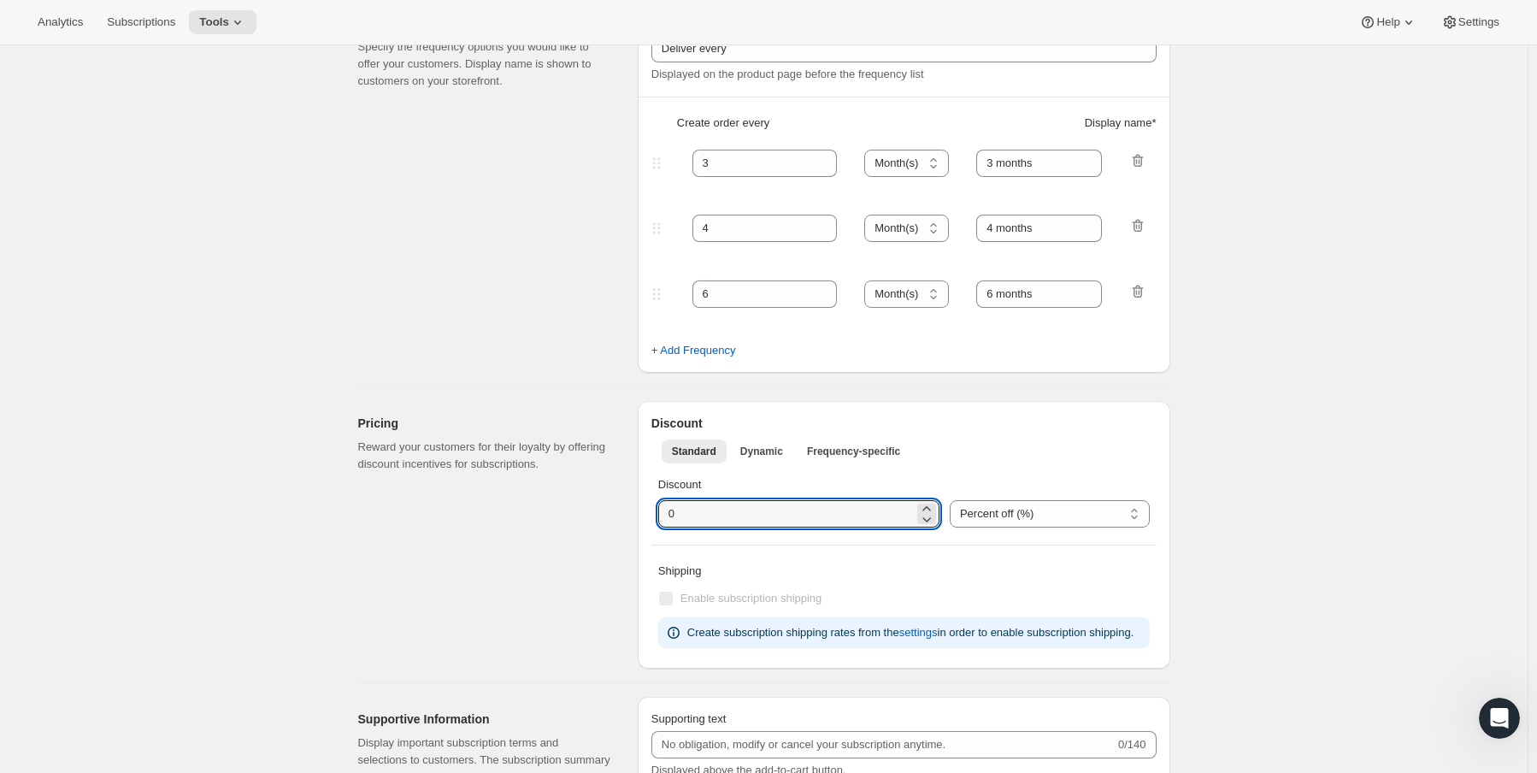
drag, startPoint x: 791, startPoint y: 507, endPoint x: 610, endPoint y: 507, distance: 180.4
click at [610, 507] on div "Pricing Reward your customers for their loyalty by offering discount incentives…" at bounding box center [757, 527] width 826 height 281
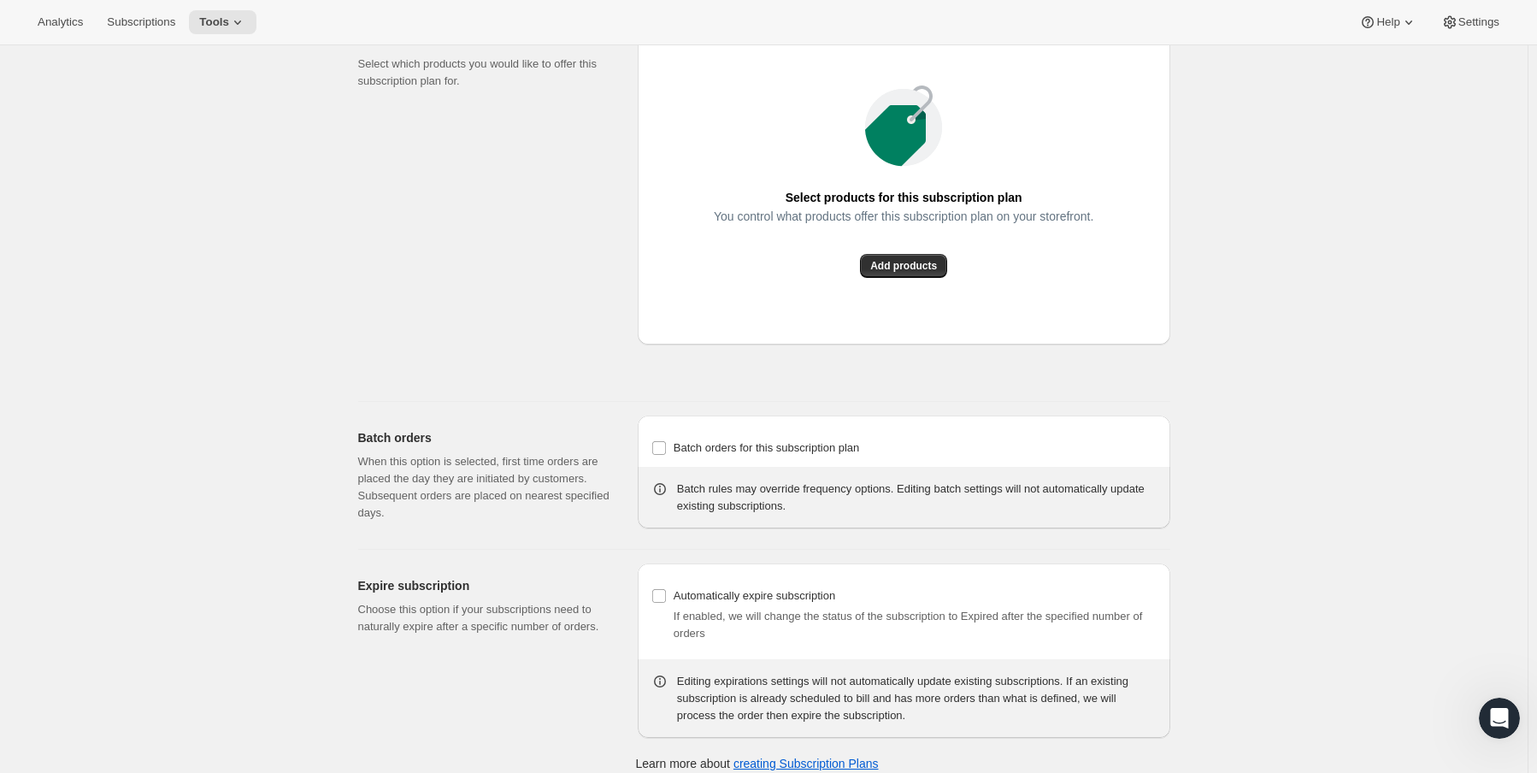
scroll to position [1339, 0]
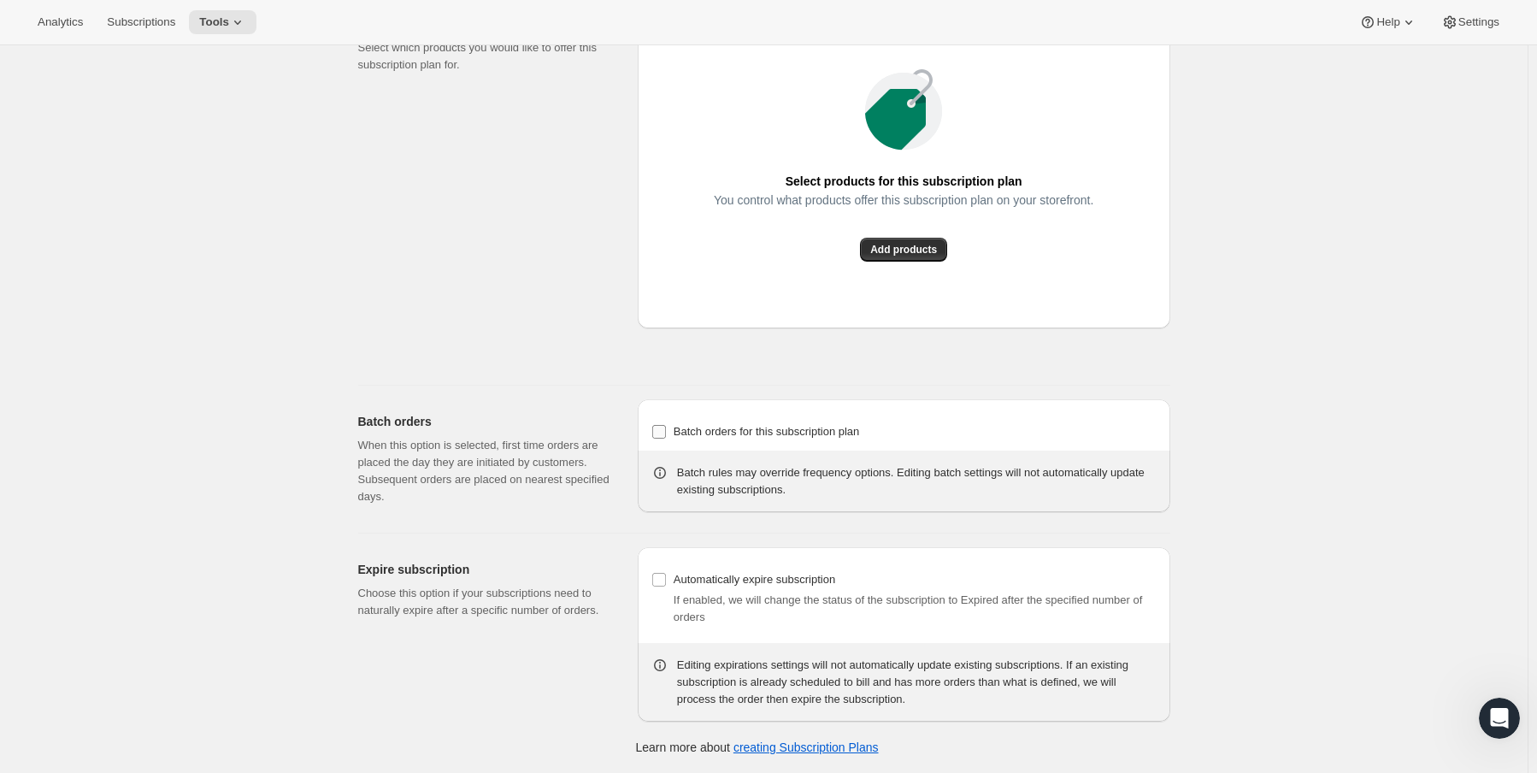
type input "20"
click at [723, 434] on span "Batch orders for this subscription plan" at bounding box center [767, 431] width 186 height 13
click at [666, 434] on input "Batch orders for this subscription plan" at bounding box center [659, 432] width 14 height 14
checkbox input "true"
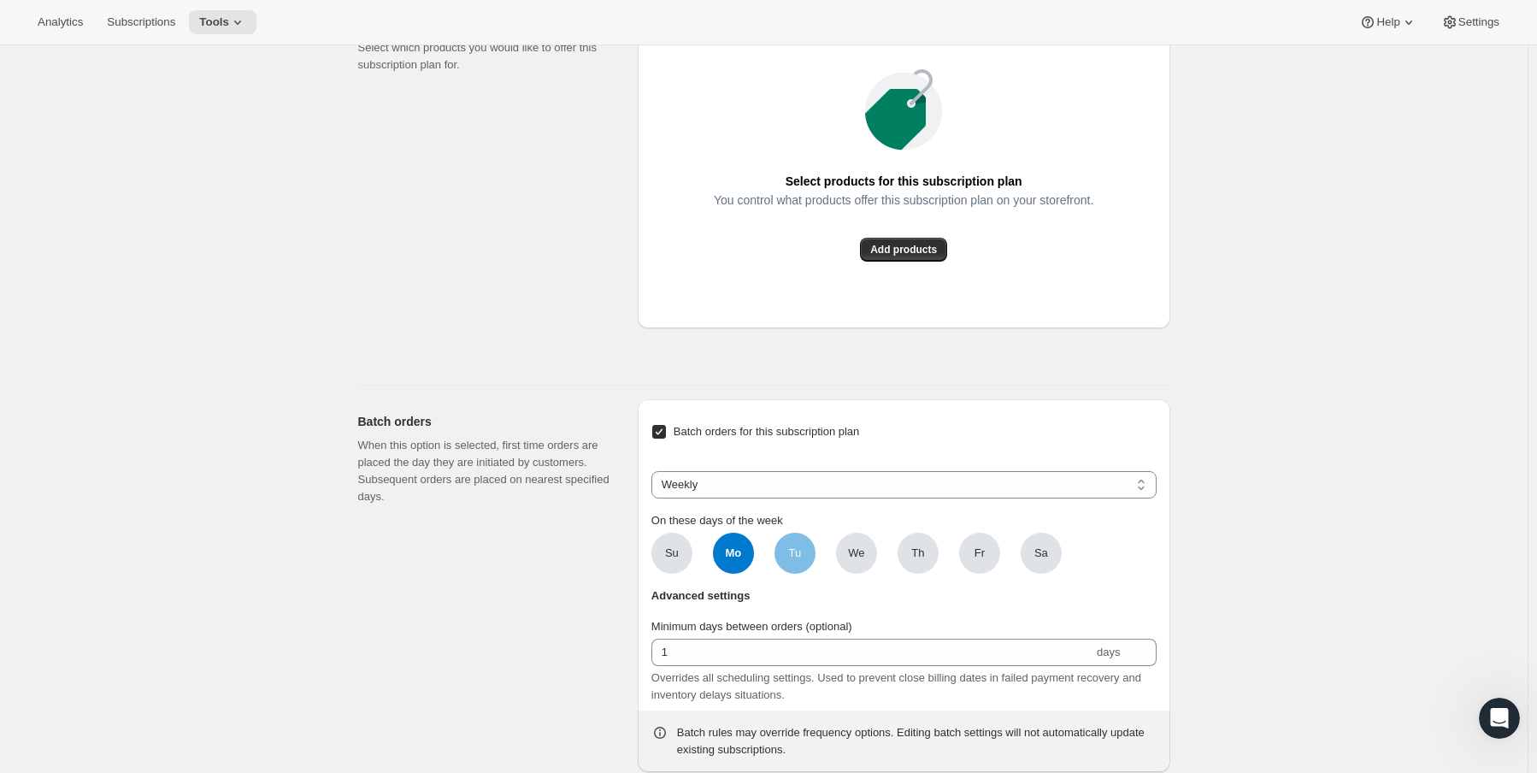
click at [804, 569] on span "Tu" at bounding box center [794, 553] width 41 height 41
click at [0, 0] on input "Tu" at bounding box center [0, 0] width 0 height 0
click at [741, 538] on span "Mo" at bounding box center [733, 553] width 41 height 41
click input "Mo" at bounding box center [0, 0] width 0 height 0
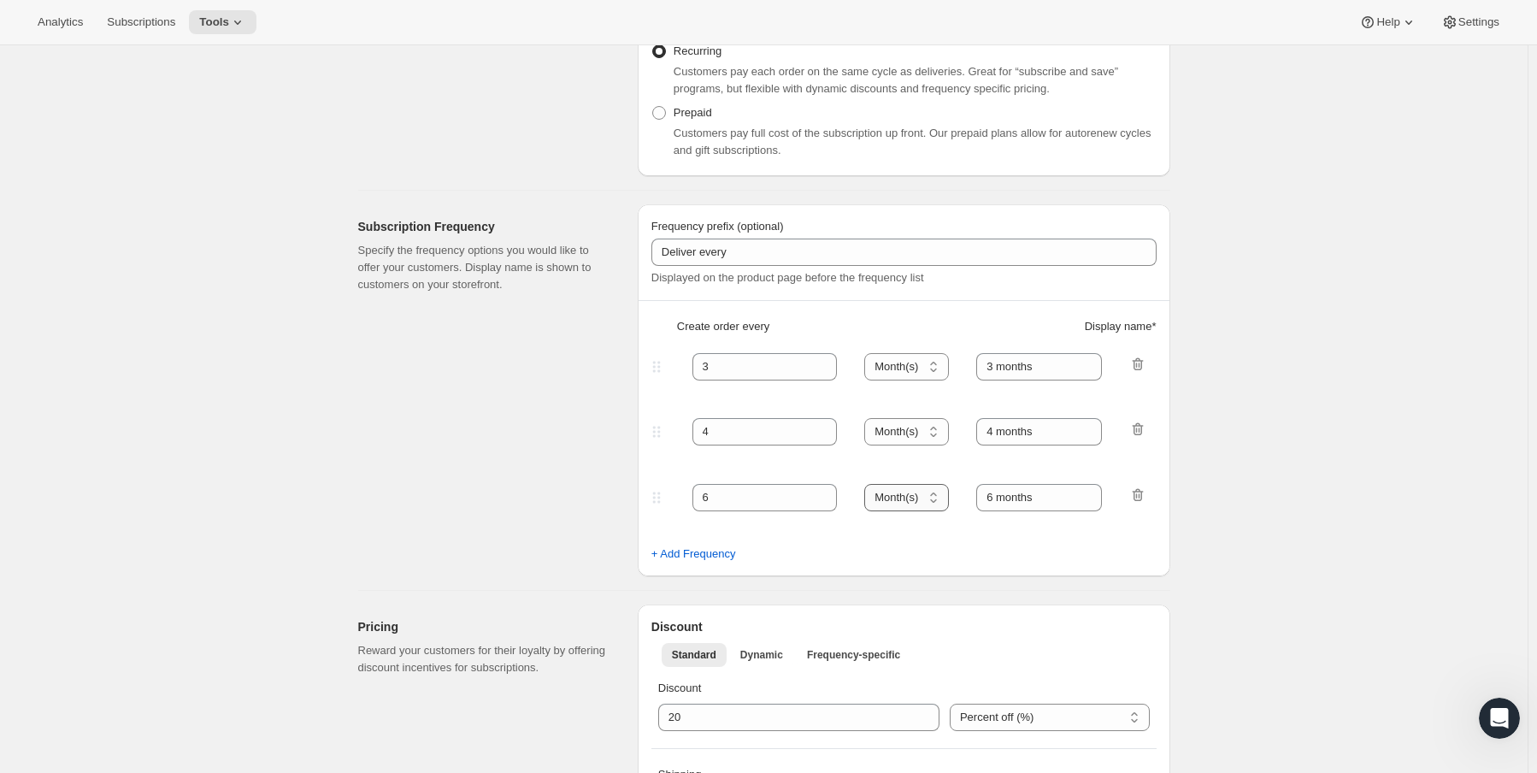
scroll to position [0, 0]
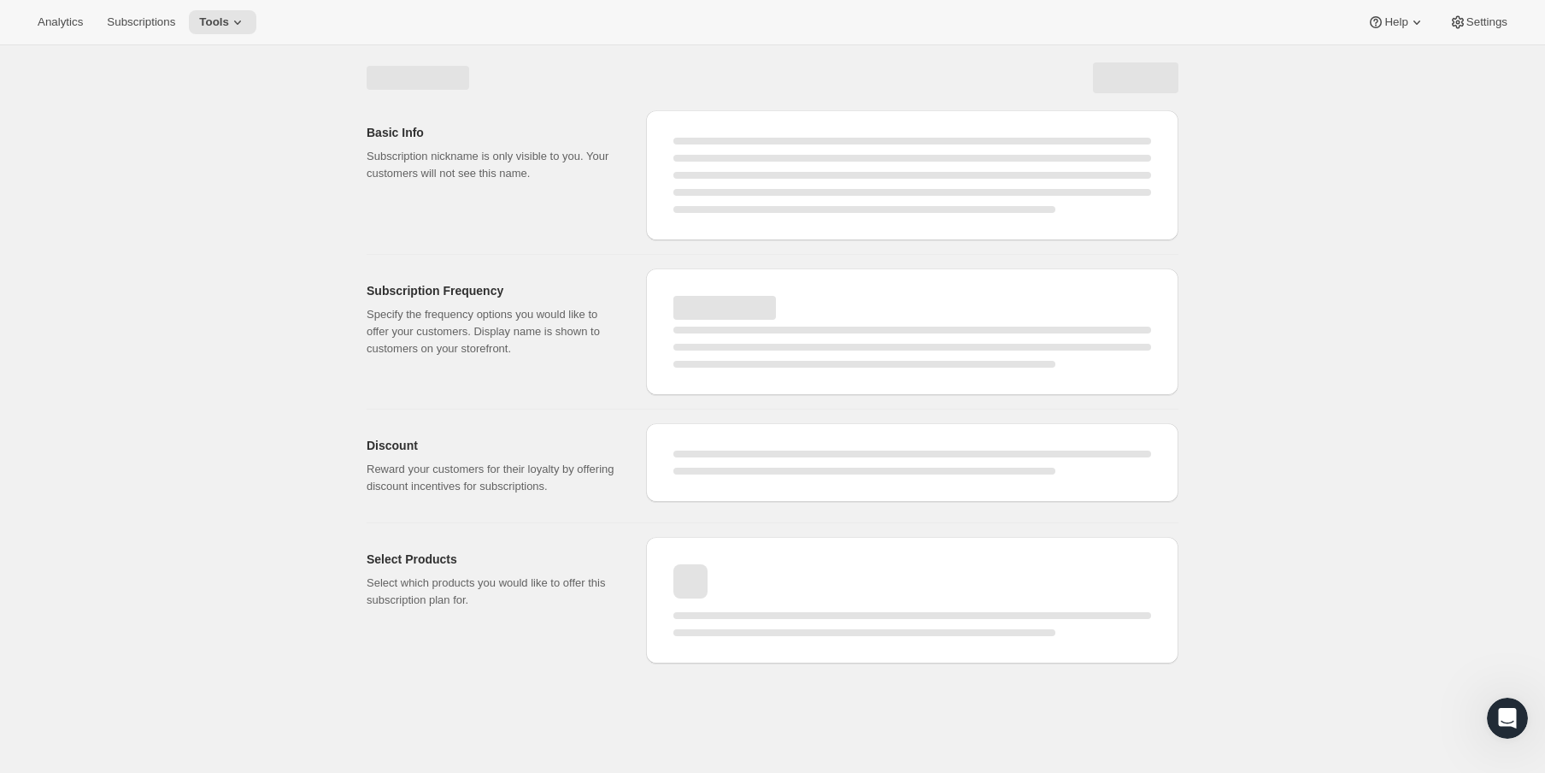
select select "WEEK"
select select "MONTH"
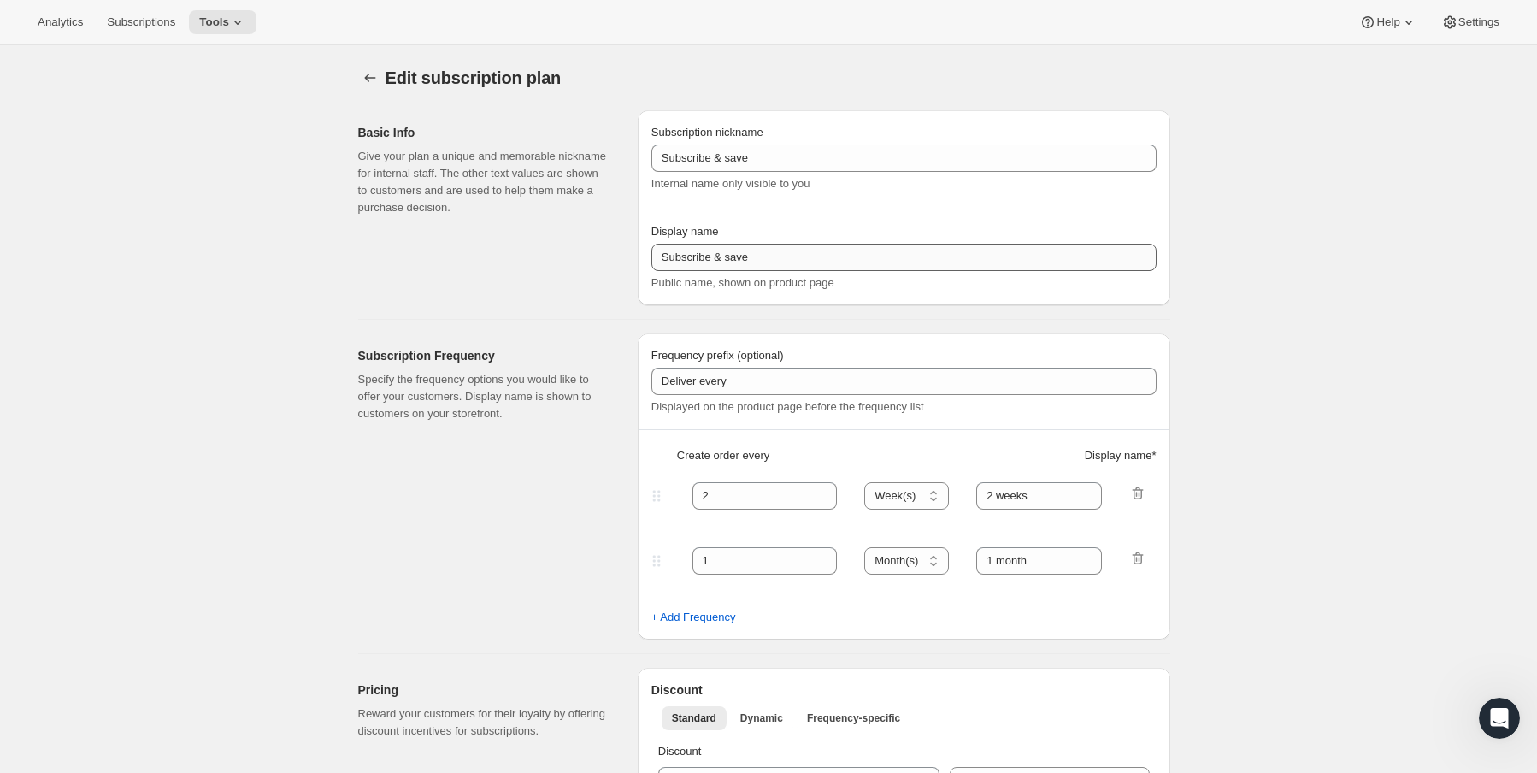
type input "Circle Club"
type input "Fox Creek Circle Club"
type input "3"
select select "MONTH"
type input "3 months"
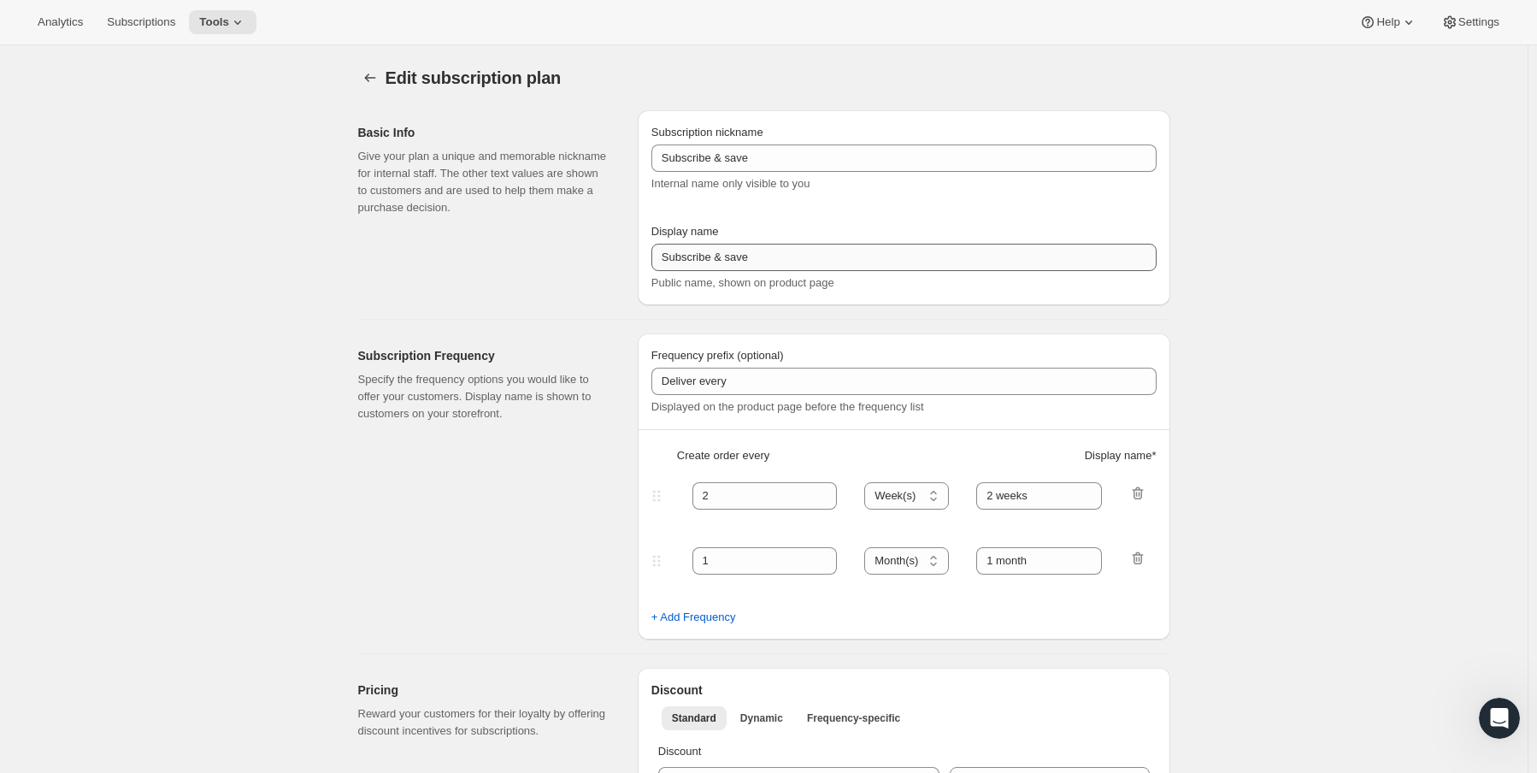
type input "4"
type input "4 months"
type input "20"
checkbox input "true"
select select "MONTH"
